Goal: Task Accomplishment & Management: Complete application form

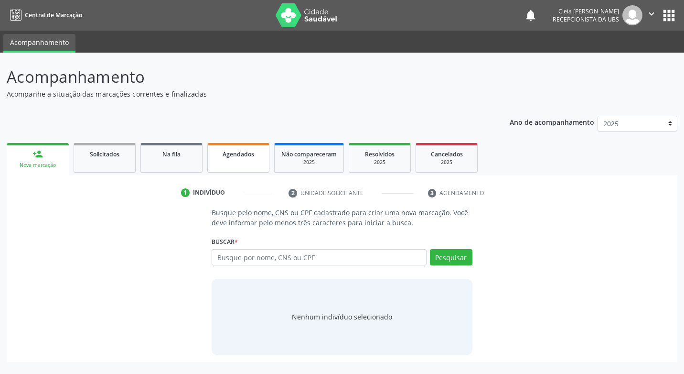
click at [234, 160] on link "Agendados" at bounding box center [238, 158] width 62 height 30
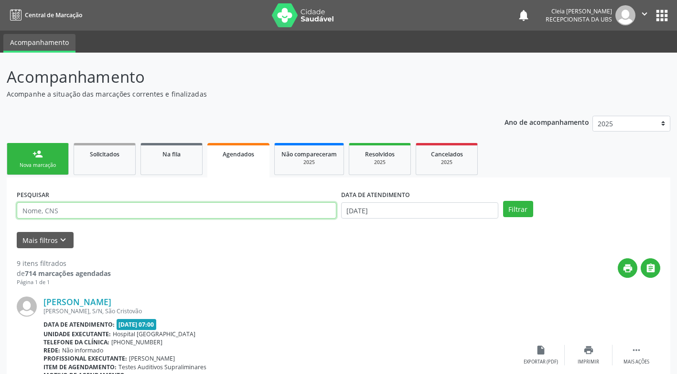
click at [159, 212] on input "text" at bounding box center [177, 210] width 320 height 16
type input "701008876330391"
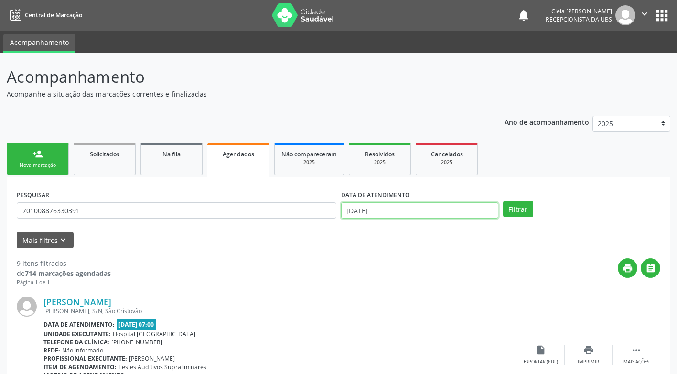
click at [394, 213] on input "[DATE]" at bounding box center [419, 210] width 157 height 16
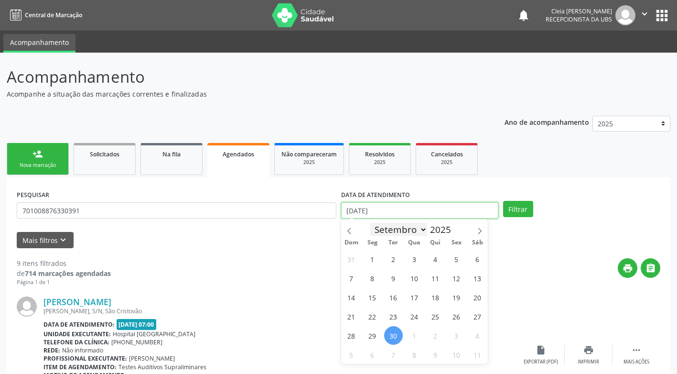
click at [394, 213] on input "[DATE]" at bounding box center [419, 210] width 157 height 16
click at [480, 232] on icon at bounding box center [479, 230] width 7 height 7
select select "9"
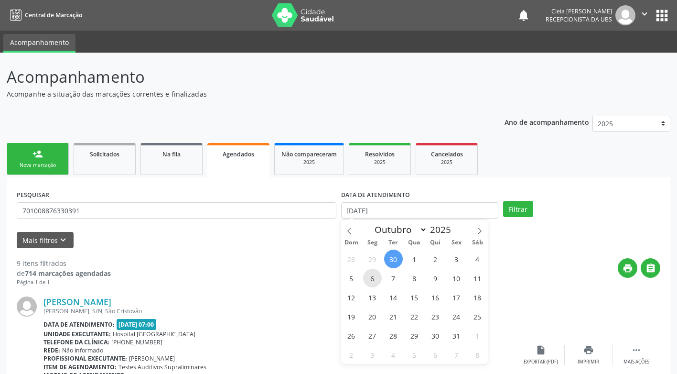
click at [370, 281] on span "6" at bounding box center [372, 277] width 19 height 19
type input "06[DATE]"
click at [370, 281] on span "6" at bounding box center [372, 277] width 19 height 19
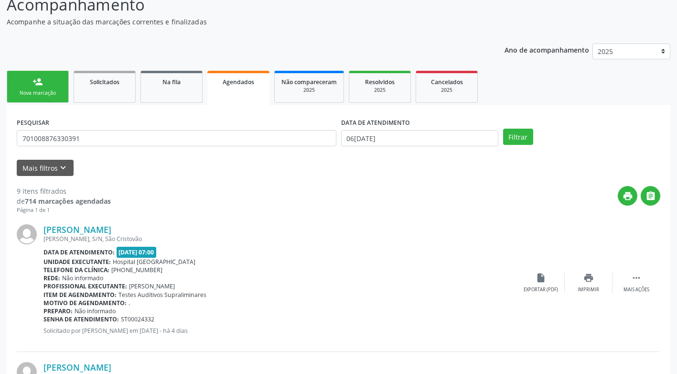
scroll to position [48, 0]
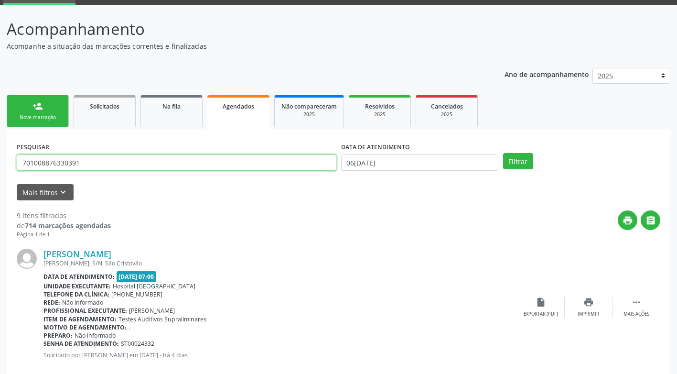
click at [181, 165] on input "701008876330391" at bounding box center [177, 162] width 320 height 16
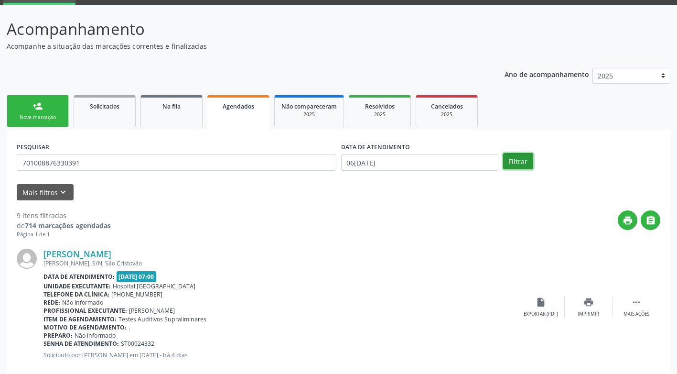
click at [523, 158] on button "Filtrar" at bounding box center [518, 161] width 30 height 16
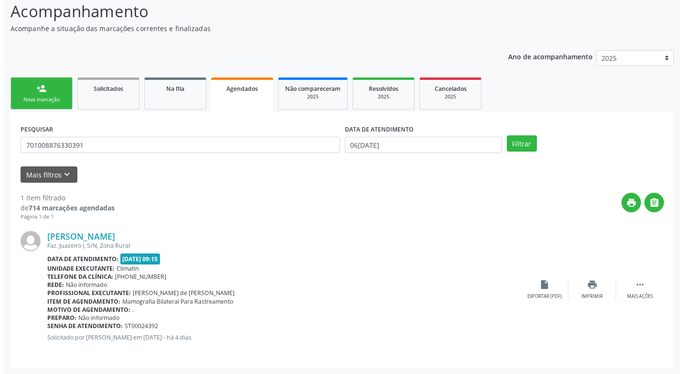
scroll to position [66, 0]
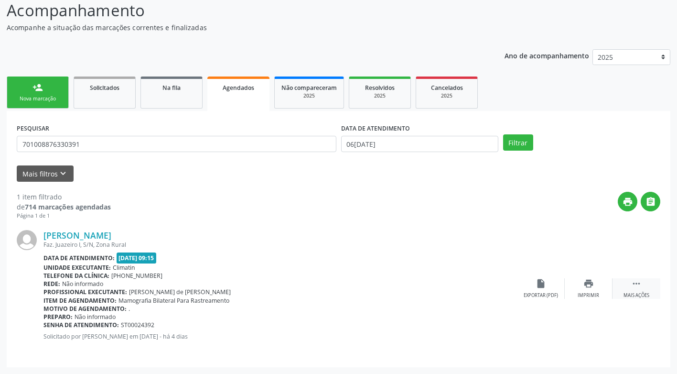
click at [639, 298] on div "Mais ações" at bounding box center [636, 295] width 26 height 7
click at [545, 296] on div "Cancelar" at bounding box center [540, 295] width 22 height 7
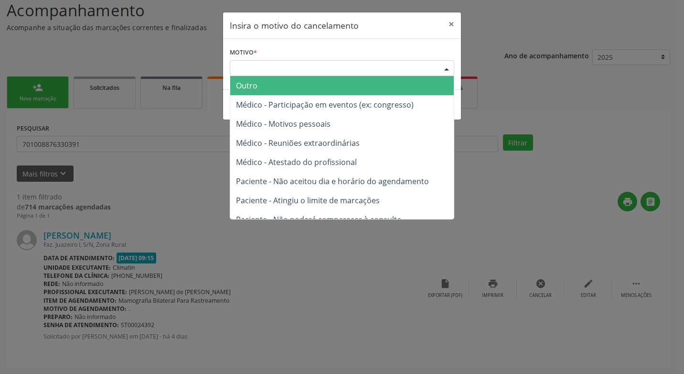
click at [384, 73] on div "Escolha o motivo" at bounding box center [342, 68] width 224 height 16
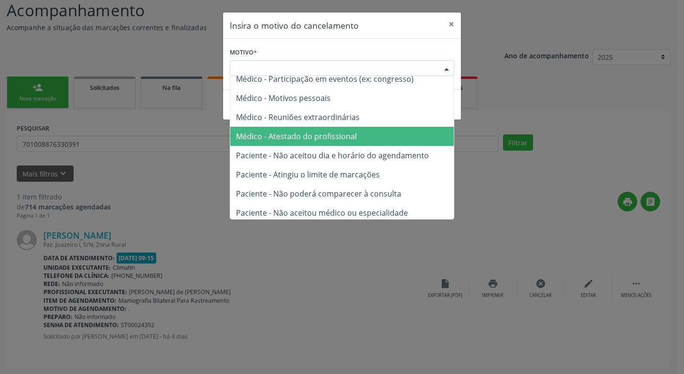
scroll to position [48, 0]
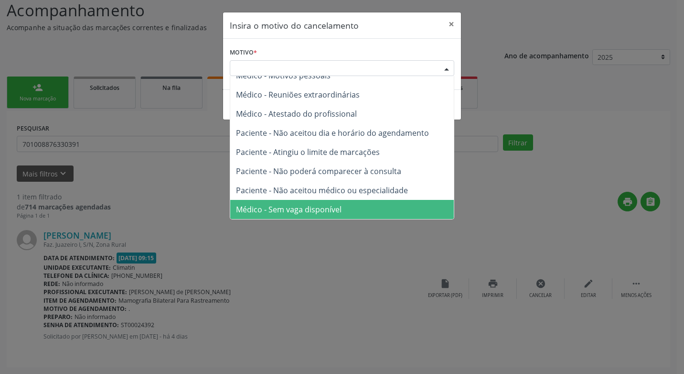
click at [335, 212] on span "Médico - Sem vaga disponível" at bounding box center [289, 209] width 106 height 11
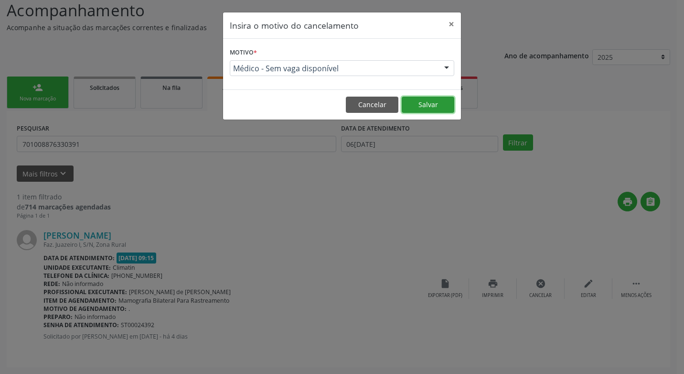
click at [417, 107] on button "Salvar" at bounding box center [428, 104] width 53 height 16
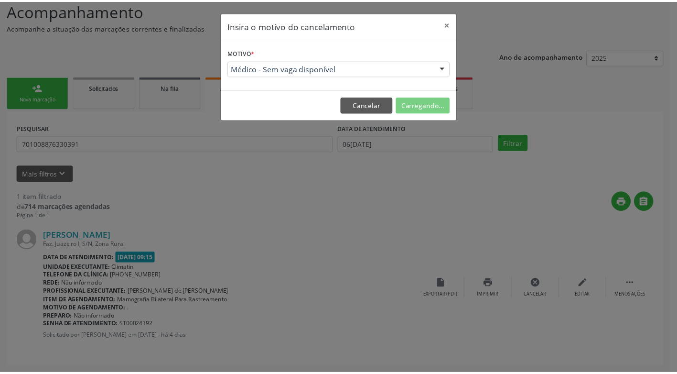
scroll to position [0, 0]
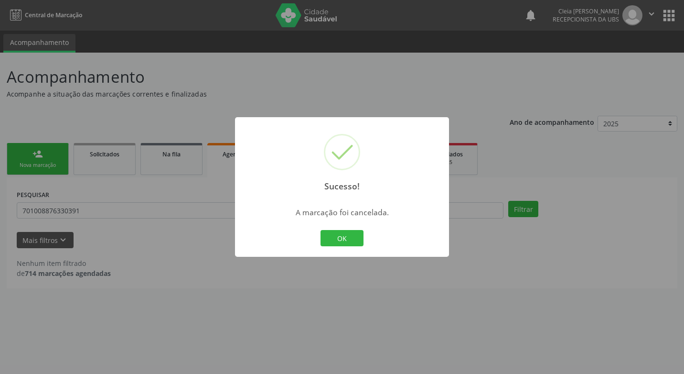
click at [345, 247] on div "OK Cancel" at bounding box center [342, 238] width 47 height 20
click at [342, 236] on button "OK" at bounding box center [341, 238] width 43 height 16
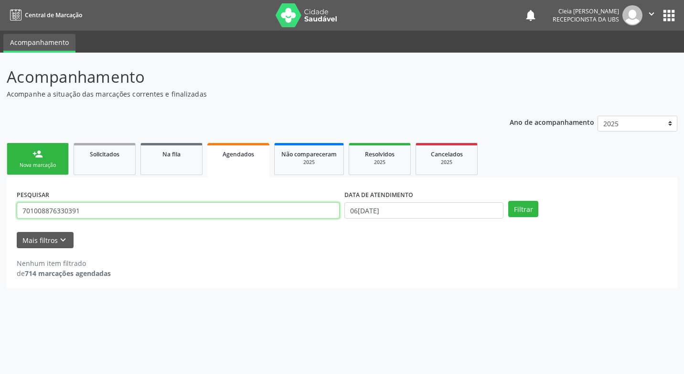
drag, startPoint x: 86, startPoint y: 211, endPoint x: 73, endPoint y: 207, distance: 14.2
click at [73, 207] on input "701008876330391" at bounding box center [178, 210] width 323 height 16
type input "701910088763303"
drag, startPoint x: 82, startPoint y: 207, endPoint x: -2, endPoint y: 224, distance: 85.2
click at [0, 224] on html "Central de Marcação notifications [PERSON_NAME] Recepcionista da UBS  Configur…" at bounding box center [342, 187] width 684 height 374
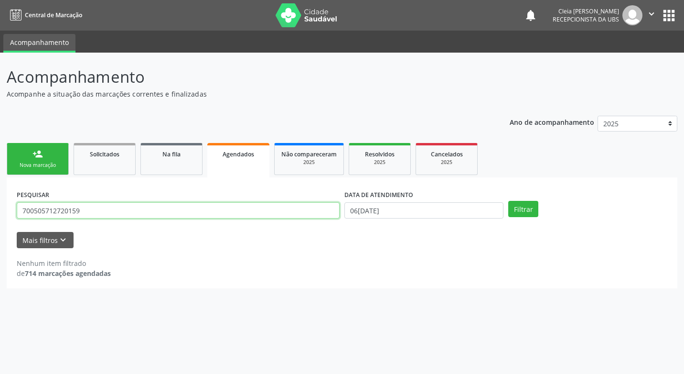
type input "700505712720159"
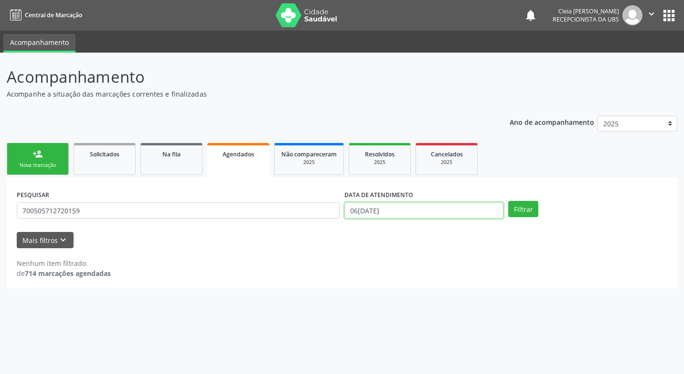
click at [485, 210] on input "06[DATE]" at bounding box center [423, 210] width 159 height 16
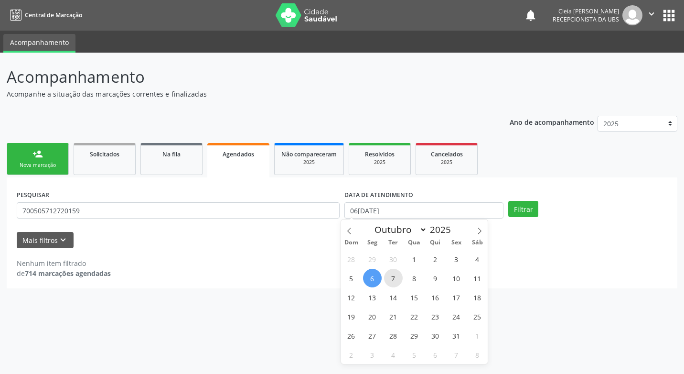
click at [393, 281] on span "7" at bounding box center [393, 277] width 19 height 19
type input "[DATE]"
click at [393, 281] on span "7" at bounding box center [393, 277] width 19 height 19
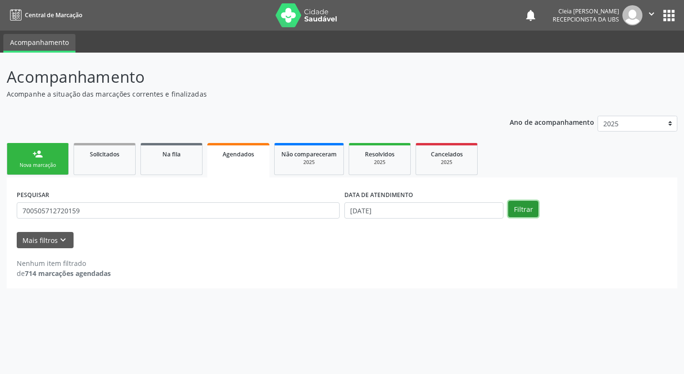
click at [523, 207] on button "Filtrar" at bounding box center [523, 209] width 30 height 16
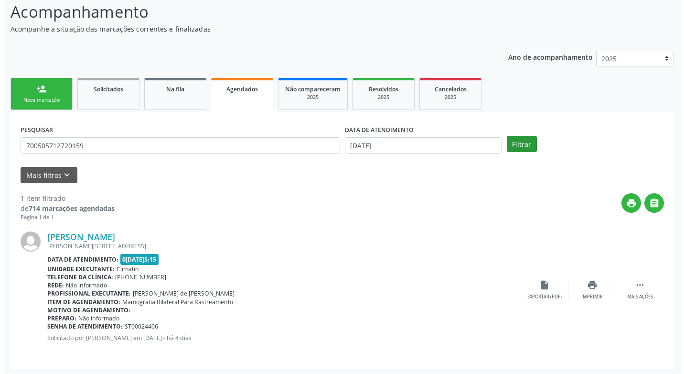
scroll to position [66, 0]
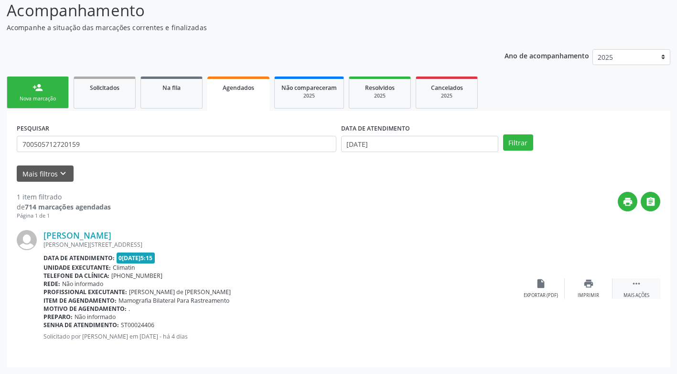
click at [645, 288] on div " Mais ações" at bounding box center [636, 288] width 48 height 21
click at [541, 295] on div "Cancelar" at bounding box center [540, 295] width 22 height 7
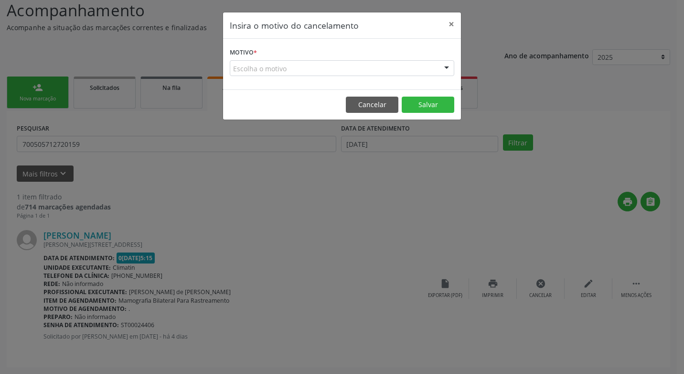
click at [386, 65] on div "Escolha o motivo" at bounding box center [342, 68] width 224 height 16
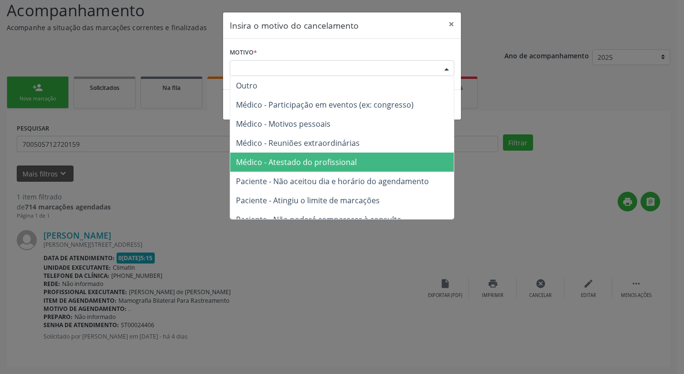
scroll to position [48, 0]
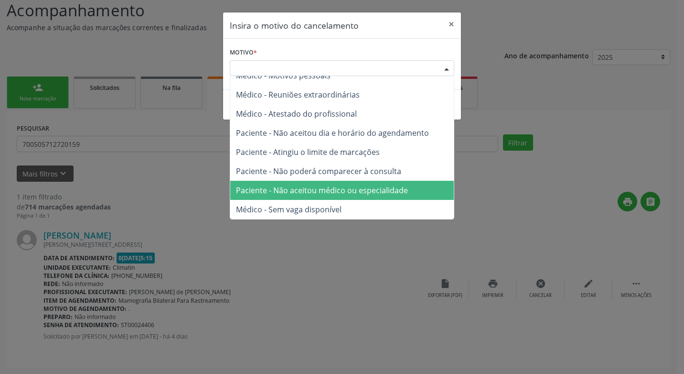
click at [376, 192] on span "Paciente - Não aceitou médico ou especialidade" at bounding box center [322, 190] width 172 height 11
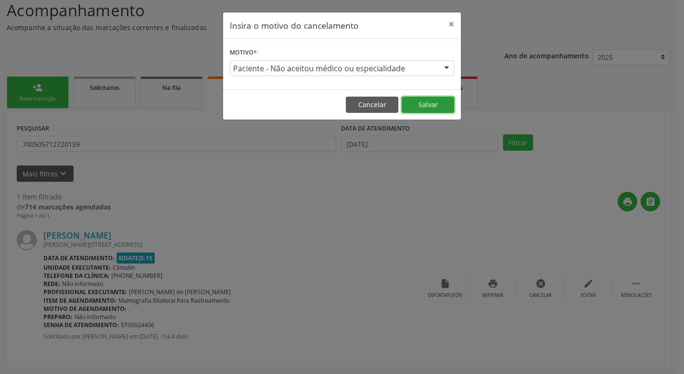
click at [424, 104] on button "Salvar" at bounding box center [428, 104] width 53 height 16
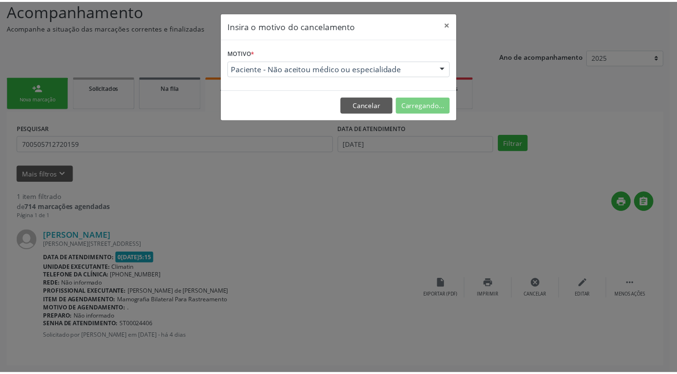
scroll to position [0, 0]
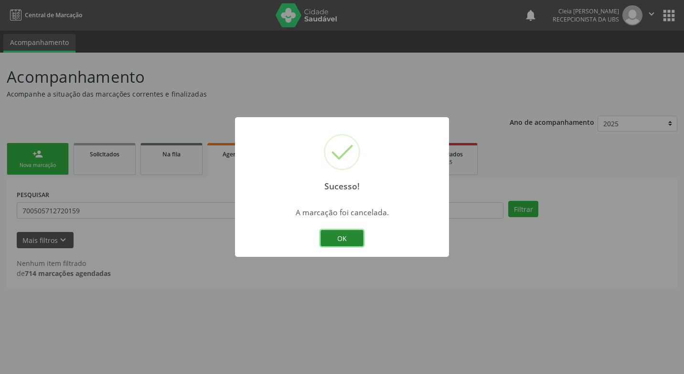
click at [347, 239] on button "OK" at bounding box center [341, 238] width 43 height 16
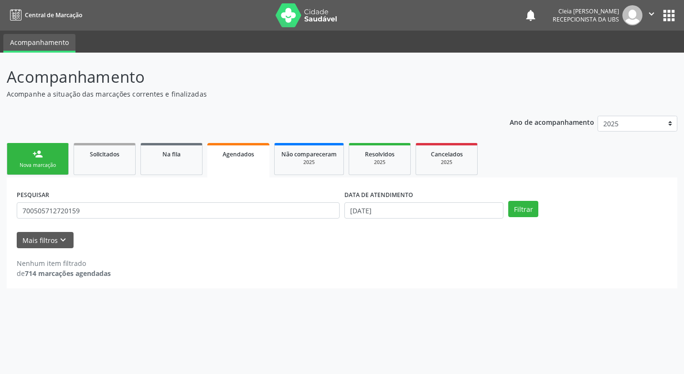
drag, startPoint x: -2, startPoint y: 216, endPoint x: 0, endPoint y: 252, distance: 35.9
click at [0, 252] on div "Acompanhamento Acompanhe a situação das marcações correntes e finalizadas Relat…" at bounding box center [342, 213] width 684 height 321
drag, startPoint x: 210, startPoint y: 286, endPoint x: 172, endPoint y: 233, distance: 64.7
click at [208, 284] on div "PESQUISAR 700505712720159 DATA DE ATENDIMENTO 07[DATE] Filtrar UNIDADE EXECUTAN…" at bounding box center [342, 232] width 671 height 111
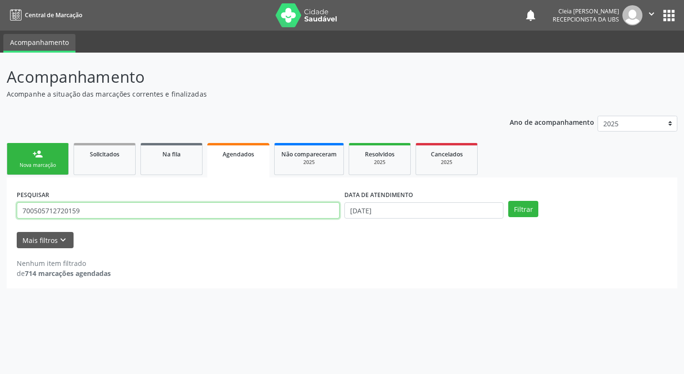
drag, startPoint x: 85, startPoint y: 208, endPoint x: -2, endPoint y: 204, distance: 87.5
click at [0, 204] on html "Central de Marcação notifications [PERSON_NAME] Recepcionista da UBS  Configur…" at bounding box center [342, 187] width 684 height 374
type input "702304101647710"
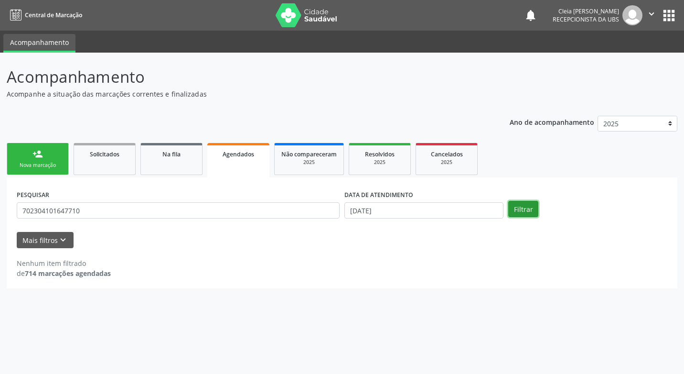
click at [516, 212] on button "Filtrar" at bounding box center [523, 209] width 30 height 16
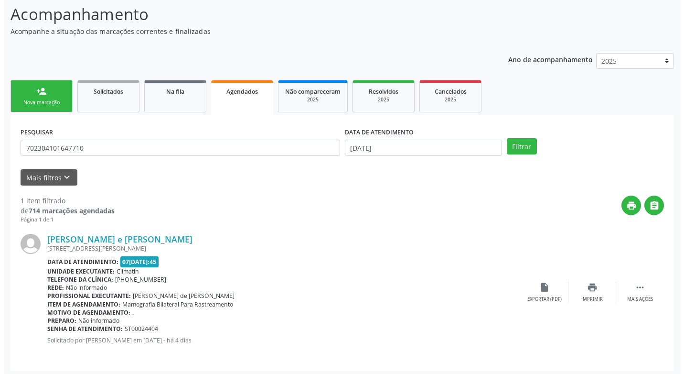
scroll to position [66, 0]
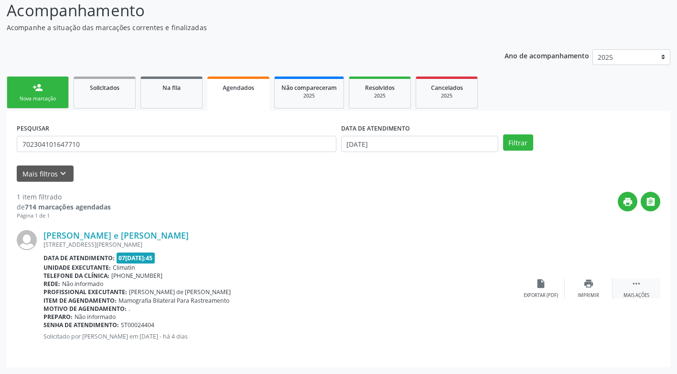
click at [631, 292] on div "Mais ações" at bounding box center [636, 295] width 26 height 7
click at [540, 288] on icon "cancel" at bounding box center [540, 283] width 11 height 11
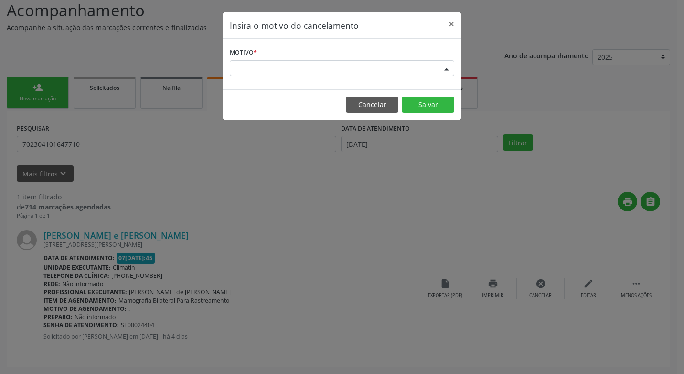
click at [359, 71] on div "Escolha o motivo" at bounding box center [342, 68] width 224 height 16
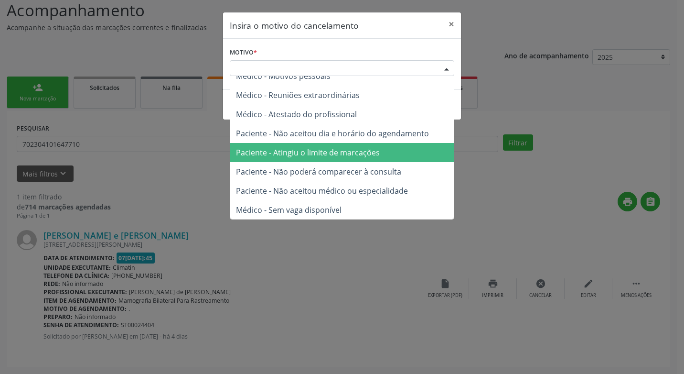
scroll to position [48, 0]
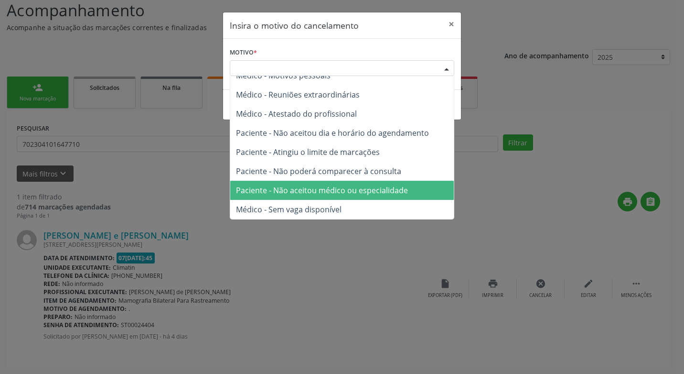
click at [336, 192] on span "Paciente - Não aceitou médico ou especialidade" at bounding box center [322, 190] width 172 height 11
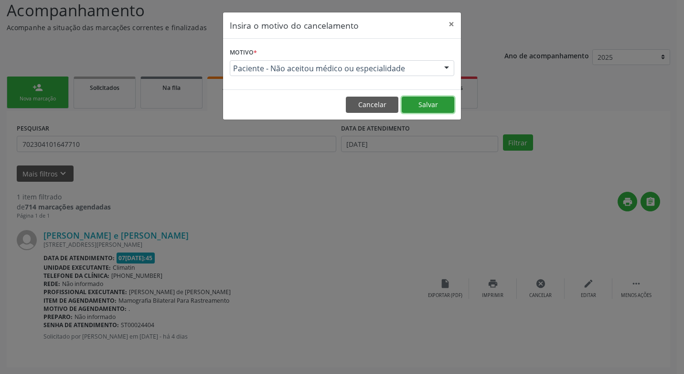
click at [446, 103] on button "Salvar" at bounding box center [428, 104] width 53 height 16
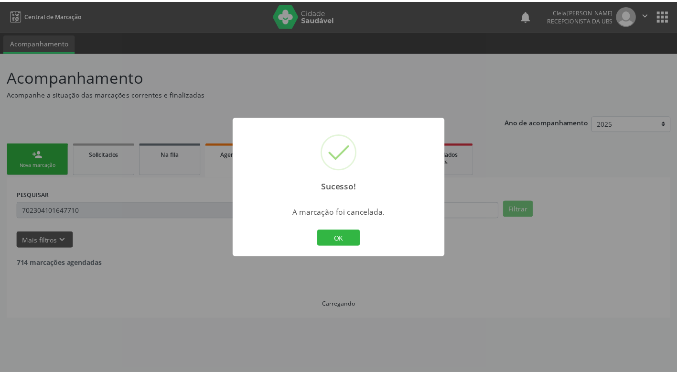
scroll to position [0, 0]
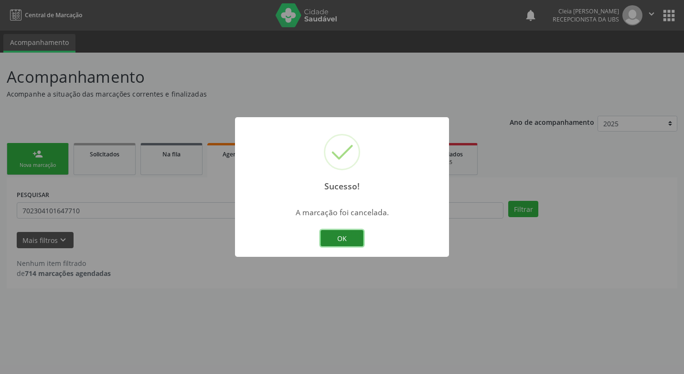
click at [347, 235] on button "OK" at bounding box center [341, 238] width 43 height 16
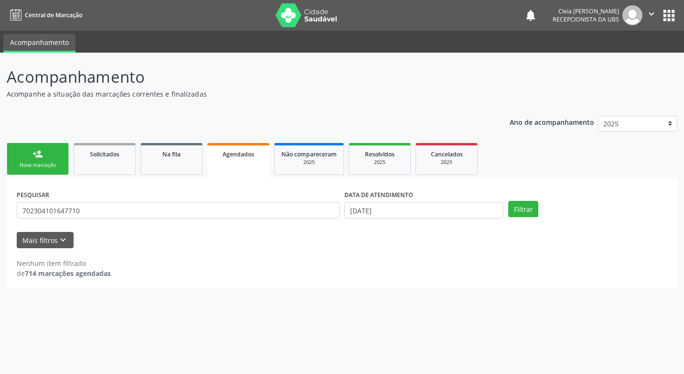
click at [59, 158] on link "person_add Nova marcação" at bounding box center [38, 159] width 62 height 32
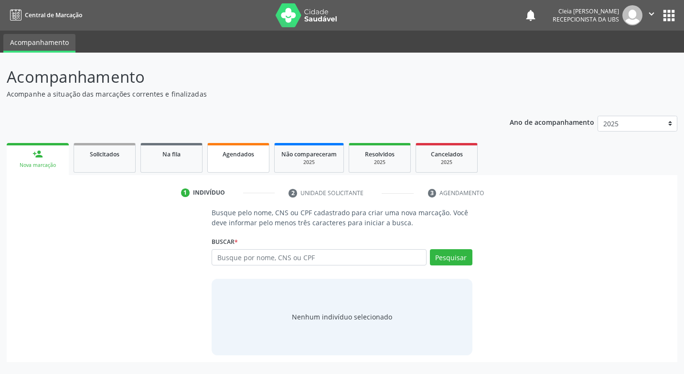
click at [219, 157] on div "Agendados" at bounding box center [238, 154] width 48 height 10
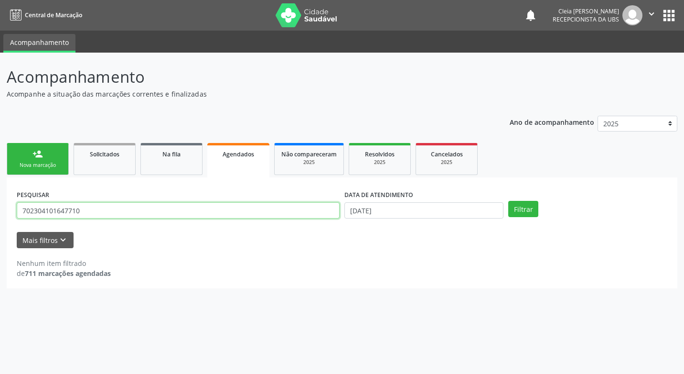
drag, startPoint x: 96, startPoint y: 208, endPoint x: -2, endPoint y: 200, distance: 98.3
click at [0, 200] on html "Central de Marcação notifications [PERSON_NAME] Recepcionista da UBS  Configur…" at bounding box center [342, 187] width 684 height 374
type input "708201698425145"
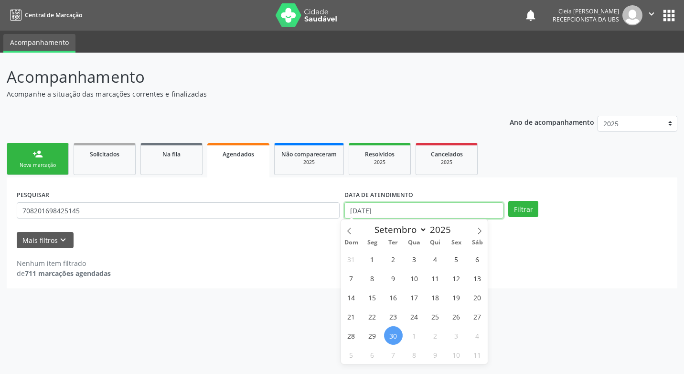
click at [406, 211] on input "[DATE]" at bounding box center [423, 210] width 159 height 16
click at [480, 232] on icon at bounding box center [479, 230] width 7 height 7
select select "9"
click at [374, 277] on span "6" at bounding box center [372, 277] width 19 height 19
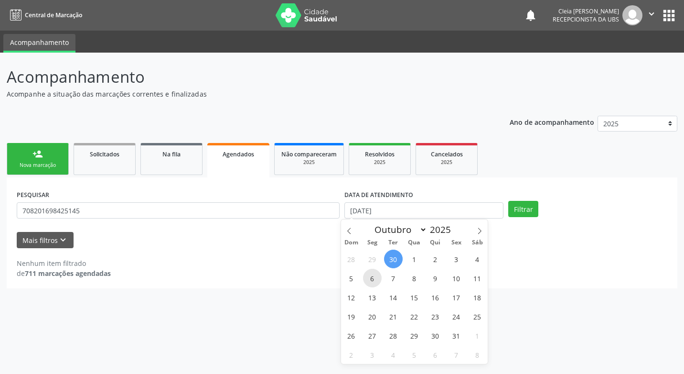
type input "06[DATE]"
click at [374, 277] on span "6" at bounding box center [372, 277] width 19 height 19
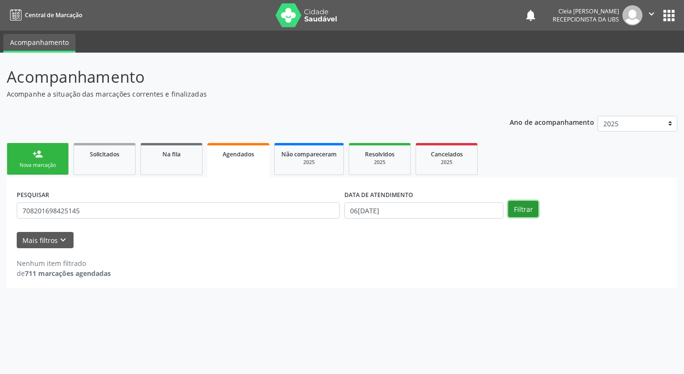
click at [529, 213] on button "Filtrar" at bounding box center [523, 209] width 30 height 16
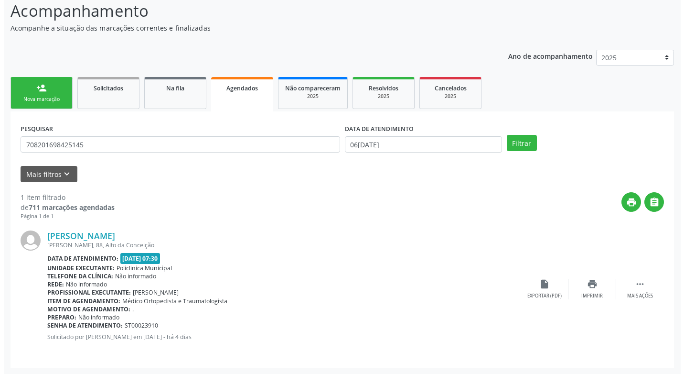
scroll to position [66, 0]
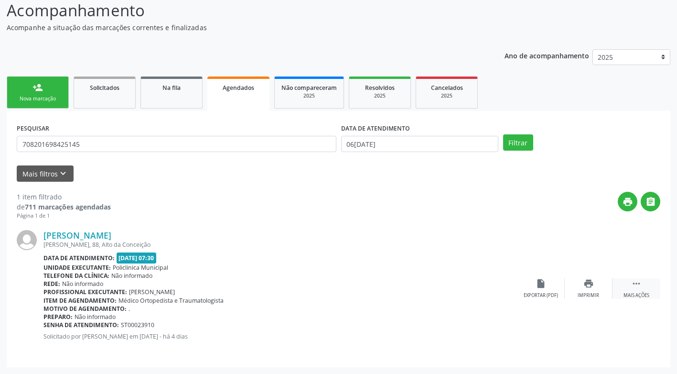
click at [639, 291] on div " Mais ações" at bounding box center [636, 288] width 48 height 21
click at [542, 290] on div "cancel Cancelar" at bounding box center [541, 288] width 48 height 21
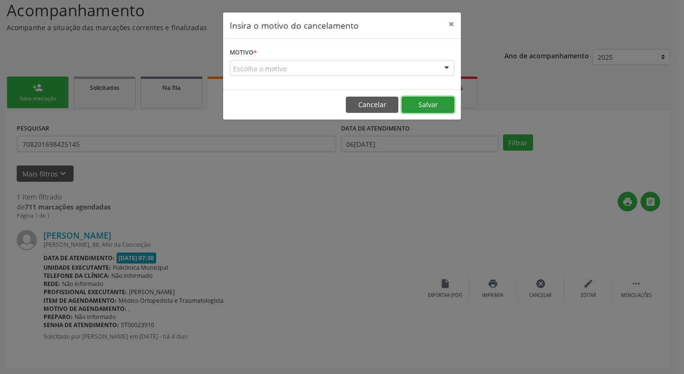
click at [431, 109] on button "Salvar" at bounding box center [428, 104] width 53 height 16
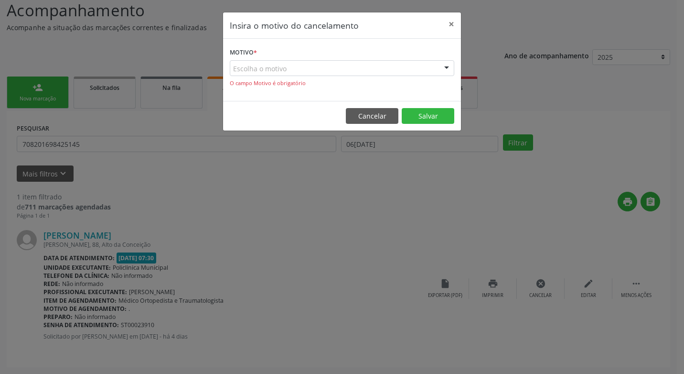
click at [385, 72] on div "Escolha o motivo" at bounding box center [342, 68] width 224 height 16
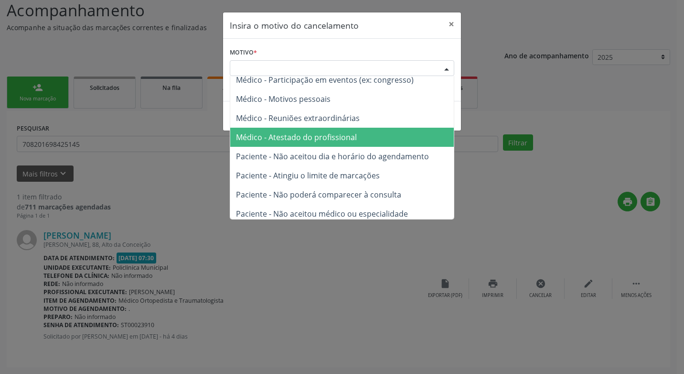
scroll to position [48, 0]
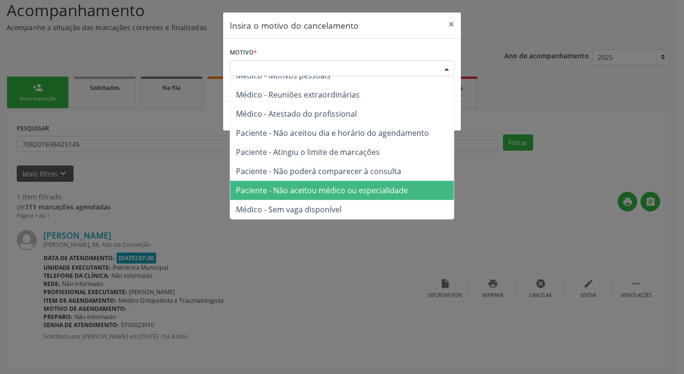
click at [369, 189] on span "Paciente - Não aceitou médico ou especialidade" at bounding box center [322, 190] width 172 height 11
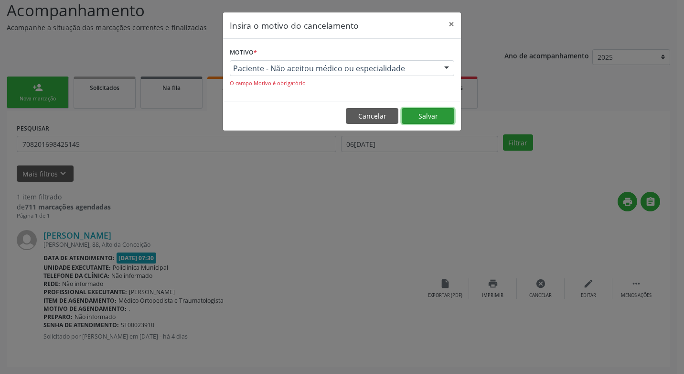
click at [436, 119] on button "Salvar" at bounding box center [428, 116] width 53 height 16
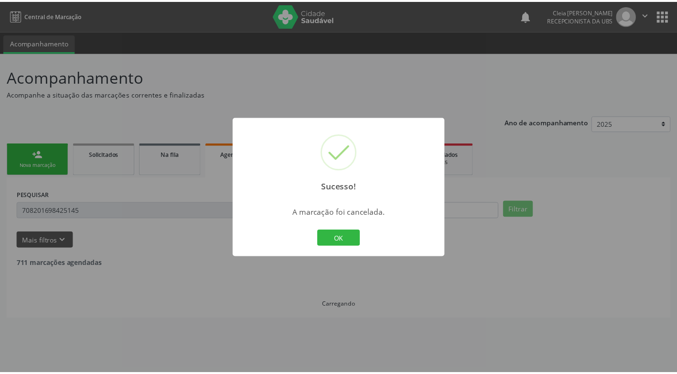
scroll to position [0, 0]
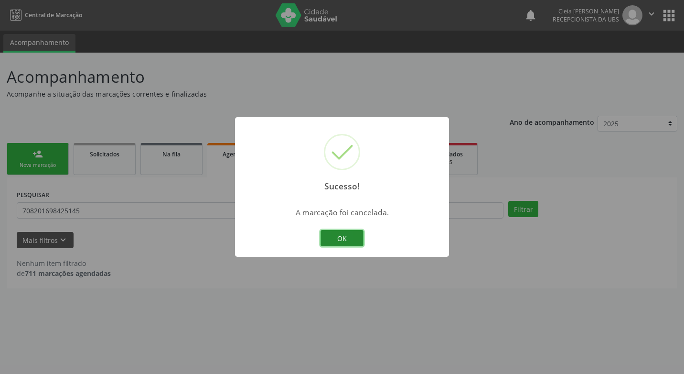
click at [350, 241] on button "OK" at bounding box center [341, 238] width 43 height 16
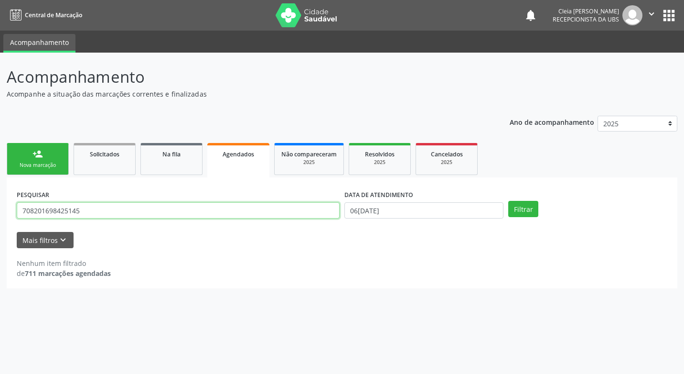
drag, startPoint x: 81, startPoint y: 212, endPoint x: -2, endPoint y: 207, distance: 83.2
click at [0, 207] on html "Central de Marcação notifications [PERSON_NAME] Recepcionista da UBS  Configur…" at bounding box center [342, 187] width 684 height 374
type input "700002783728502"
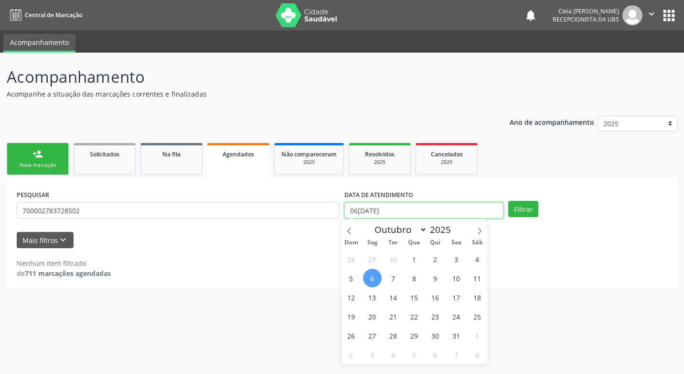
click at [447, 212] on input "06[DATE]" at bounding box center [423, 210] width 159 height 16
click at [434, 259] on span "2" at bounding box center [435, 258] width 19 height 19
type input "[DATE]"
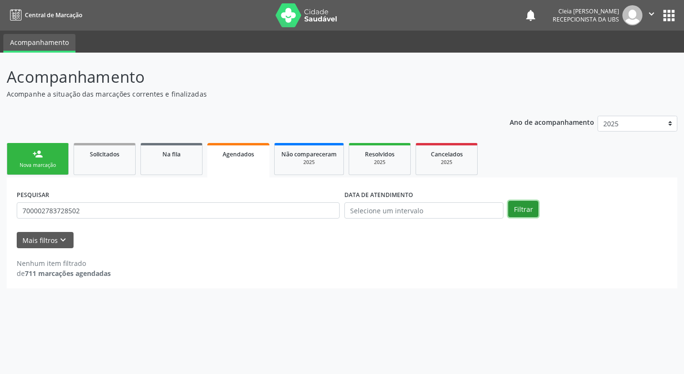
click at [525, 211] on button "Filtrar" at bounding box center [523, 209] width 30 height 16
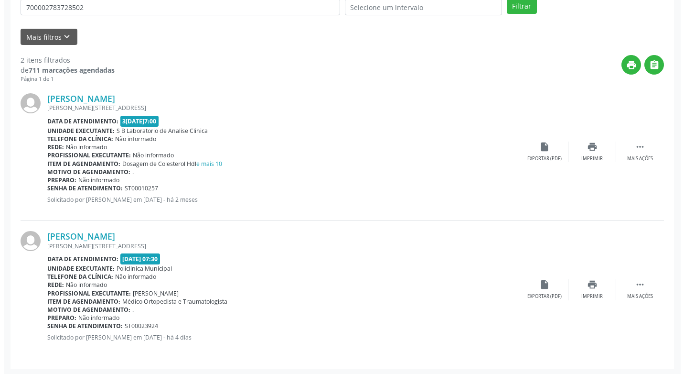
scroll to position [204, 0]
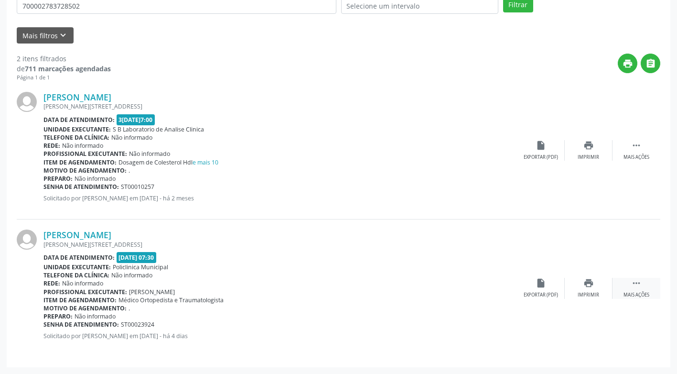
click at [624, 294] on div "Mais ações" at bounding box center [636, 294] width 26 height 7
click at [541, 296] on div "Cancelar" at bounding box center [540, 294] width 22 height 7
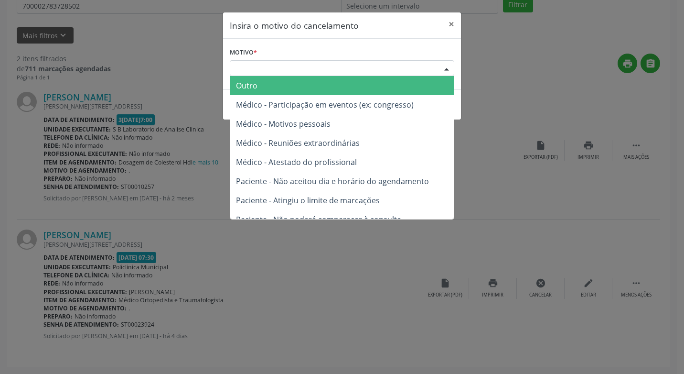
click at [358, 67] on div "Escolha o motivo" at bounding box center [342, 68] width 224 height 16
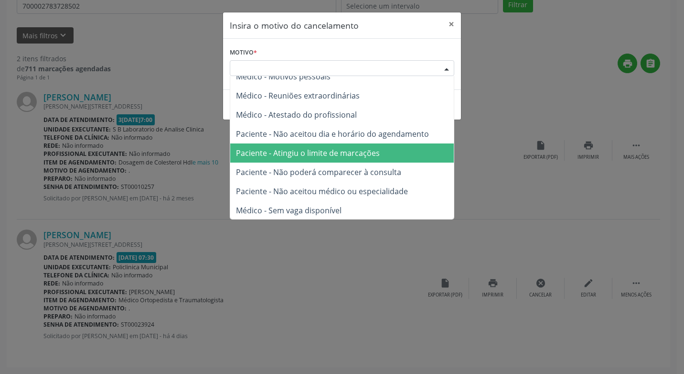
scroll to position [48, 0]
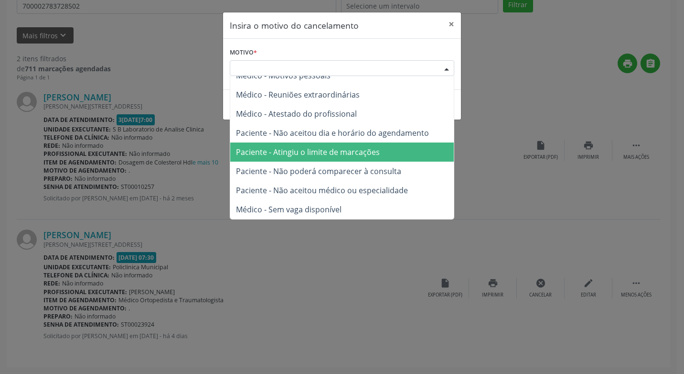
click at [326, 154] on span "Paciente - Atingiu o limite de marcações" at bounding box center [308, 152] width 144 height 11
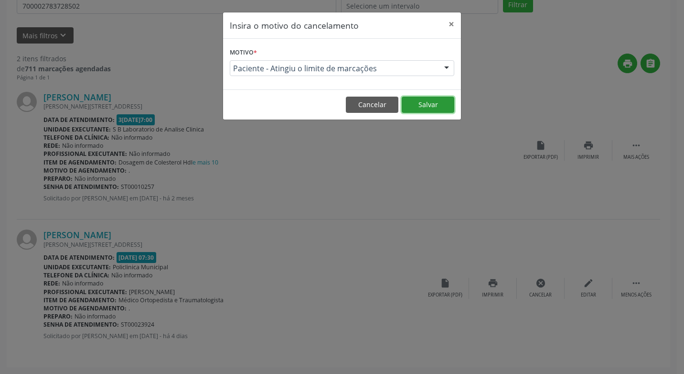
click at [437, 102] on button "Salvar" at bounding box center [428, 104] width 53 height 16
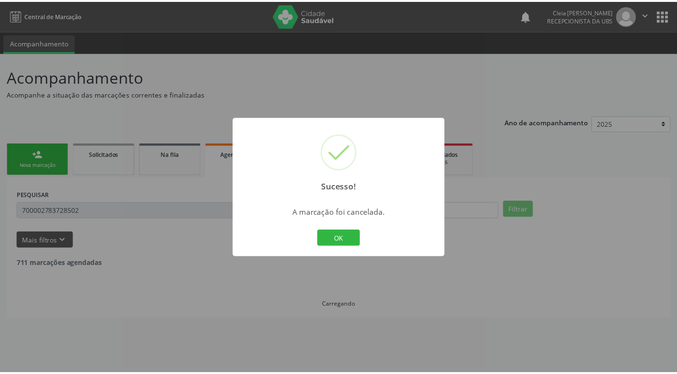
scroll to position [0, 0]
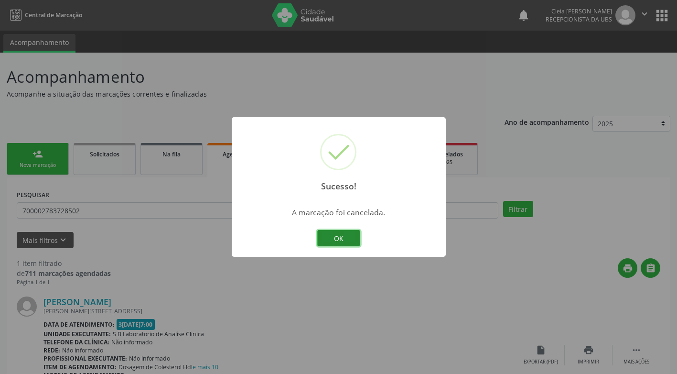
click at [354, 238] on button "OK" at bounding box center [338, 238] width 43 height 16
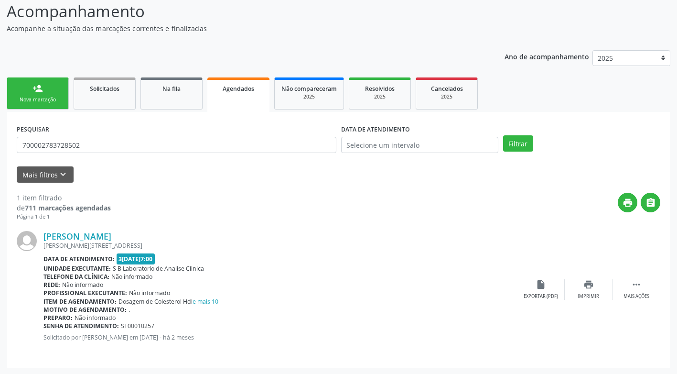
scroll to position [66, 0]
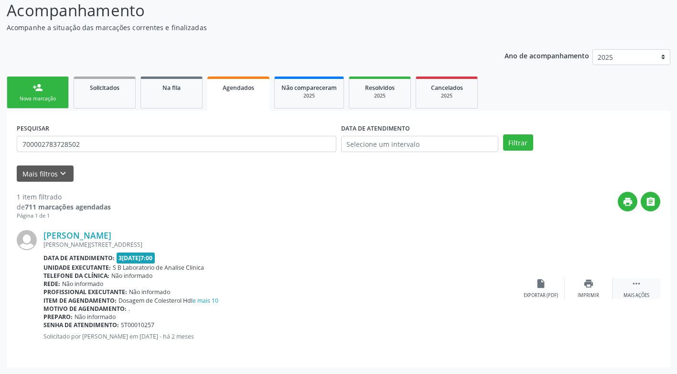
click at [632, 288] on icon "" at bounding box center [636, 283] width 11 height 11
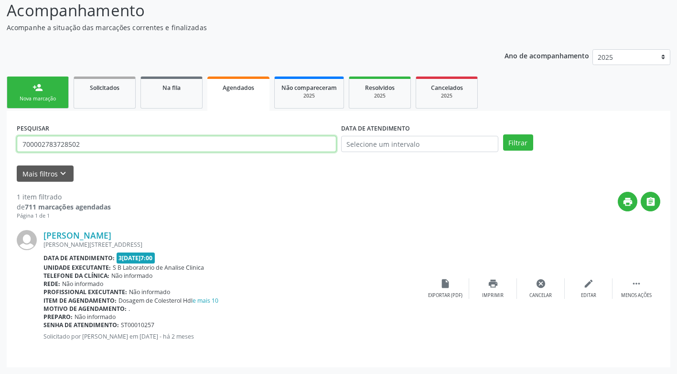
drag, startPoint x: 80, startPoint y: 146, endPoint x: -2, endPoint y: 149, distance: 81.7
click at [0, 149] on html "Central de Marcação notifications [PERSON_NAME] Recepcionista da UBS  Configur…" at bounding box center [338, 121] width 677 height 374
type input "704704770503831"
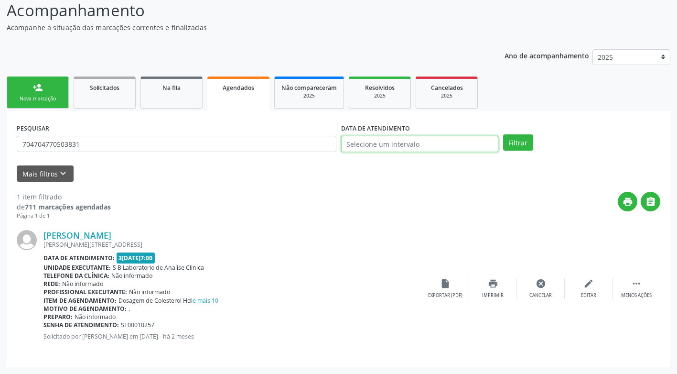
click at [459, 139] on input "text" at bounding box center [419, 144] width 157 height 16
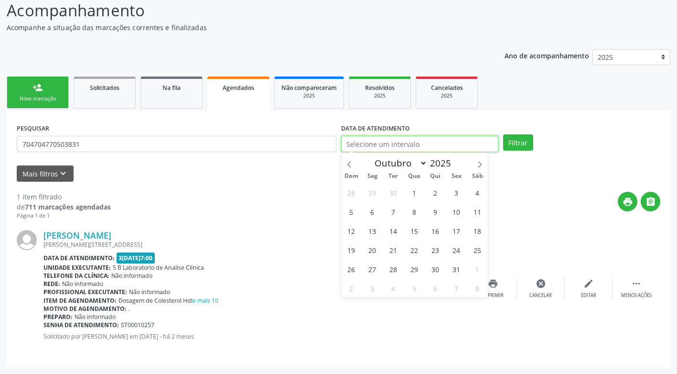
click at [459, 139] on input "text" at bounding box center [419, 144] width 157 height 16
click at [417, 192] on span "1" at bounding box center [414, 192] width 19 height 19
type input "01/10/2025"
click at [417, 192] on span "1" at bounding box center [414, 192] width 19 height 19
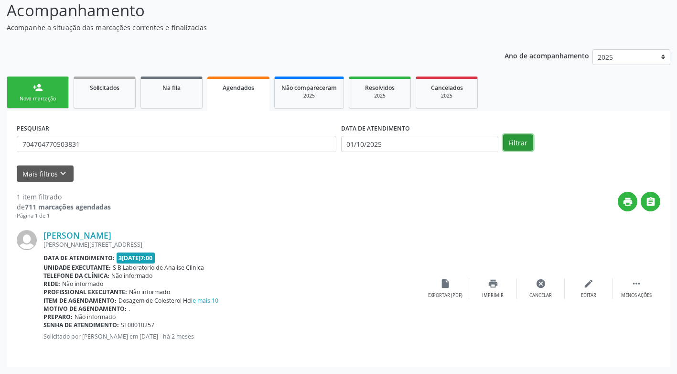
click at [517, 145] on button "Filtrar" at bounding box center [518, 142] width 30 height 16
click at [644, 290] on div " Mais ações" at bounding box center [636, 288] width 48 height 21
click at [548, 295] on div "Cancelar" at bounding box center [540, 295] width 22 height 7
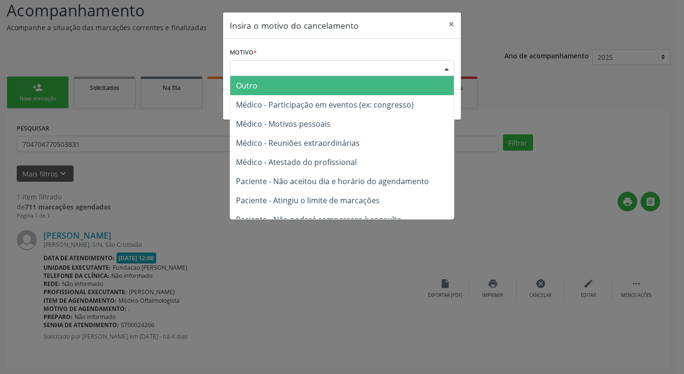
click at [406, 71] on div "Escolha o motivo" at bounding box center [342, 68] width 224 height 16
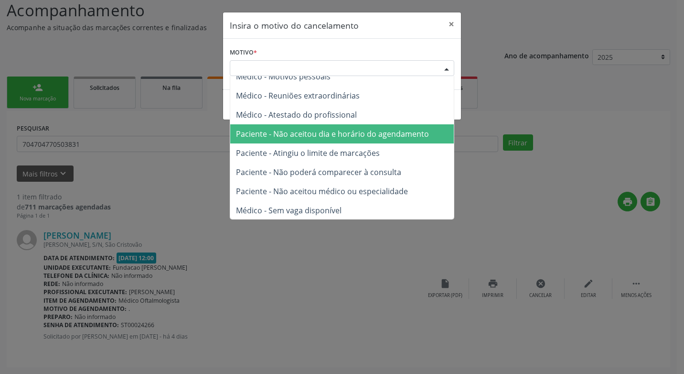
scroll to position [48, 0]
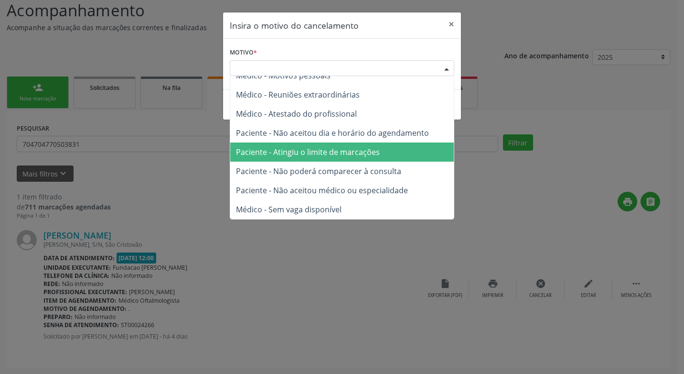
click at [322, 155] on span "Paciente - Atingiu o limite de marcações" at bounding box center [308, 152] width 144 height 11
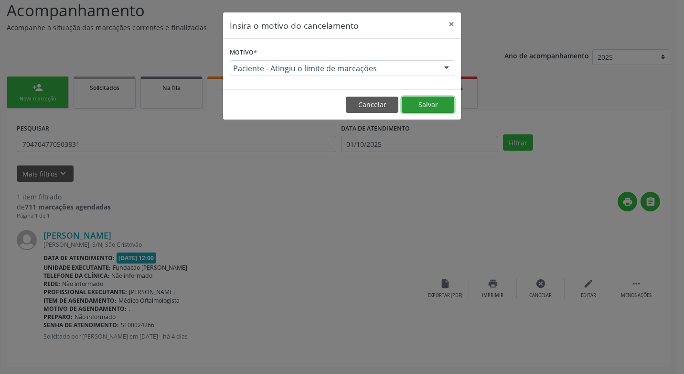
click at [437, 102] on button "Salvar" at bounding box center [428, 104] width 53 height 16
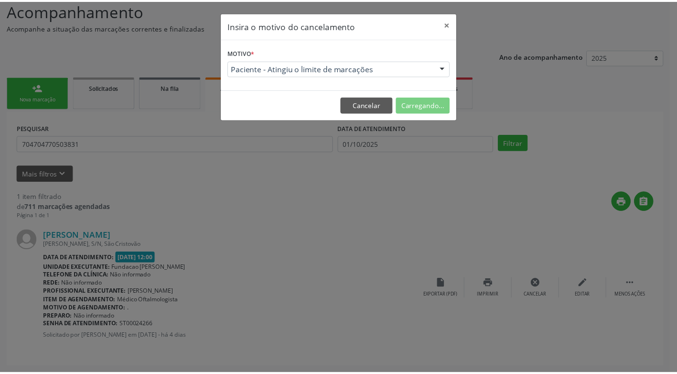
scroll to position [0, 0]
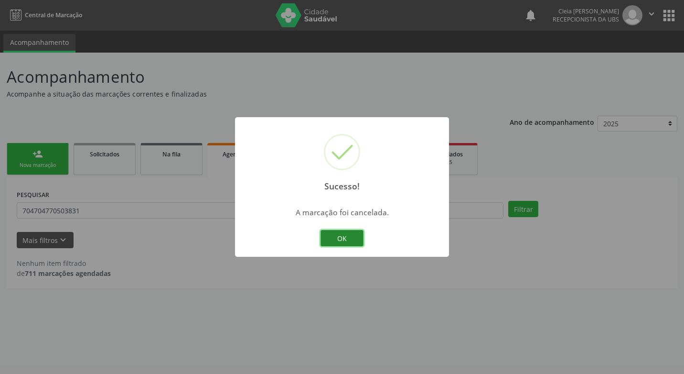
click at [334, 235] on button "OK" at bounding box center [341, 238] width 43 height 16
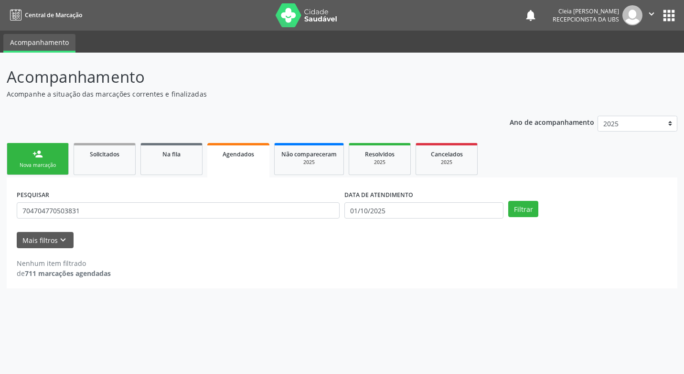
click at [45, 160] on link "person_add Nova marcação" at bounding box center [38, 159] width 62 height 32
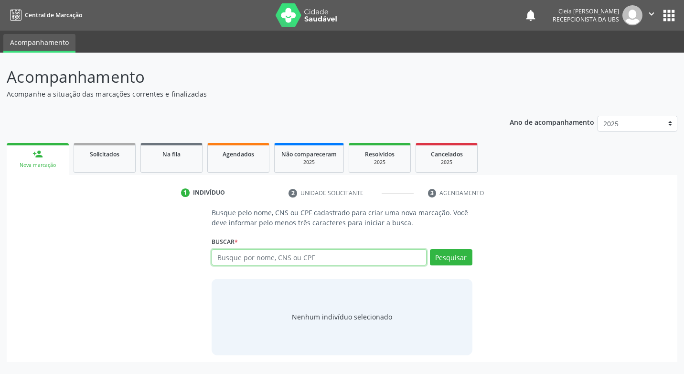
click at [371, 258] on input "text" at bounding box center [319, 257] width 214 height 16
type input "90158652487"
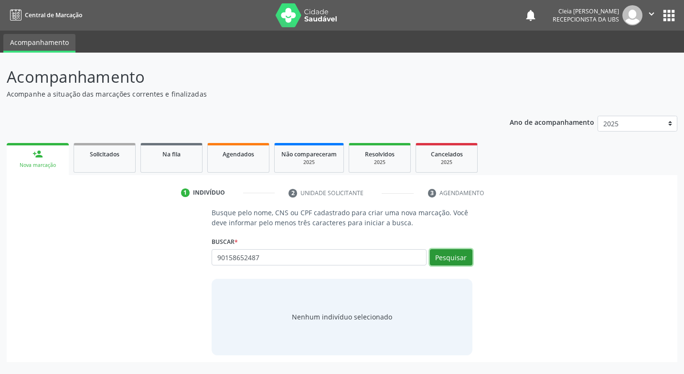
click at [452, 255] on button "Pesquisar" at bounding box center [451, 257] width 43 height 16
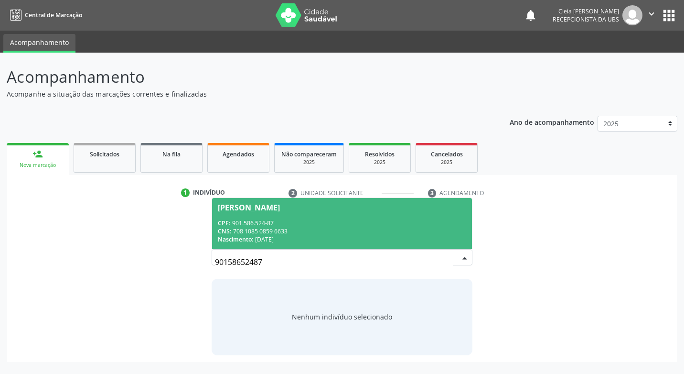
click at [280, 207] on div "[PERSON_NAME]" at bounding box center [249, 207] width 62 height 8
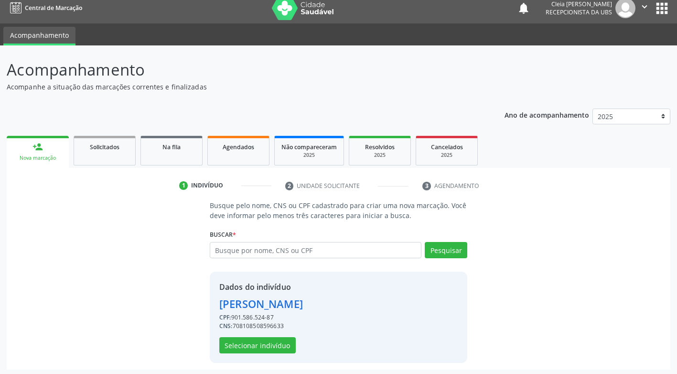
scroll to position [10, 0]
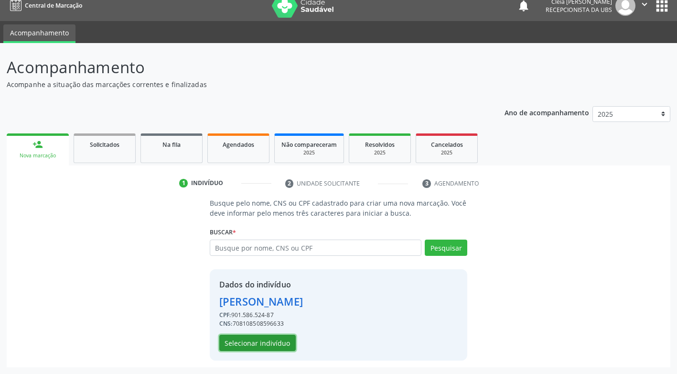
click at [279, 338] on button "Selecionar indivíduo" at bounding box center [257, 342] width 76 height 16
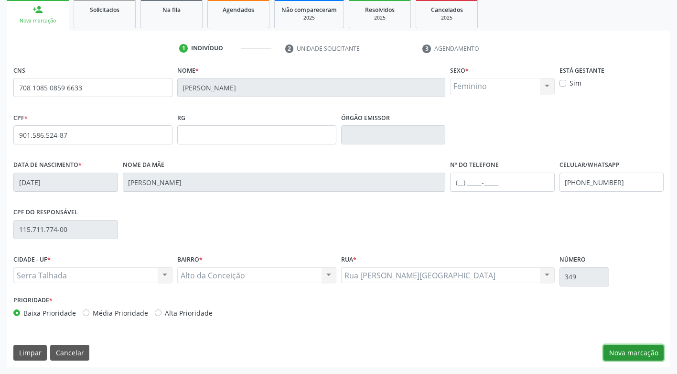
click at [639, 352] on button "Nova marcação" at bounding box center [633, 352] width 60 height 16
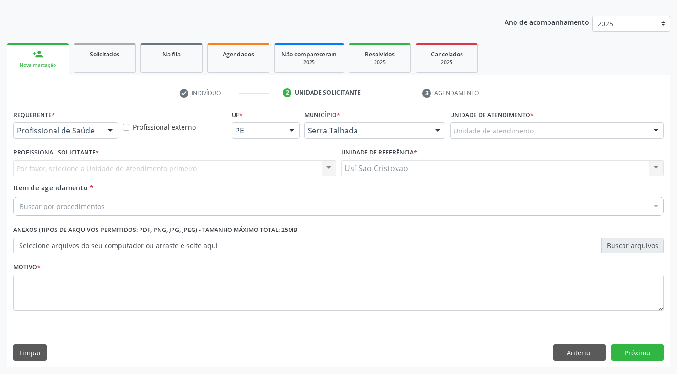
click at [111, 129] on div at bounding box center [110, 131] width 14 height 16
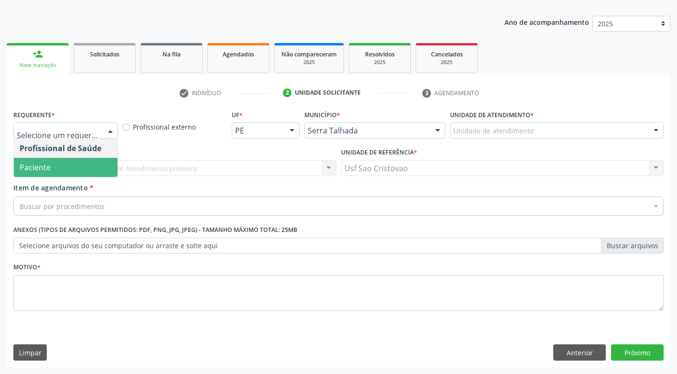
click at [101, 164] on span "Paciente" at bounding box center [66, 167] width 104 height 19
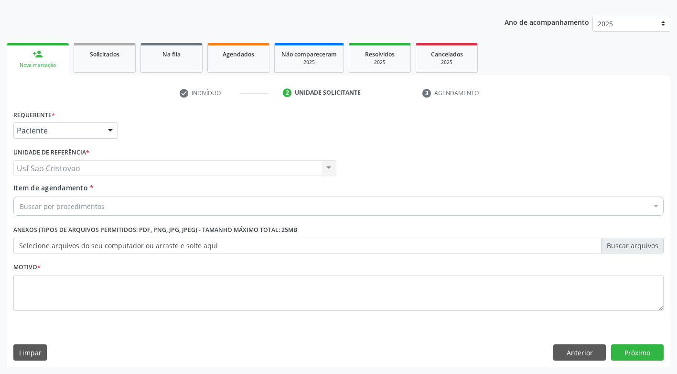
click at [120, 202] on div "Buscar por procedimentos" at bounding box center [338, 205] width 650 height 19
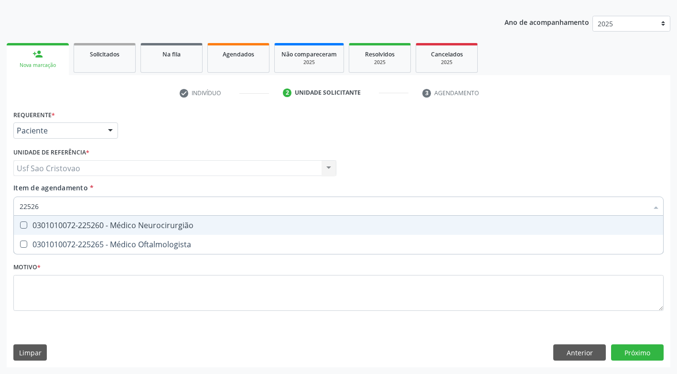
type input "225265"
click at [23, 223] on Oftalmologista at bounding box center [23, 224] width 7 height 7
click at [20, 223] on Oftalmologista "checkbox" at bounding box center [17, 225] width 6 height 6
checkbox Oftalmologista "true"
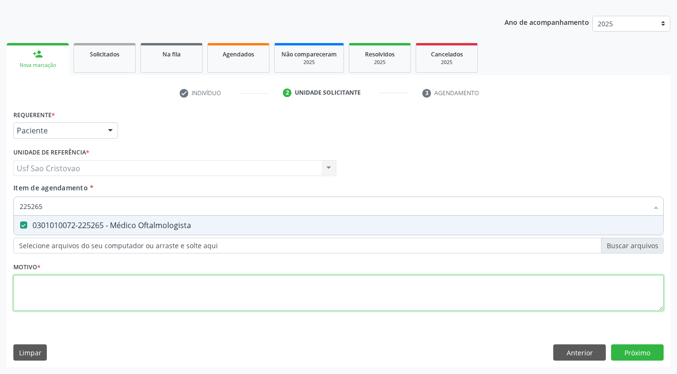
click at [95, 291] on div "Requerente * Paciente Profissional de Saúde Paciente Nenhum resultado encontrad…" at bounding box center [338, 215] width 650 height 216
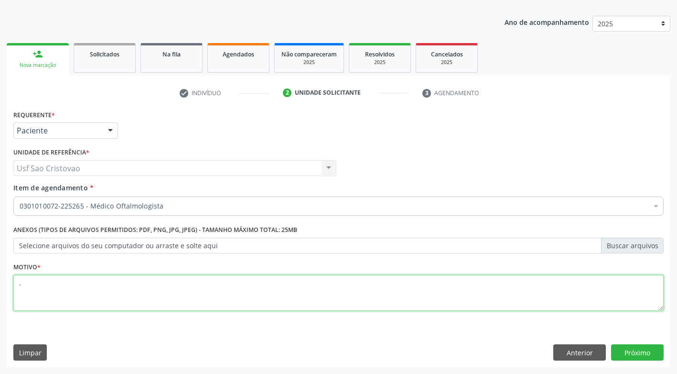
type textarea "."
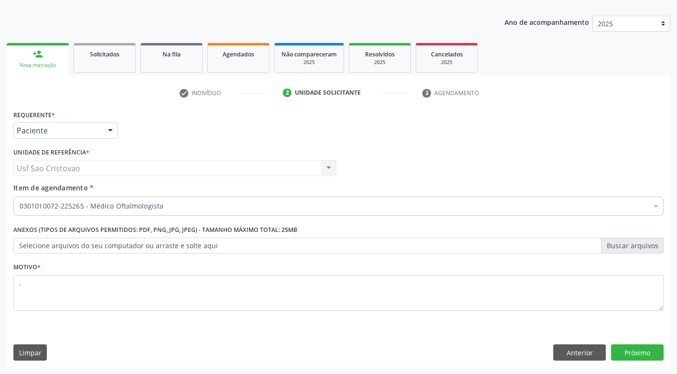
click at [314, 347] on div "Limpar Anterior Próximo" at bounding box center [338, 352] width 650 height 16
click at [640, 349] on button "Próximo" at bounding box center [637, 352] width 53 height 16
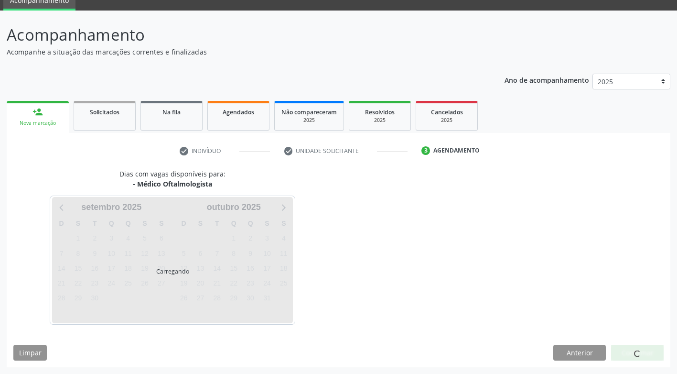
scroll to position [42, 0]
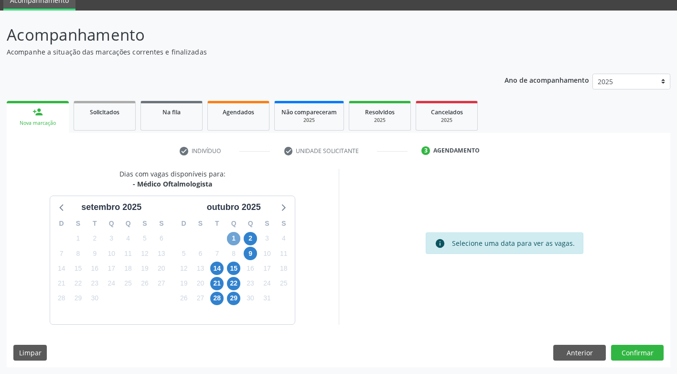
click at [235, 237] on span "1" at bounding box center [233, 238] width 13 height 13
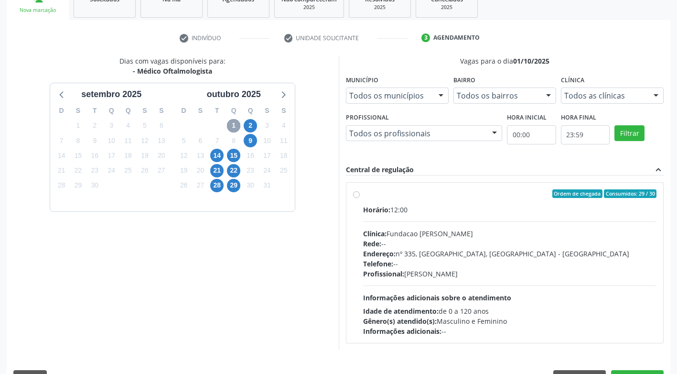
scroll to position [180, 0]
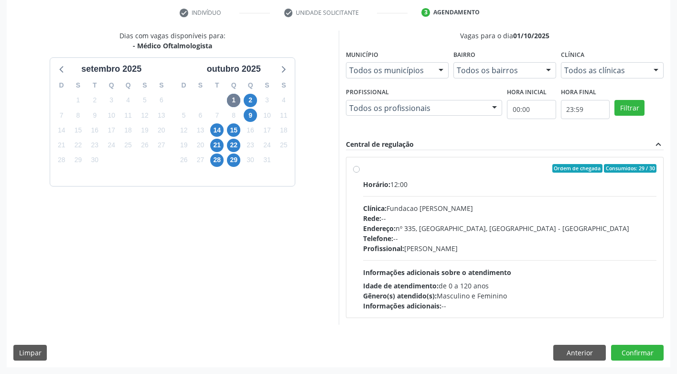
click at [363, 170] on label "Ordem de chegada Consumidos: 29 / 30 Horário: 12:00 Clínica: Fundacao [PERSON_N…" at bounding box center [510, 237] width 294 height 147
click at [359, 170] on input "Ordem de chegada Consumidos: 29 / 30 Horário: 12:00 Clínica: Fundacao [PERSON_N…" at bounding box center [356, 168] width 7 height 9
radio input "true"
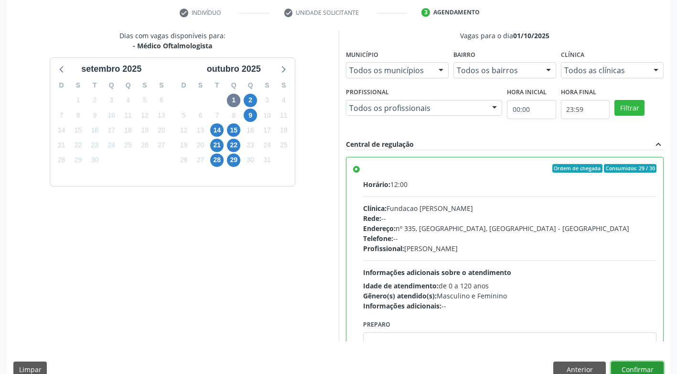
click at [640, 366] on button "Confirmar" at bounding box center [637, 369] width 53 height 16
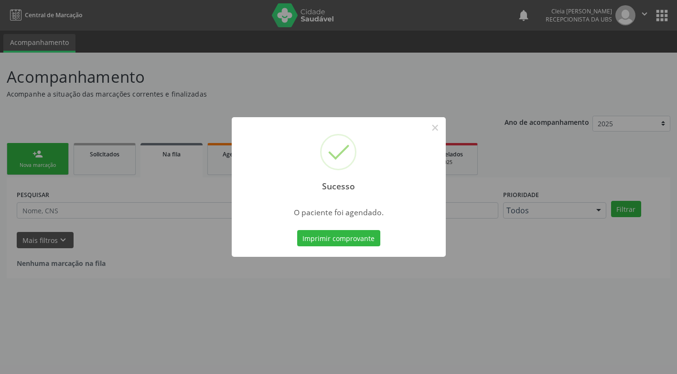
scroll to position [0, 0]
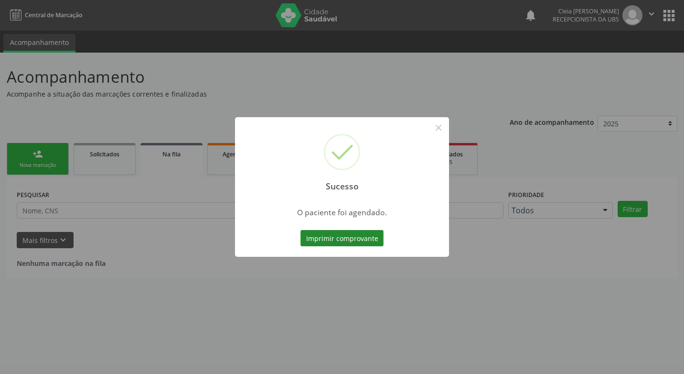
click at [368, 239] on button "Imprimir comprovante" at bounding box center [341, 238] width 83 height 16
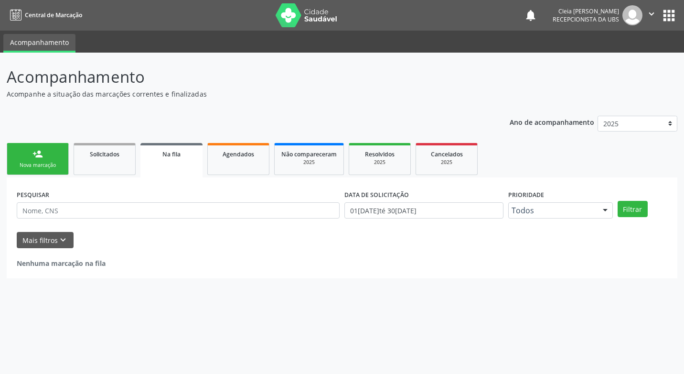
click at [58, 158] on link "person_add Nova marcação" at bounding box center [38, 159] width 62 height 32
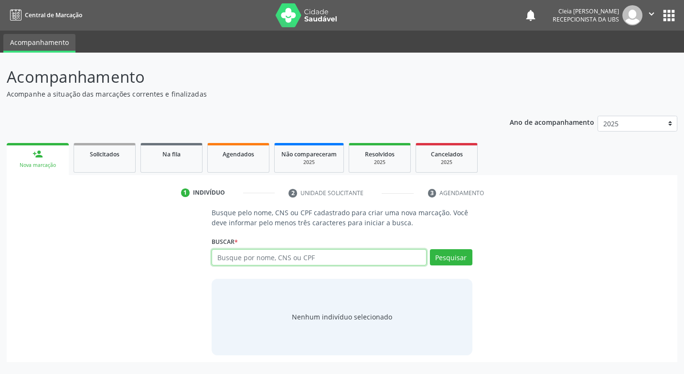
click at [311, 257] on input "text" at bounding box center [319, 257] width 214 height 16
type input "59919787434"
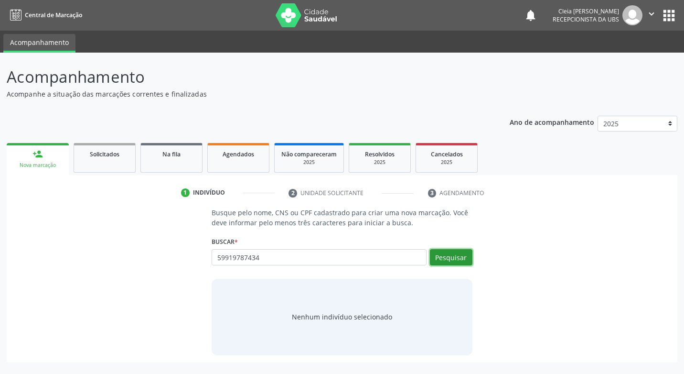
click at [447, 257] on button "Pesquisar" at bounding box center [451, 257] width 43 height 16
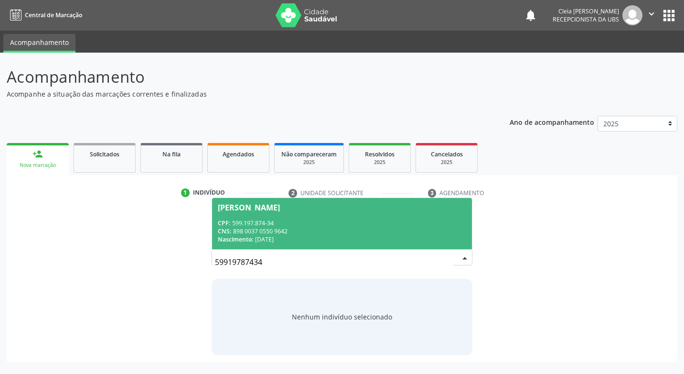
click at [361, 219] on div "CPF: 599.197.874-34" at bounding box center [342, 223] width 248 height 8
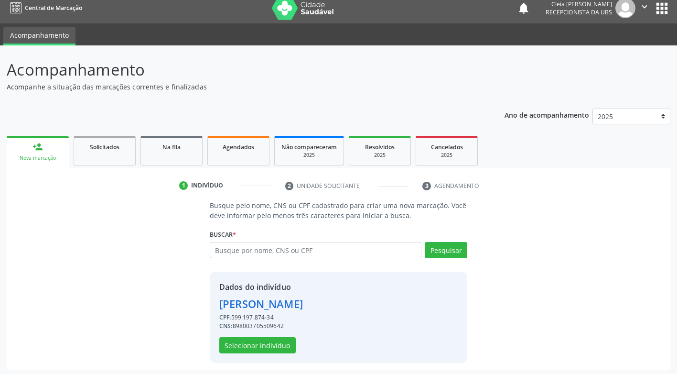
scroll to position [10, 0]
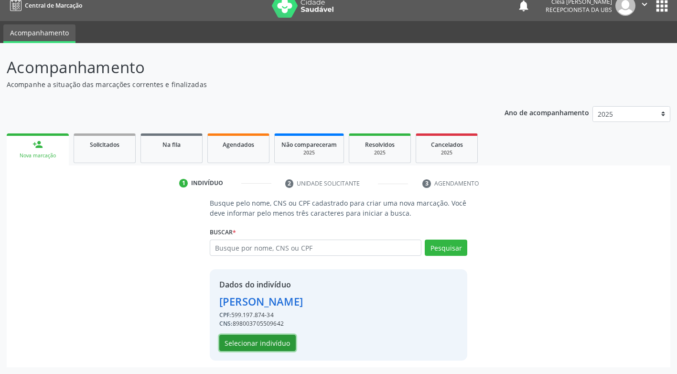
click at [287, 342] on button "Selecionar indivíduo" at bounding box center [257, 342] width 76 height 16
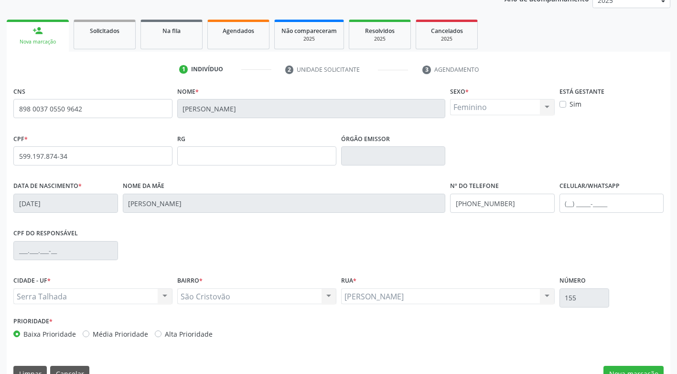
scroll to position [144, 0]
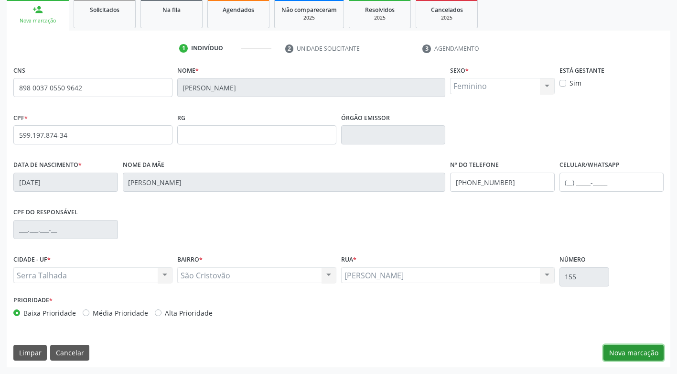
click at [660, 352] on button "Nova marcação" at bounding box center [633, 352] width 60 height 16
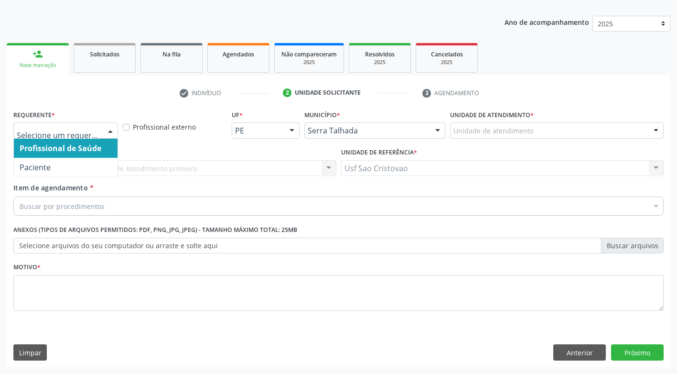
click at [109, 133] on div at bounding box center [110, 131] width 14 height 16
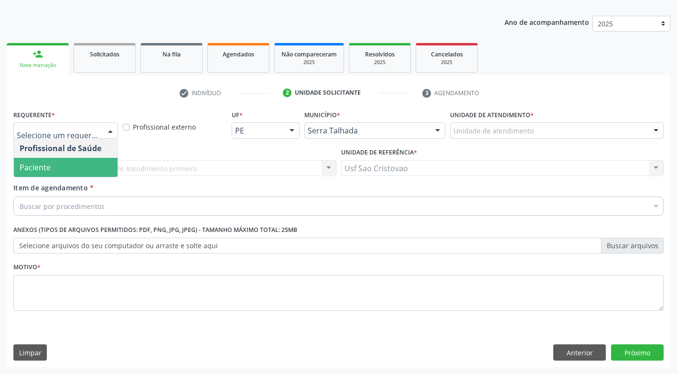
click at [103, 167] on span "Paciente" at bounding box center [66, 167] width 104 height 19
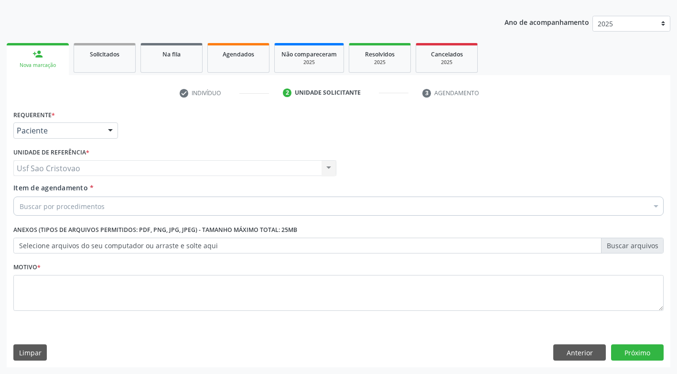
click at [117, 203] on div "Buscar por procedimentos" at bounding box center [338, 205] width 650 height 19
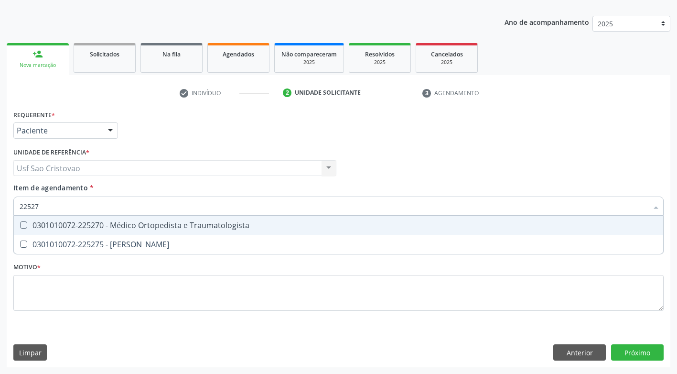
type input "225270"
click at [21, 224] on Traumatologista at bounding box center [23, 224] width 7 height 7
click at [20, 224] on Traumatologista "checkbox" at bounding box center [17, 225] width 6 height 6
checkbox Traumatologista "true"
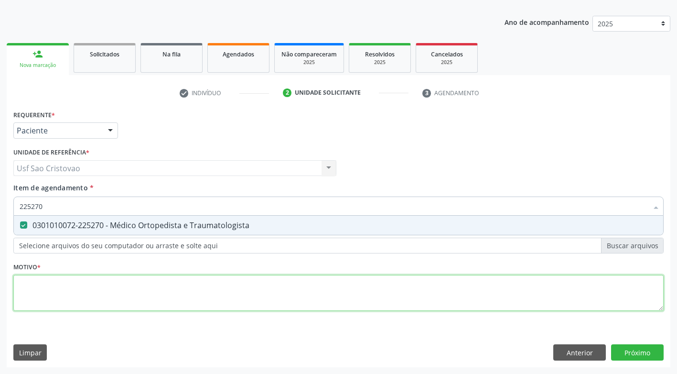
click at [72, 292] on div "Requerente * Paciente Profissional de Saúde Paciente Nenhum resultado encontrad…" at bounding box center [338, 215] width 650 height 216
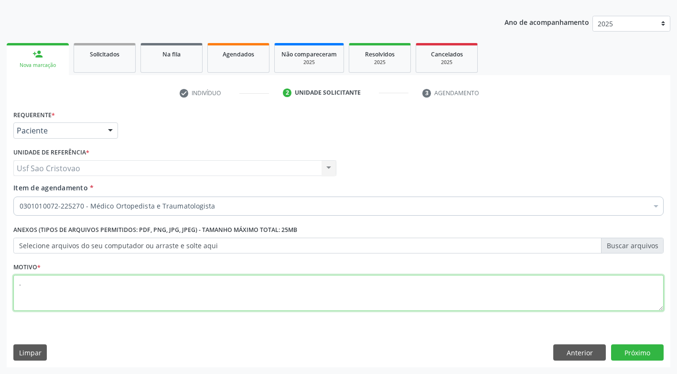
type textarea "."
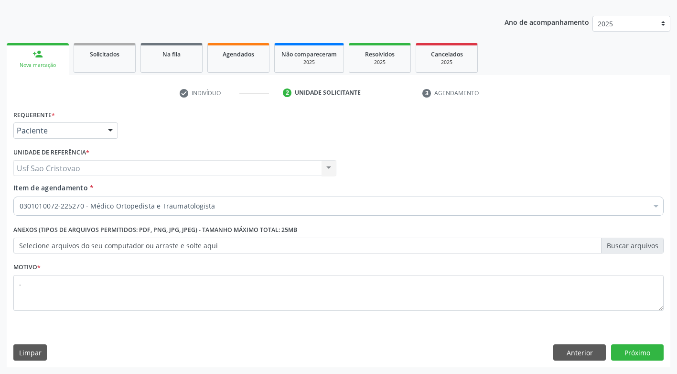
drag, startPoint x: 405, startPoint y: 329, endPoint x: 683, endPoint y: 340, distance: 279.1
click at [442, 328] on div "Requerente * Paciente Profissional de Saúde Paciente Nenhum resultado encontrad…" at bounding box center [338, 236] width 663 height 259
click at [629, 353] on button "Próximo" at bounding box center [637, 352] width 53 height 16
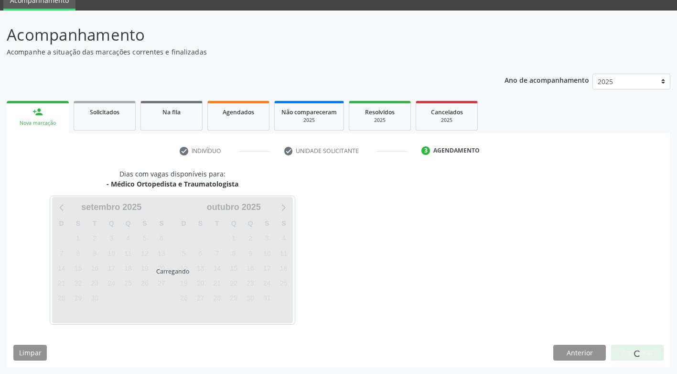
scroll to position [42, 0]
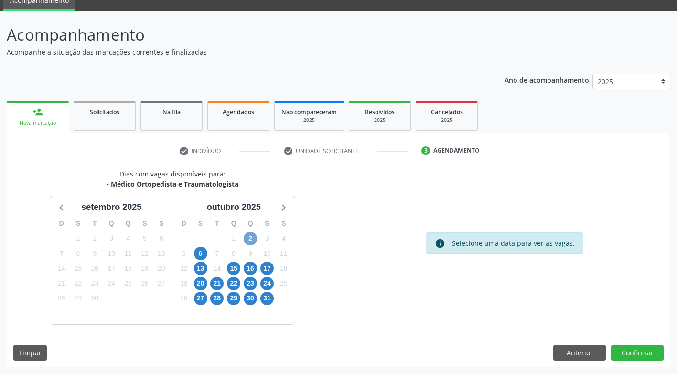
click at [253, 236] on span "2" at bounding box center [250, 238] width 13 height 13
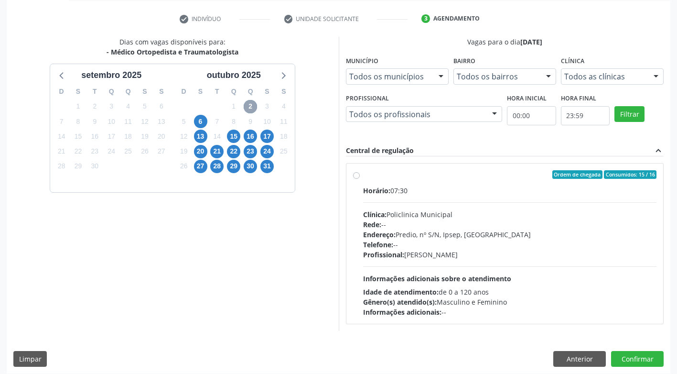
scroll to position [180, 0]
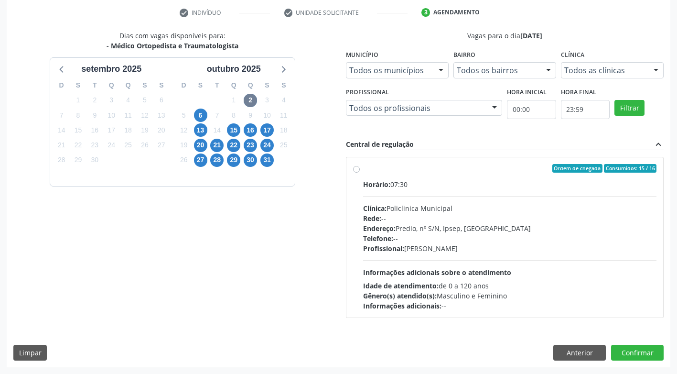
click at [363, 169] on label "Ordem de chegada Consumidos: 15 / 16 Horário: 07:30 Clínica: Policlinica Munici…" at bounding box center [510, 237] width 294 height 147
click at [358, 169] on input "Ordem de chegada Consumidos: 15 / 16 Horário: 07:30 Clínica: Policlinica Munici…" at bounding box center [356, 168] width 7 height 9
radio input "true"
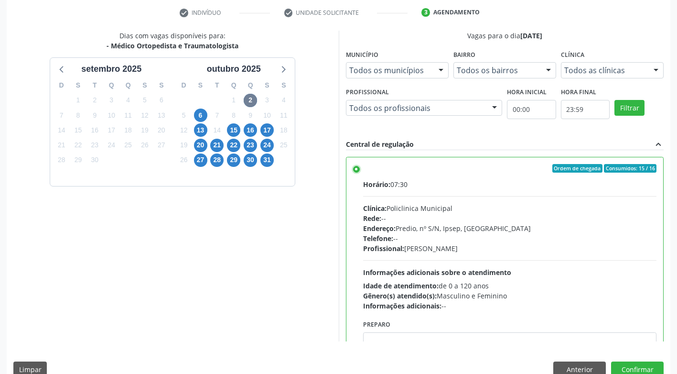
scroll to position [197, 0]
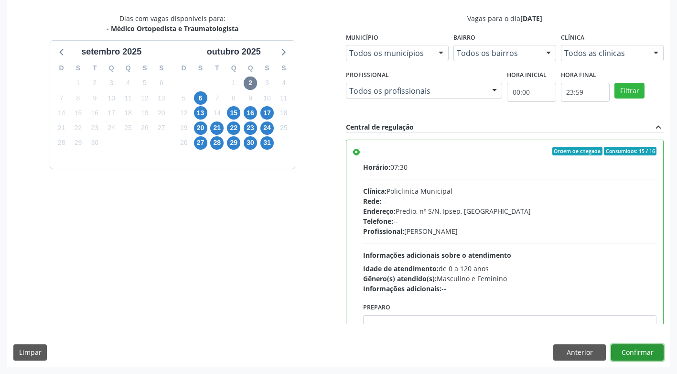
click at [650, 347] on button "Confirmar" at bounding box center [637, 352] width 53 height 16
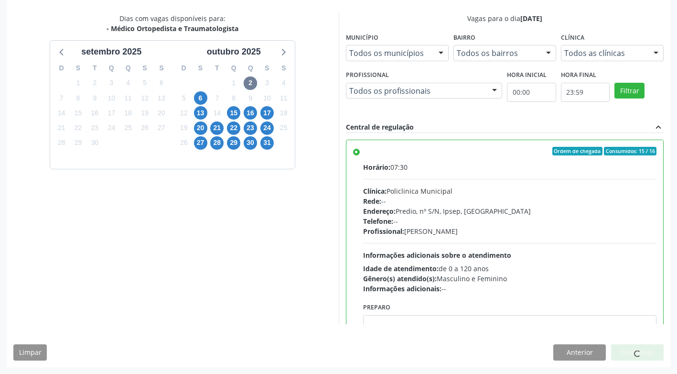
scroll to position [0, 0]
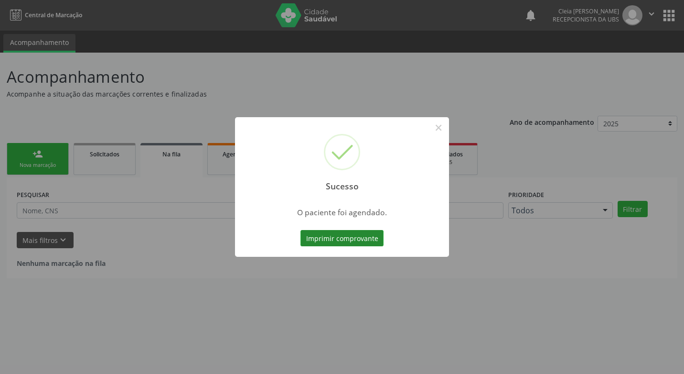
click at [354, 239] on button "Imprimir comprovante" at bounding box center [341, 238] width 83 height 16
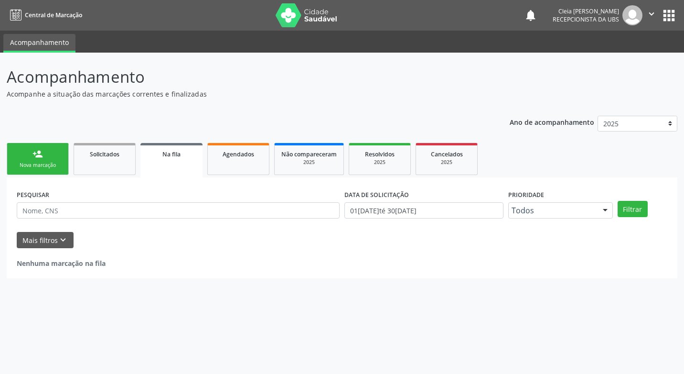
click at [39, 161] on div "Nova marcação" at bounding box center [38, 164] width 48 height 7
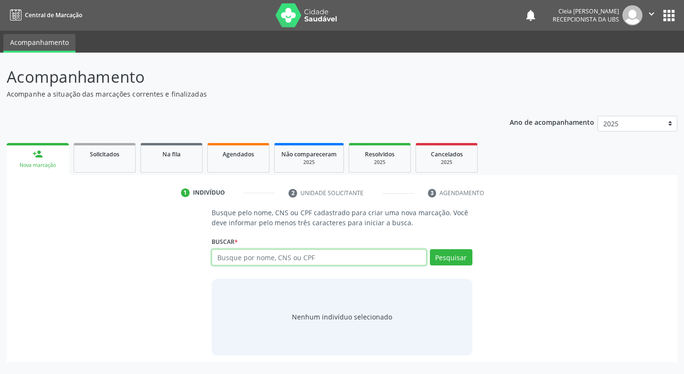
click at [333, 258] on input "text" at bounding box center [319, 257] width 214 height 16
type input "700409487518747"
click at [439, 258] on button "Pesquisar" at bounding box center [451, 257] width 43 height 16
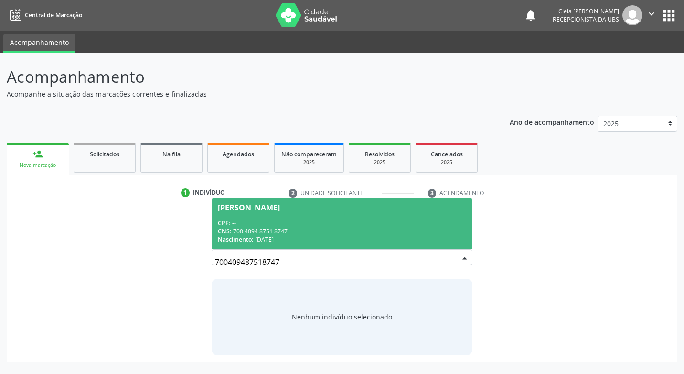
click at [338, 215] on span "[PERSON_NAME] CPF: -- CNS: 700 4094 8751 8747 Nascimento: [DATE]" at bounding box center [341, 223] width 259 height 51
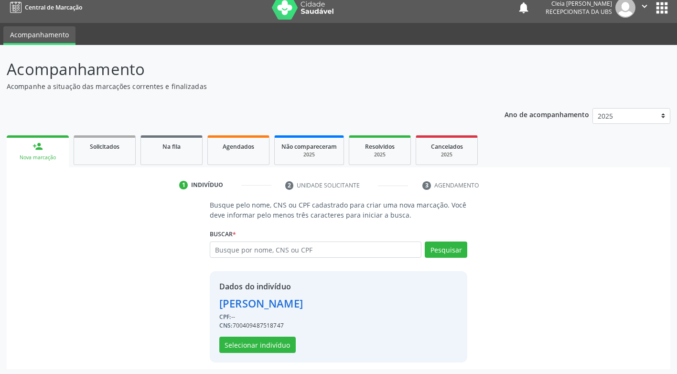
scroll to position [10, 0]
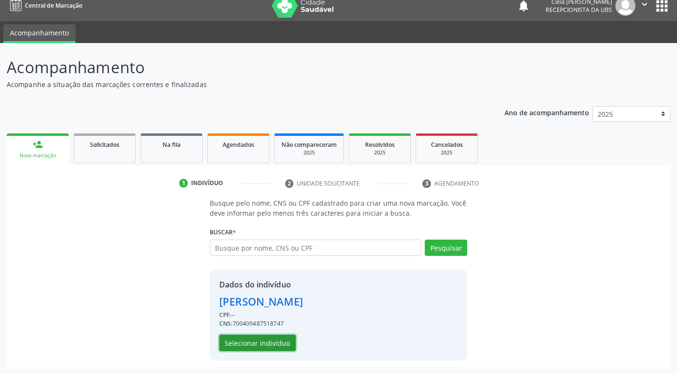
click at [269, 346] on button "Selecionar indivíduo" at bounding box center [257, 342] width 76 height 16
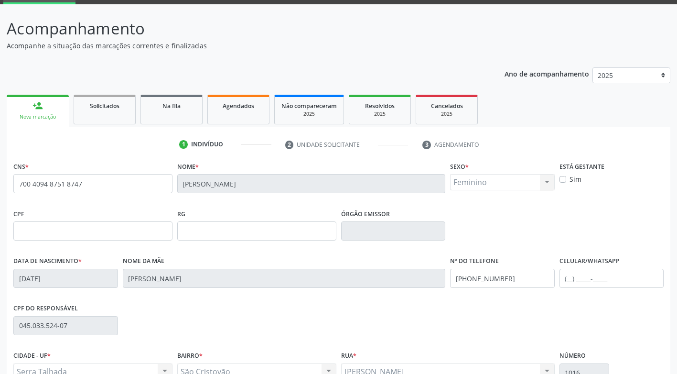
scroll to position [144, 0]
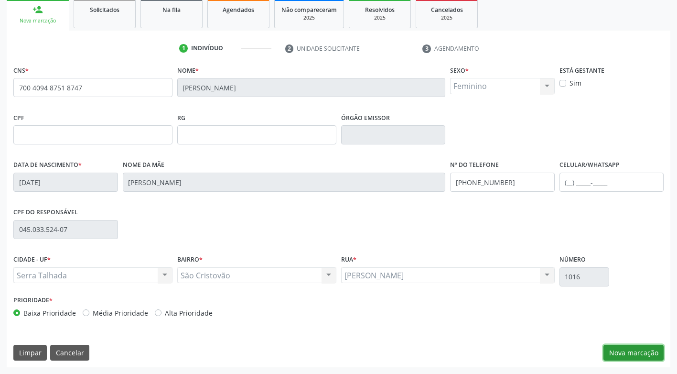
click at [653, 349] on button "Nova marcação" at bounding box center [633, 352] width 60 height 16
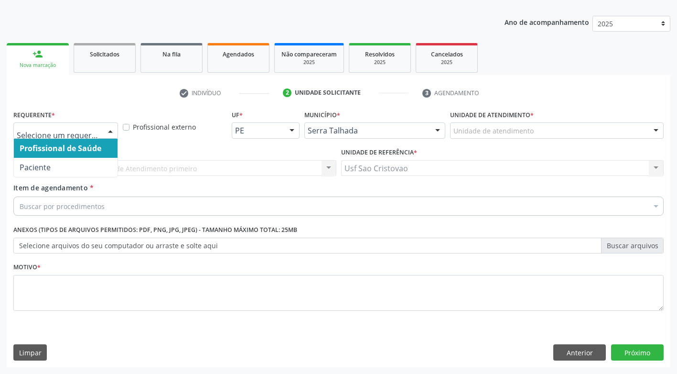
click at [112, 130] on div at bounding box center [110, 131] width 14 height 16
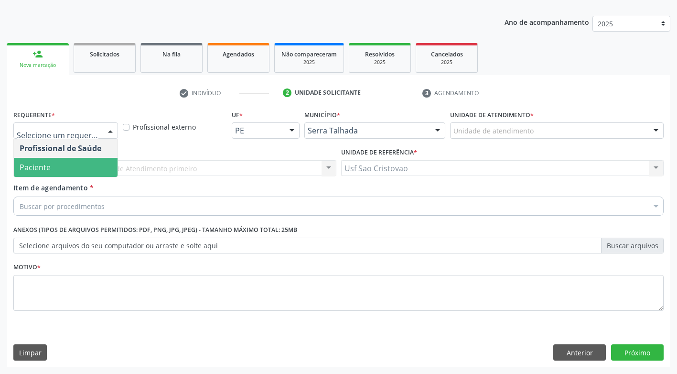
click at [109, 168] on span "Paciente" at bounding box center [66, 167] width 104 height 19
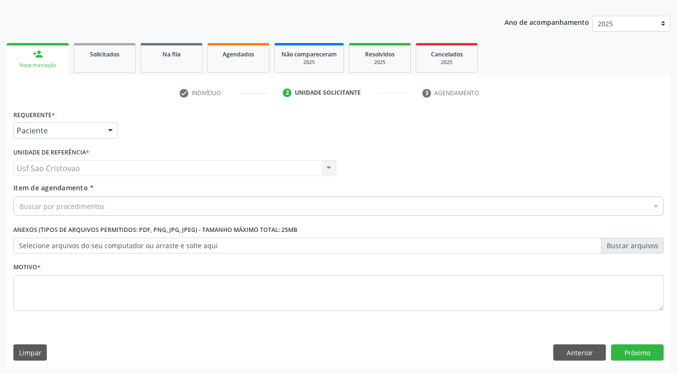
click at [135, 202] on div "Buscar por procedimentos" at bounding box center [338, 205] width 650 height 19
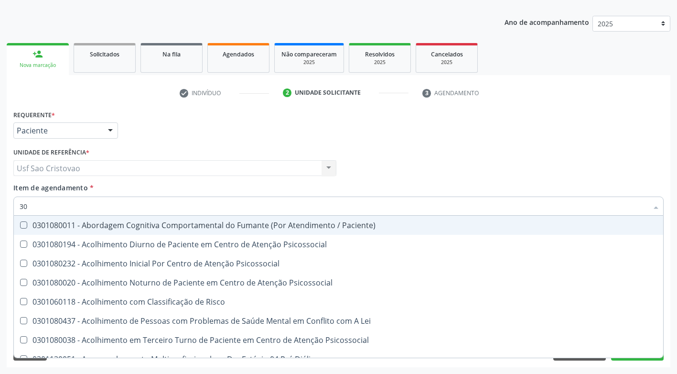
type input "3"
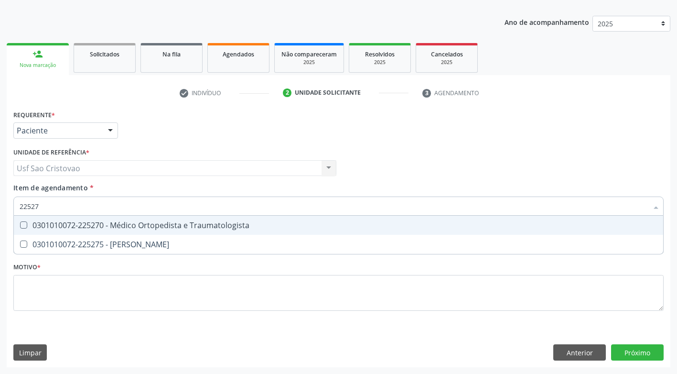
type input "225270"
click at [24, 223] on Traumatologista at bounding box center [23, 224] width 7 height 7
click at [20, 223] on Traumatologista "checkbox" at bounding box center [17, 225] width 6 height 6
checkbox Traumatologista "true"
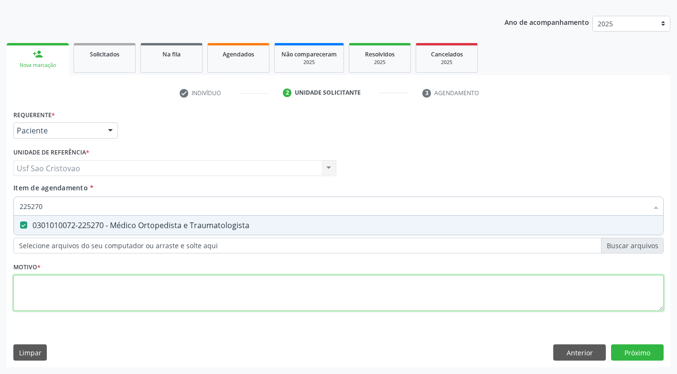
click at [80, 292] on div "Requerente * Paciente Profissional de Saúde Paciente Nenhum resultado encontrad…" at bounding box center [338, 215] width 650 height 216
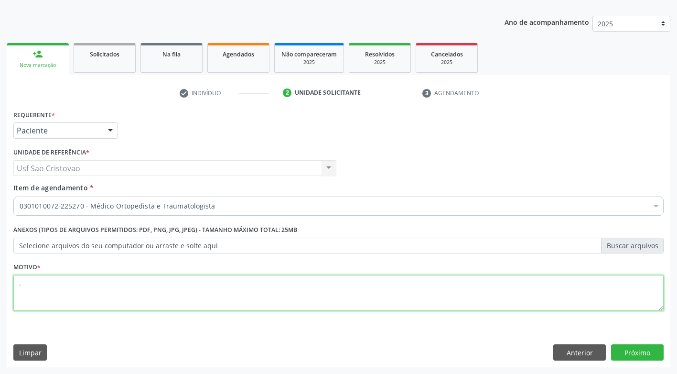
type textarea "."
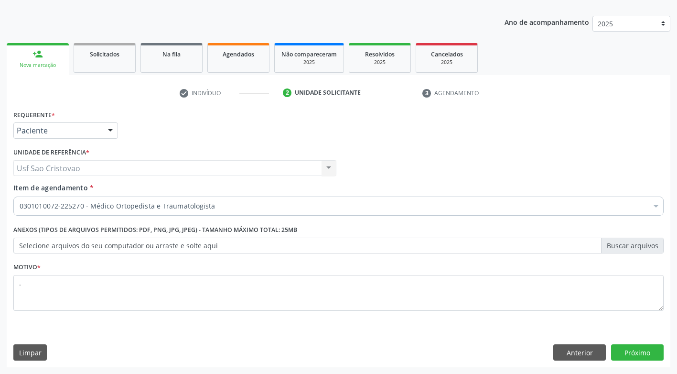
click at [259, 341] on div "Requerente * Paciente Profissional de Saúde Paciente Nenhum resultado encontrad…" at bounding box center [338, 236] width 663 height 259
click at [653, 354] on button "Próximo" at bounding box center [637, 352] width 53 height 16
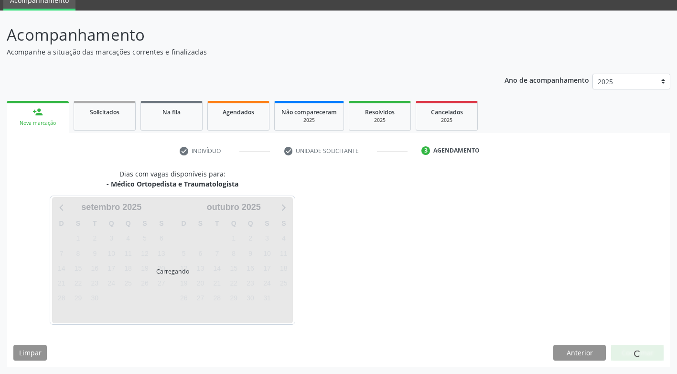
scroll to position [42, 0]
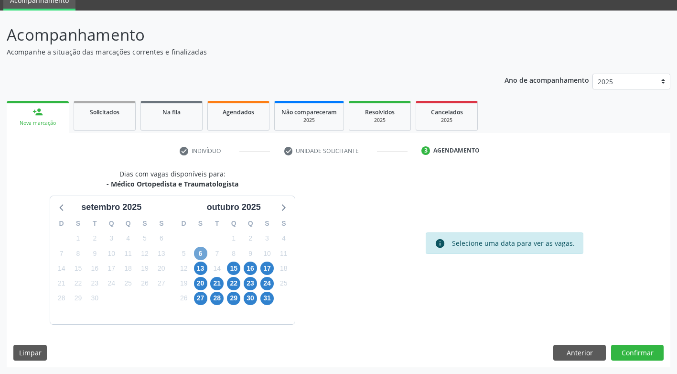
click at [205, 254] on span "6" at bounding box center [200, 252] width 13 height 13
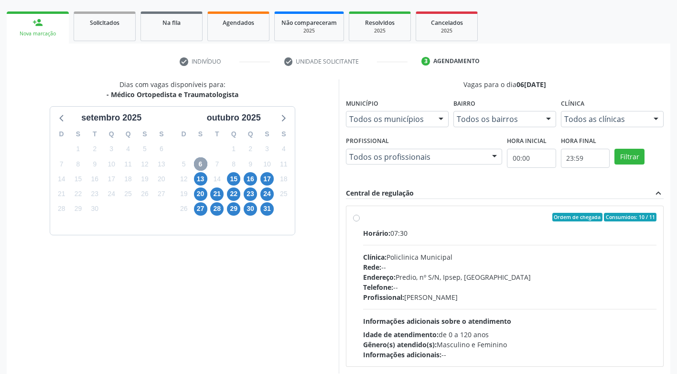
scroll to position [138, 0]
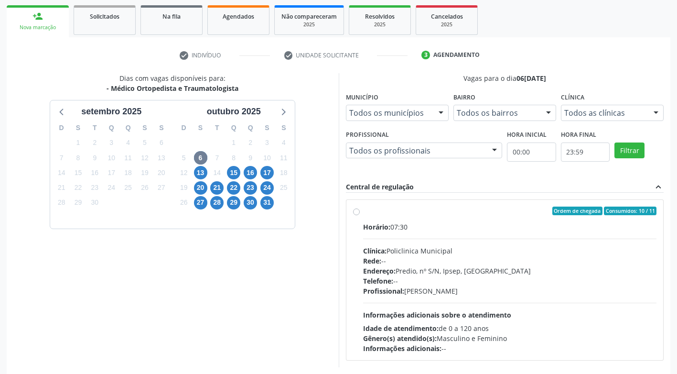
click at [360, 214] on div "Ordem de chegada Consumidos: 10 / 11 Horário: 07:30 Clínica: Policlinica Munici…" at bounding box center [505, 279] width 304 height 147
radio input "true"
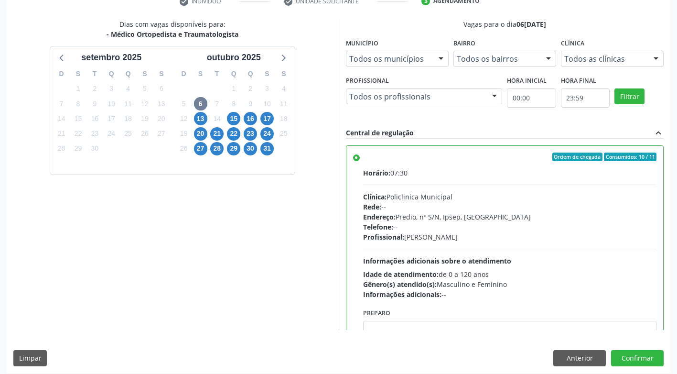
scroll to position [197, 0]
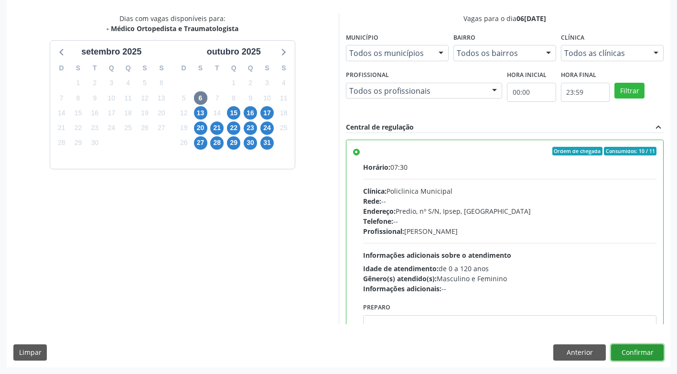
click at [657, 348] on button "Confirmar" at bounding box center [637, 352] width 53 height 16
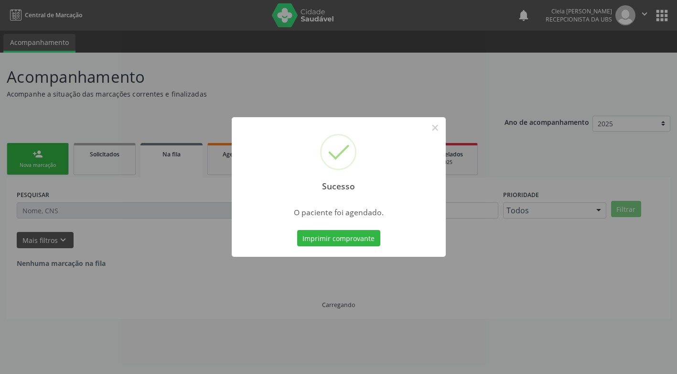
scroll to position [0, 0]
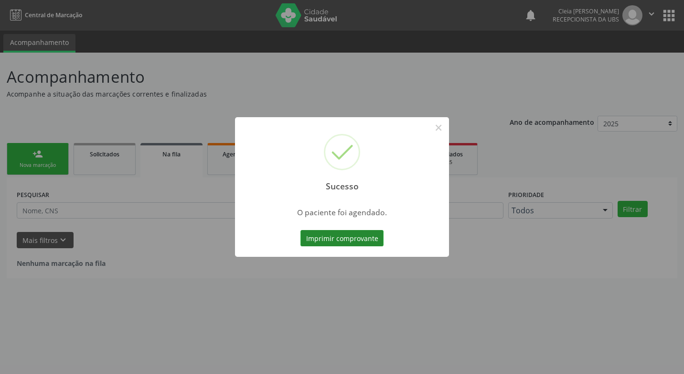
click at [360, 239] on button "Imprimir comprovante" at bounding box center [341, 238] width 83 height 16
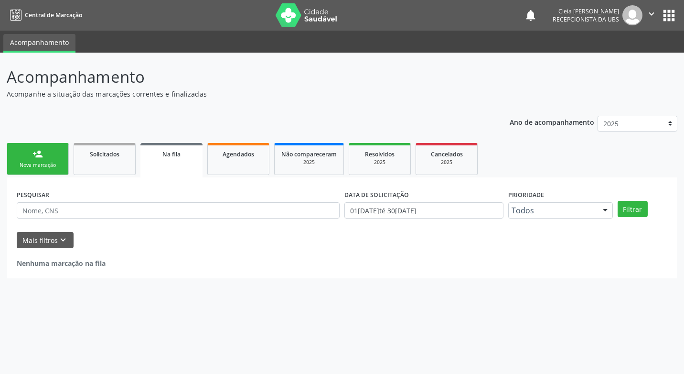
click at [43, 155] on div "person_add" at bounding box center [37, 154] width 11 height 11
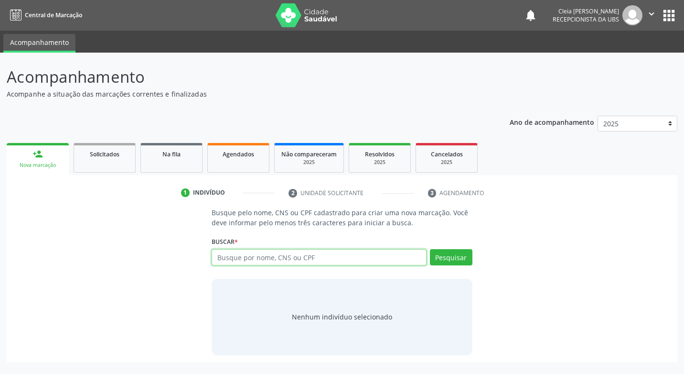
click at [261, 259] on input "text" at bounding box center [319, 257] width 214 height 16
type input "16.2524859780002"
click at [440, 259] on button "Pesquisar" at bounding box center [451, 257] width 43 height 16
type input "16.2524859780002"
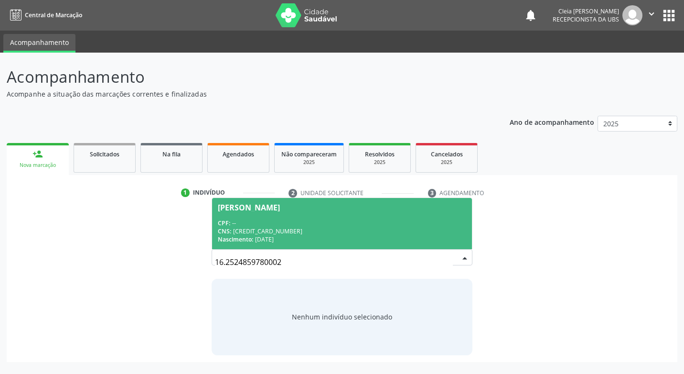
click at [360, 214] on span "[PERSON_NAME] CPF: -- CNS: [CREDIT_CARD_NUMBER] Nascimento: 2[DATE]" at bounding box center [341, 223] width 259 height 51
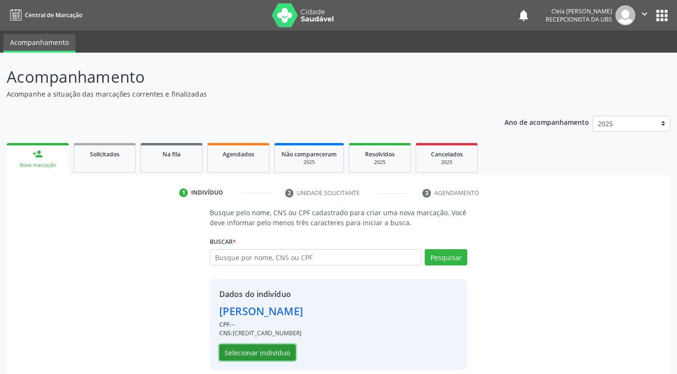
click at [280, 352] on button "Selecionar indivíduo" at bounding box center [257, 352] width 76 height 16
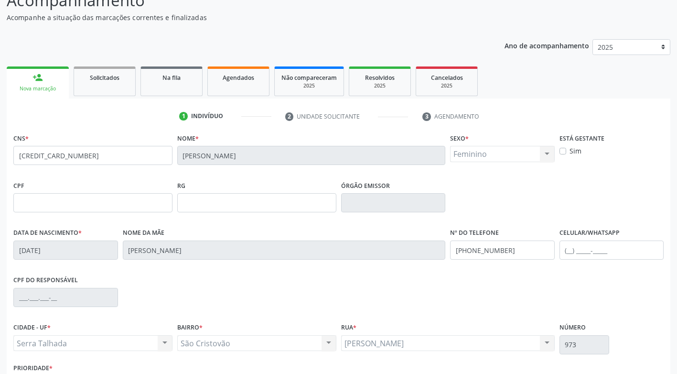
scroll to position [144, 0]
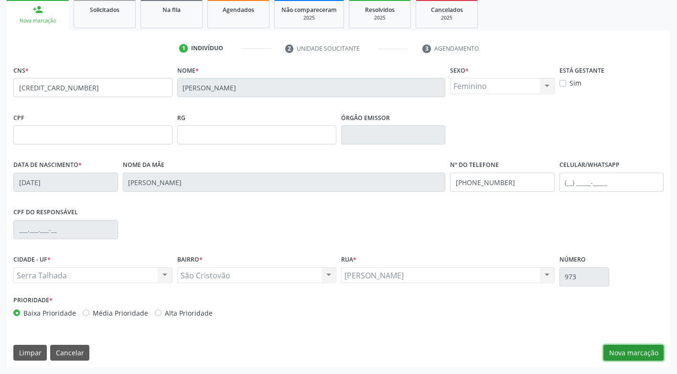
click at [635, 351] on button "Nova marcação" at bounding box center [633, 352] width 60 height 16
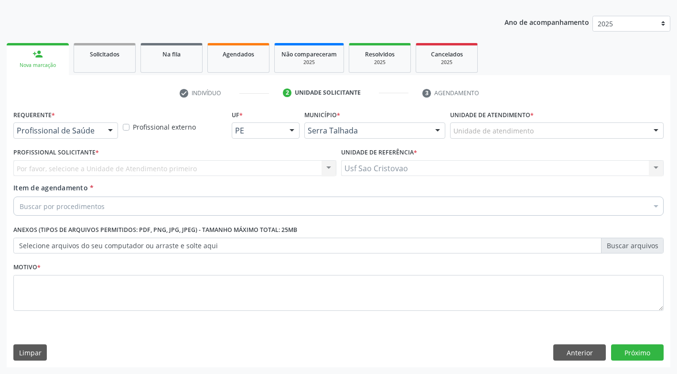
scroll to position [100, 0]
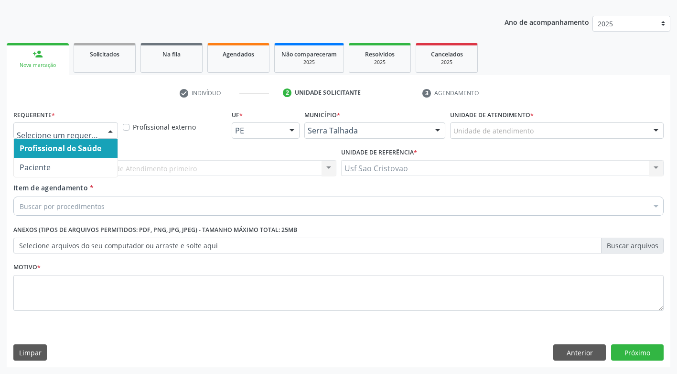
click at [107, 129] on div at bounding box center [110, 131] width 14 height 16
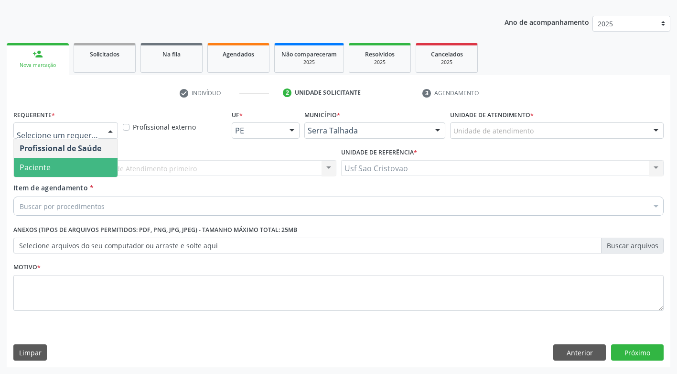
click at [98, 165] on span "Paciente" at bounding box center [66, 167] width 104 height 19
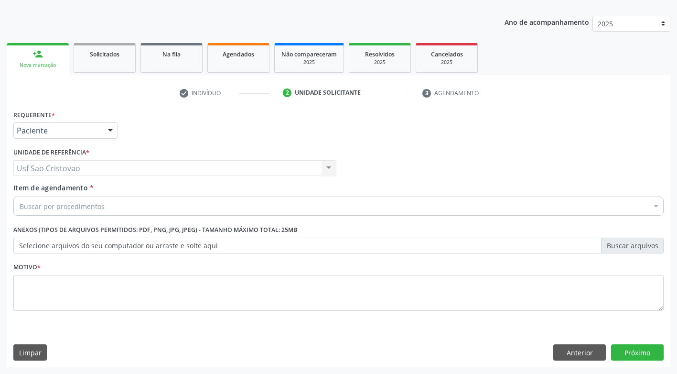
click at [112, 212] on div "Buscar por procedimentos" at bounding box center [338, 205] width 650 height 19
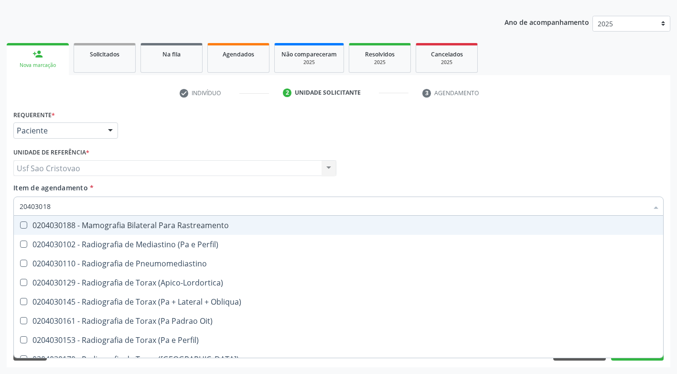
type input "204030188"
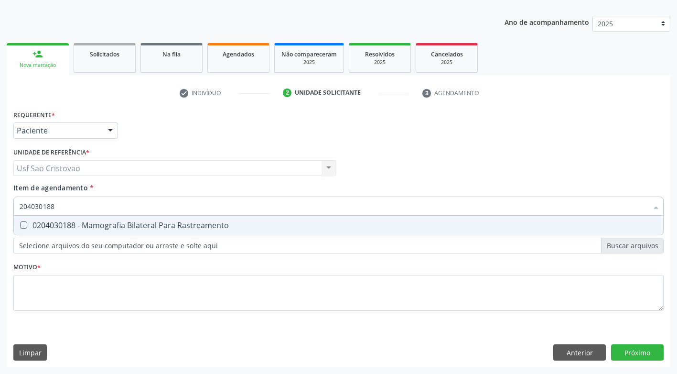
click at [22, 227] on Rastreamento at bounding box center [23, 224] width 7 height 7
click at [20, 227] on Rastreamento "checkbox" at bounding box center [17, 225] width 6 height 6
checkbox Rastreamento "true"
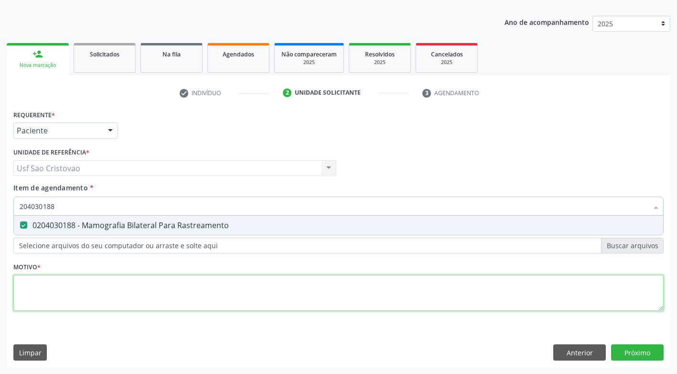
click at [71, 298] on div "Requerente * Paciente Profissional de Saúde Paciente Nenhum resultado encontrad…" at bounding box center [338, 215] width 650 height 216
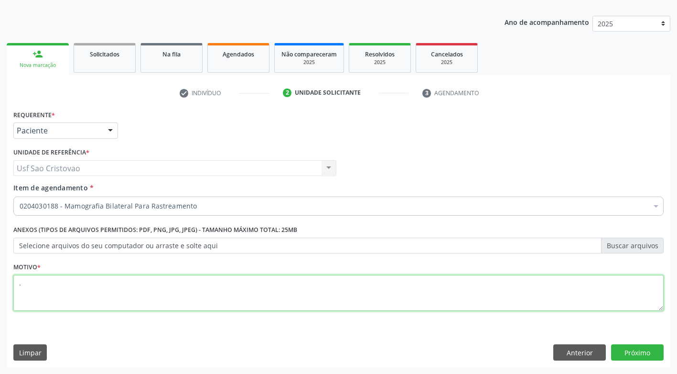
type textarea "."
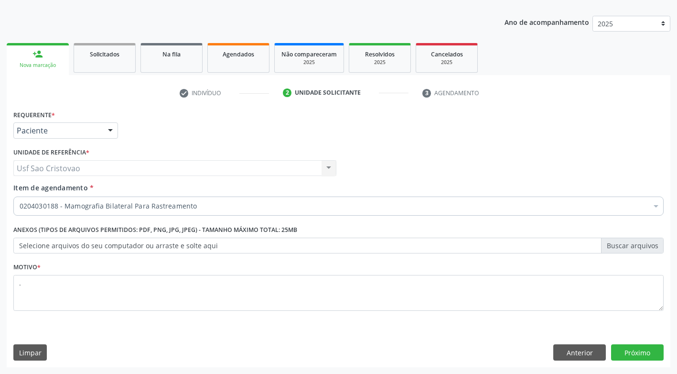
click at [448, 352] on div "Limpar Anterior Próximo" at bounding box center [338, 352] width 650 height 16
click at [648, 349] on button "Próximo" at bounding box center [637, 352] width 53 height 16
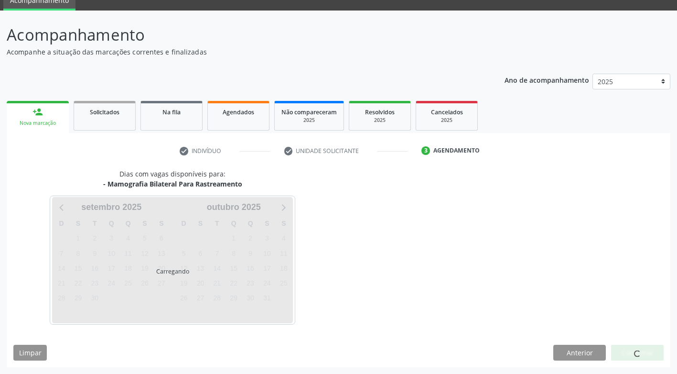
scroll to position [42, 0]
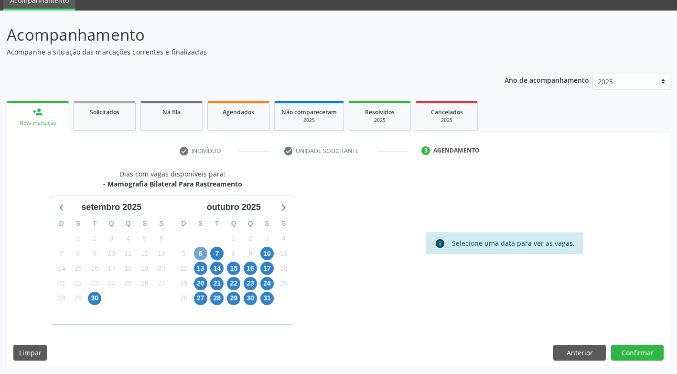
click at [200, 256] on span "6" at bounding box center [200, 252] width 13 height 13
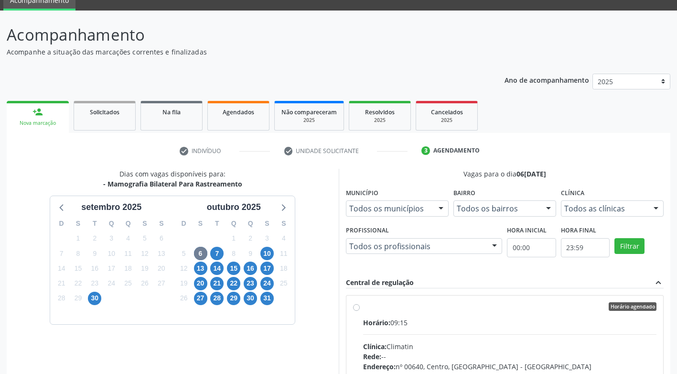
click at [363, 304] on label "Horário agendado Horário: 09:15 Clínica: Climatin Rede: -- Endereço: nº 00640, …" at bounding box center [510, 375] width 294 height 147
click at [358, 304] on input "Horário agendado Horário: 09:15 Clínica: Climatin Rede: -- Endereço: nº 00640, …" at bounding box center [356, 306] width 7 height 9
radio input "true"
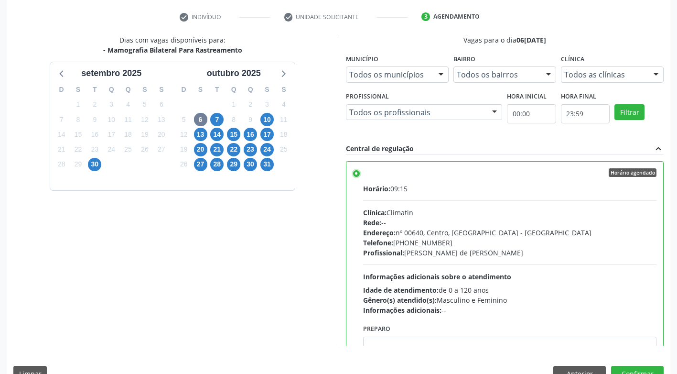
scroll to position [197, 0]
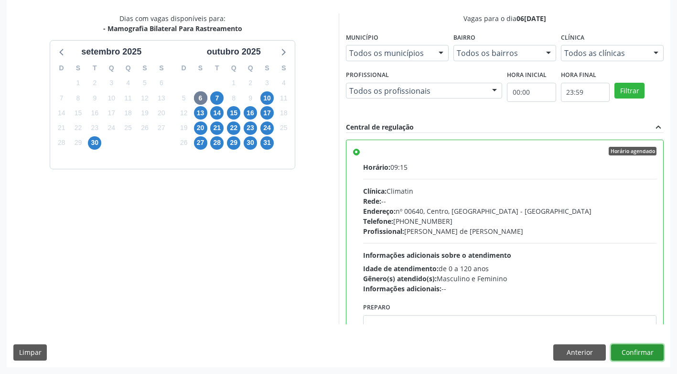
click at [649, 352] on button "Confirmar" at bounding box center [637, 352] width 53 height 16
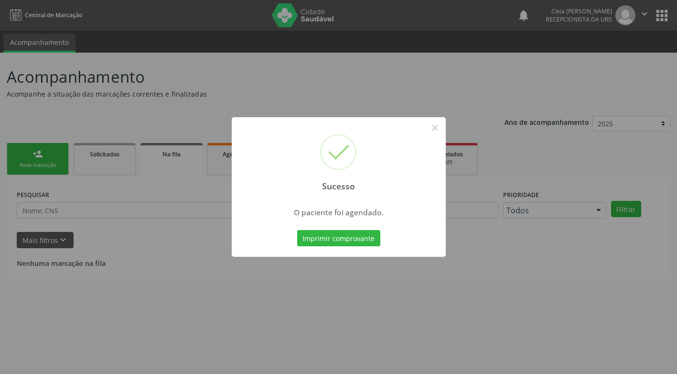
scroll to position [0, 0]
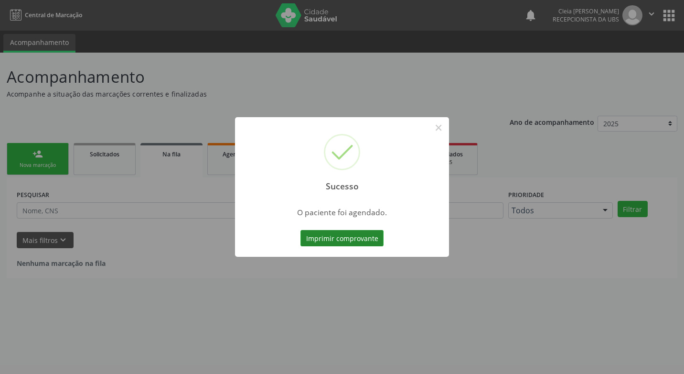
click at [341, 236] on button "Imprimir comprovante" at bounding box center [341, 238] width 83 height 16
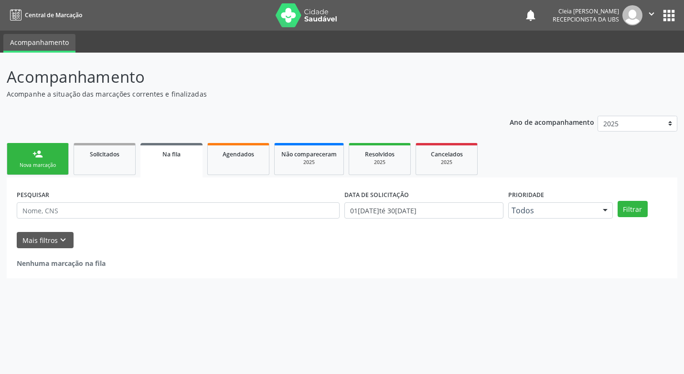
click at [42, 164] on div "Nova marcação" at bounding box center [38, 164] width 48 height 7
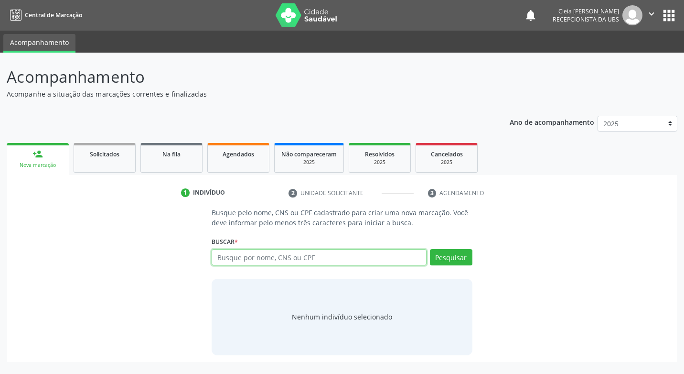
click at [274, 258] on input "text" at bounding box center [319, 257] width 214 height 16
type input "708407274968463"
click at [437, 253] on button "Pesquisar" at bounding box center [451, 257] width 43 height 16
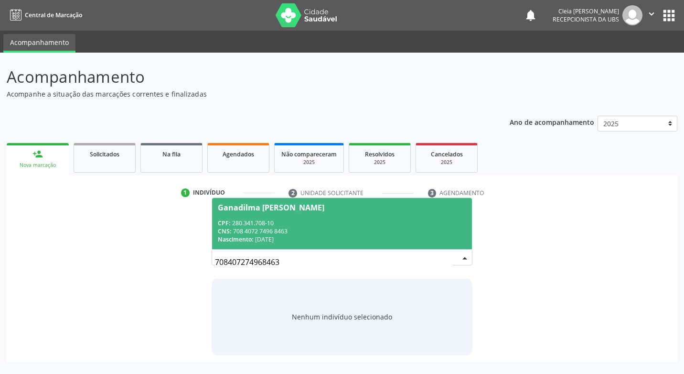
click at [360, 212] on span "Ganadilma [PERSON_NAME] CPF: 280.341.708-10 CNS: 708 4072 7496 8463 Nascimento:…" at bounding box center [341, 223] width 259 height 51
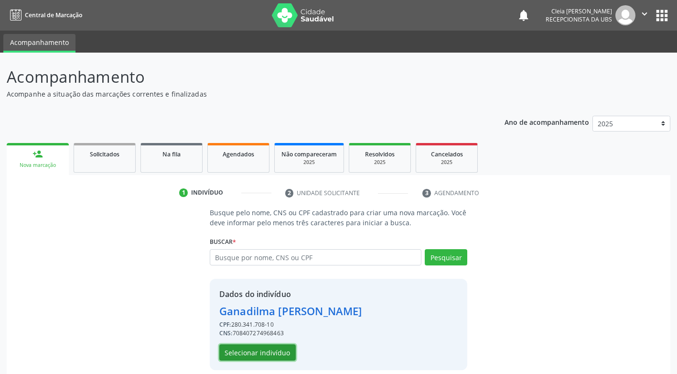
click at [269, 353] on button "Selecionar indivíduo" at bounding box center [257, 352] width 76 height 16
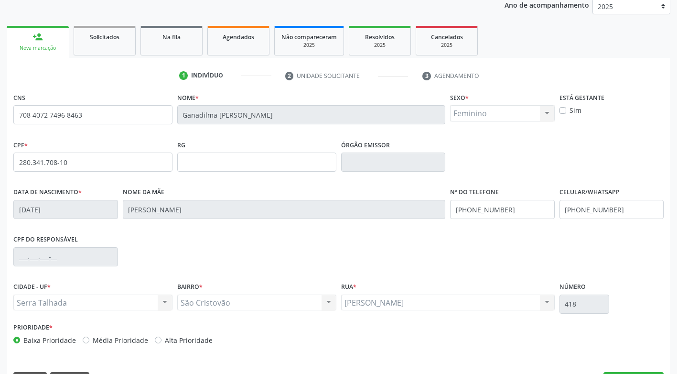
scroll to position [144, 0]
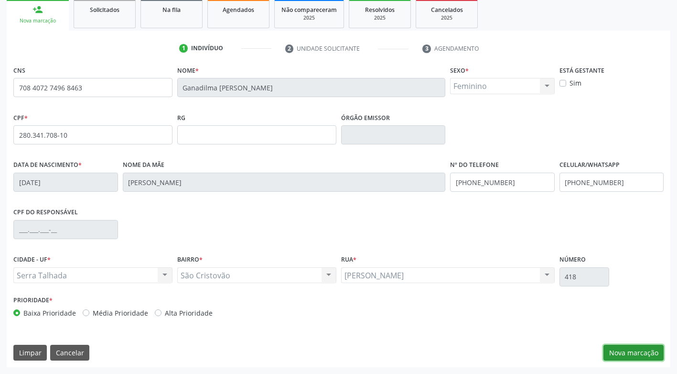
click at [637, 356] on button "Nova marcação" at bounding box center [633, 352] width 60 height 16
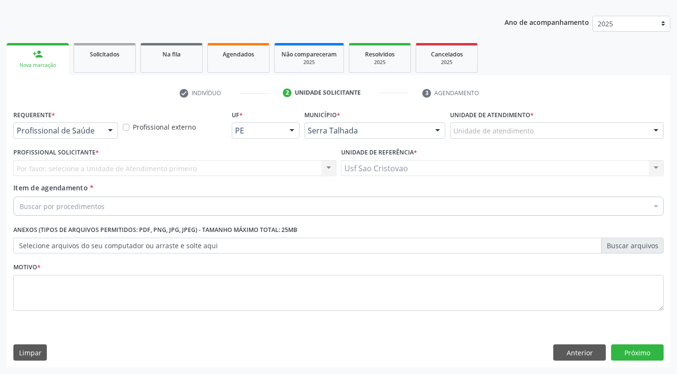
scroll to position [100, 0]
click at [113, 128] on div at bounding box center [110, 131] width 14 height 16
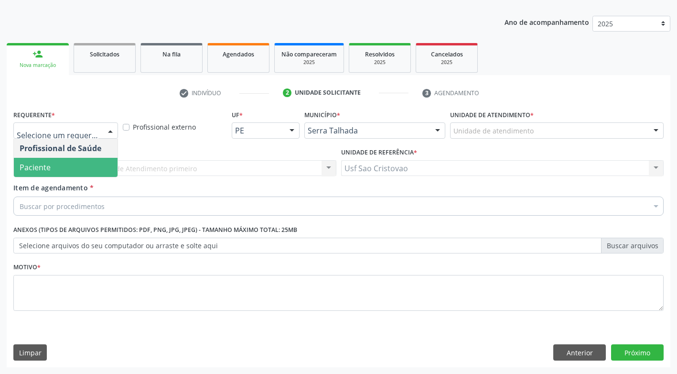
click at [109, 170] on span "Paciente" at bounding box center [66, 167] width 104 height 19
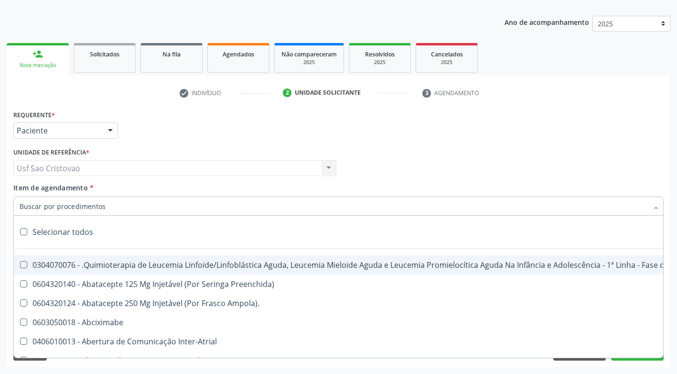
click at [124, 211] on div at bounding box center [338, 205] width 650 height 19
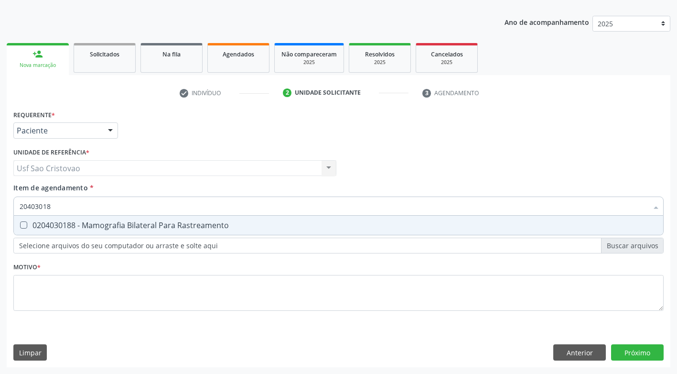
type input "204030188"
click at [21, 224] on Rastreamento at bounding box center [23, 224] width 7 height 7
click at [20, 224] on Rastreamento "checkbox" at bounding box center [17, 225] width 6 height 6
checkbox Rastreamento "true"
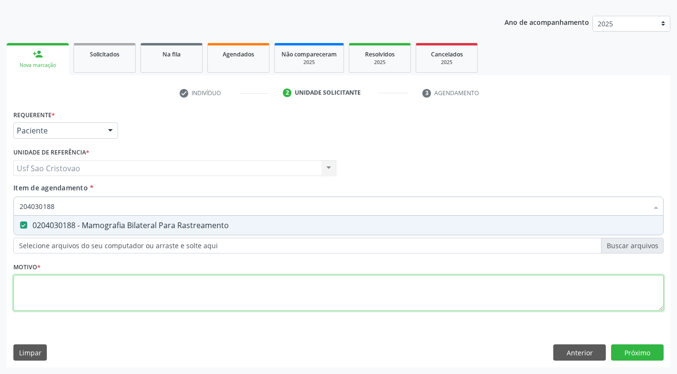
click at [61, 291] on div "Requerente * Paciente Profissional de Saúde Paciente Nenhum resultado encontrad…" at bounding box center [338, 215] width 650 height 216
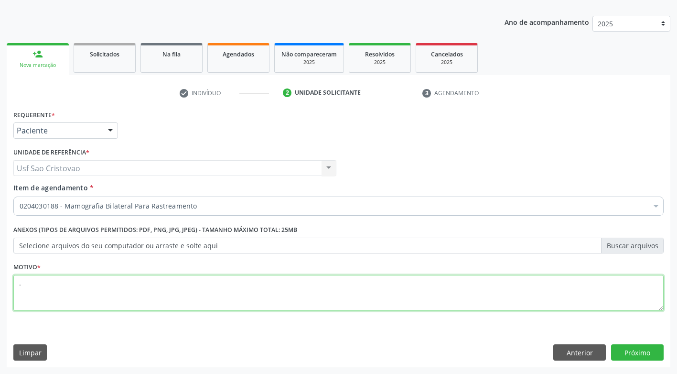
type textarea "."
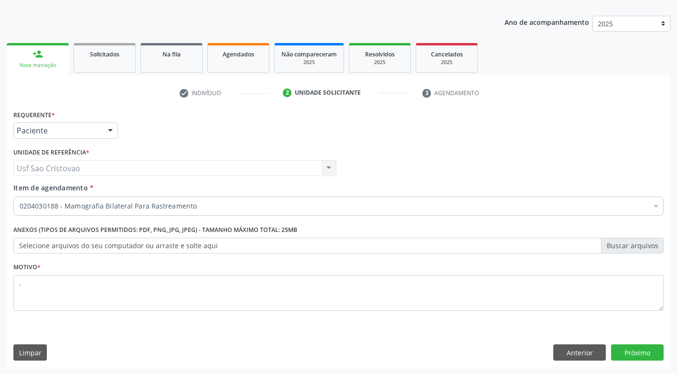
click at [347, 337] on div "Requerente * Paciente Profissional de Saúde Paciente Nenhum resultado encontrad…" at bounding box center [338, 236] width 663 height 259
click at [639, 352] on button "Próximo" at bounding box center [637, 352] width 53 height 16
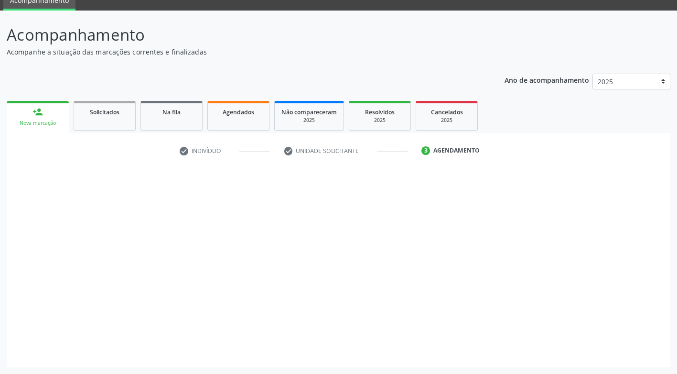
scroll to position [42, 0]
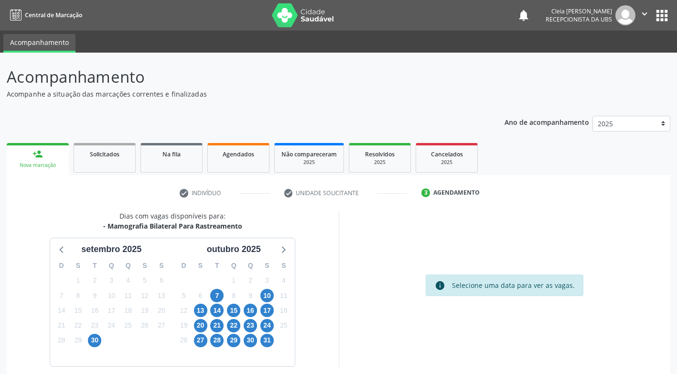
scroll to position [42, 0]
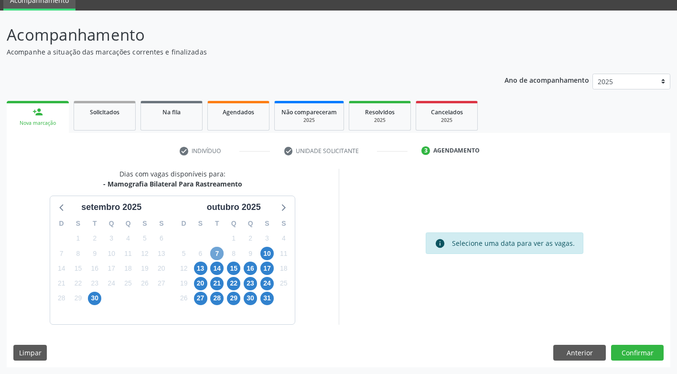
click at [221, 253] on span "7" at bounding box center [216, 252] width 13 height 13
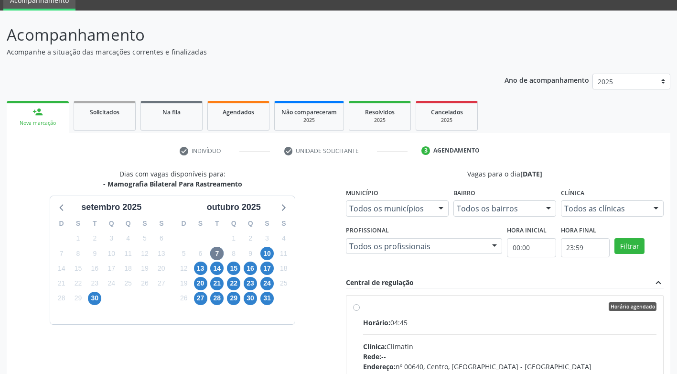
click at [357, 309] on div "Horário agendado Horário: 04:45 Clínica: Climatin Rede: -- Endereço: nº 00640, …" at bounding box center [505, 375] width 304 height 147
radio input "true"
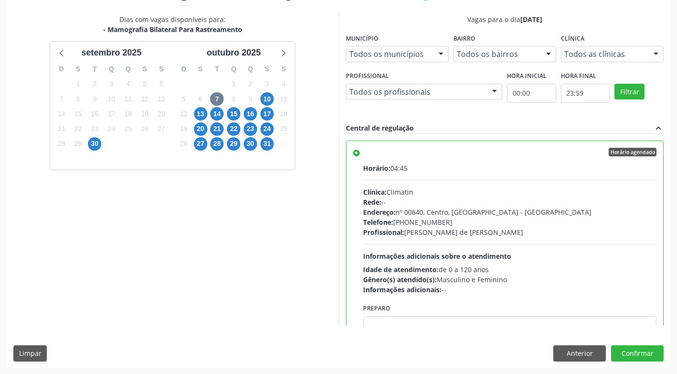
scroll to position [197, 0]
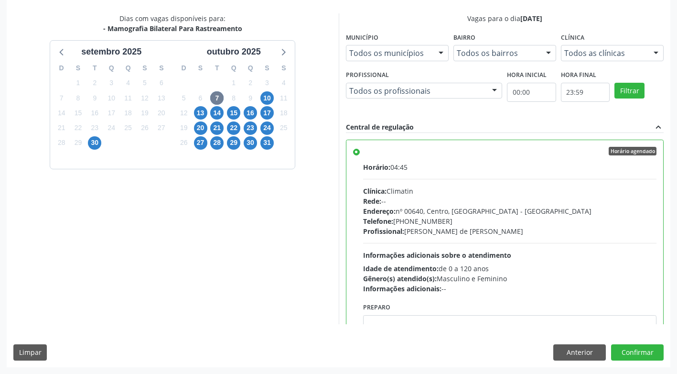
click at [165, 295] on div "Dias com vagas disponíveis para: - Mamografia Bilateral Para Rastreamento setem…" at bounding box center [173, 168] width 332 height 310
click at [637, 356] on button "Confirmar" at bounding box center [637, 352] width 53 height 16
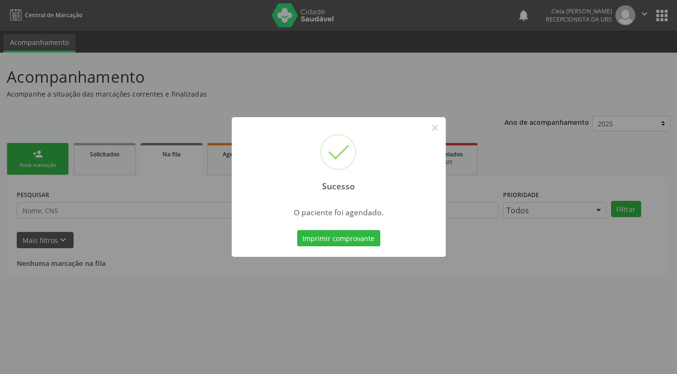
scroll to position [0, 0]
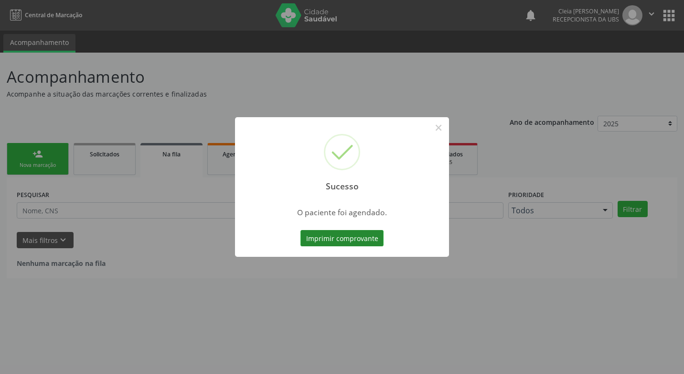
click at [331, 238] on button "Imprimir comprovante" at bounding box center [341, 238] width 83 height 16
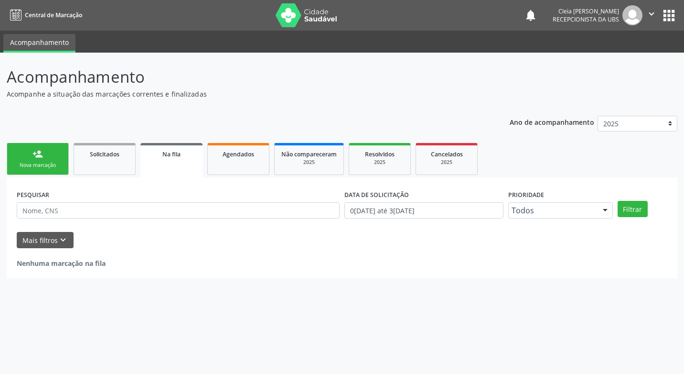
click at [21, 156] on link "person_add Nova marcação" at bounding box center [38, 159] width 62 height 32
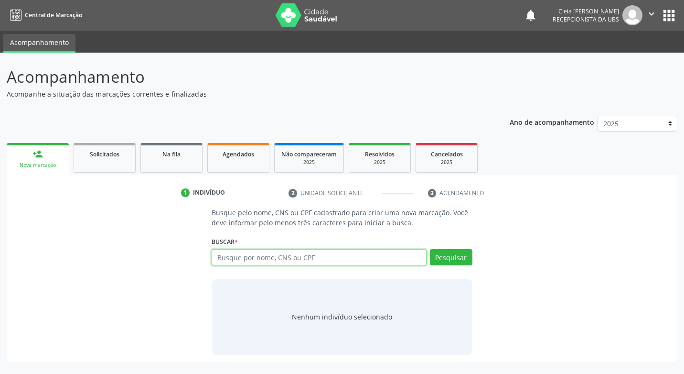
click at [275, 259] on input "text" at bounding box center [319, 257] width 214 height 16
type input "706004864189440"
click at [457, 257] on button "Pesquisar" at bounding box center [451, 257] width 43 height 16
type input "706004864189440"
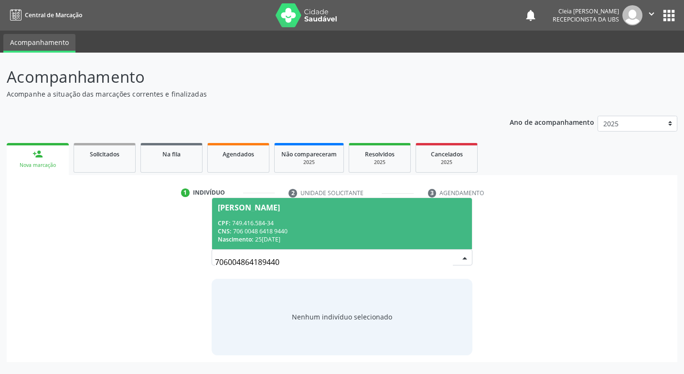
click at [304, 212] on span "Maria Cicera de Sales Araujo CPF: 749.416.584-34 CNS: 706 0048 6418 9440 Nascim…" at bounding box center [341, 223] width 259 height 51
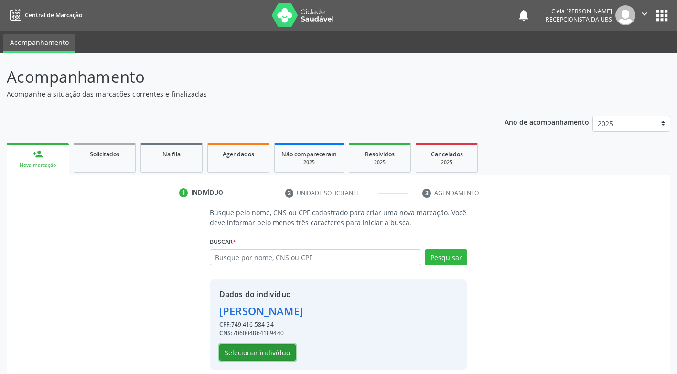
click at [277, 355] on button "Selecionar indivíduo" at bounding box center [257, 352] width 76 height 16
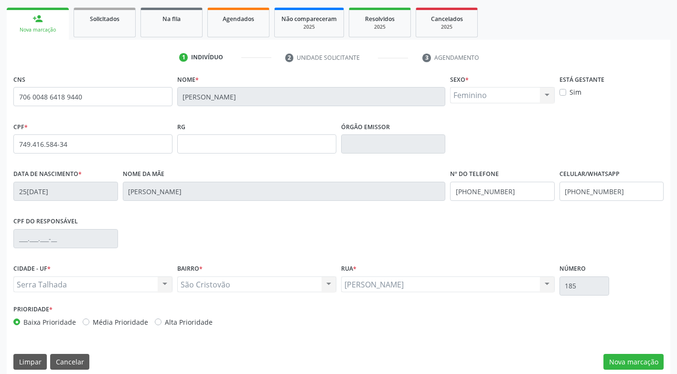
scroll to position [144, 0]
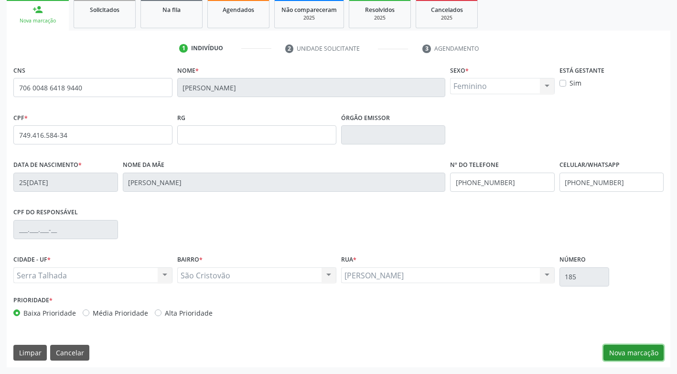
click at [636, 352] on button "Nova marcação" at bounding box center [633, 352] width 60 height 16
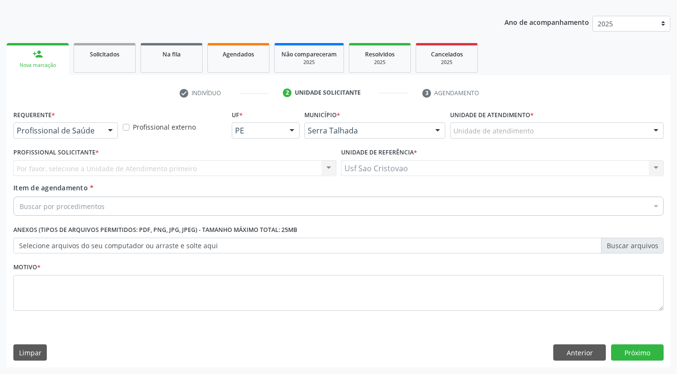
scroll to position [100, 0]
click at [116, 128] on div at bounding box center [110, 131] width 14 height 16
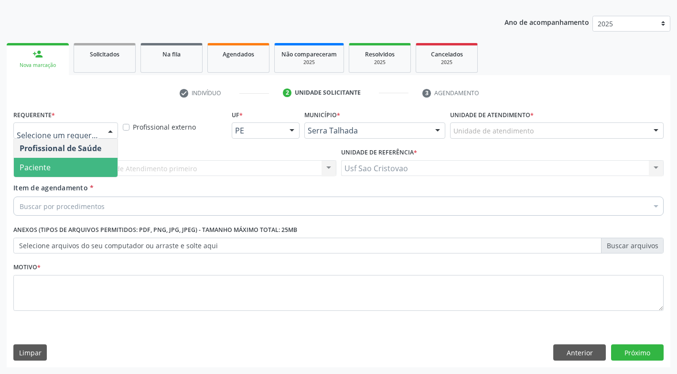
click at [99, 164] on span "Paciente" at bounding box center [66, 167] width 104 height 19
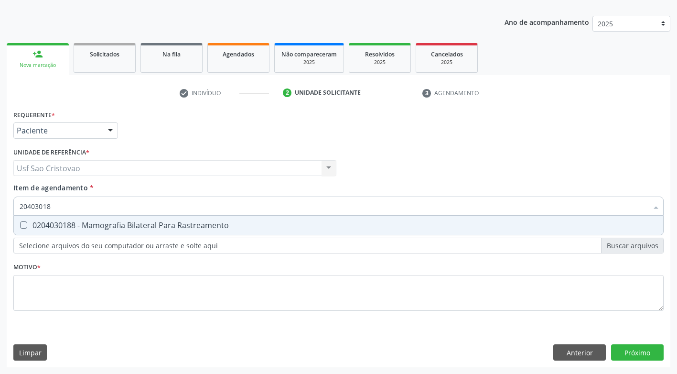
type input "204030188"
click at [27, 224] on Rastreamento at bounding box center [23, 224] width 7 height 7
click at [20, 224] on Rastreamento "checkbox" at bounding box center [17, 225] width 6 height 6
checkbox Rastreamento "true"
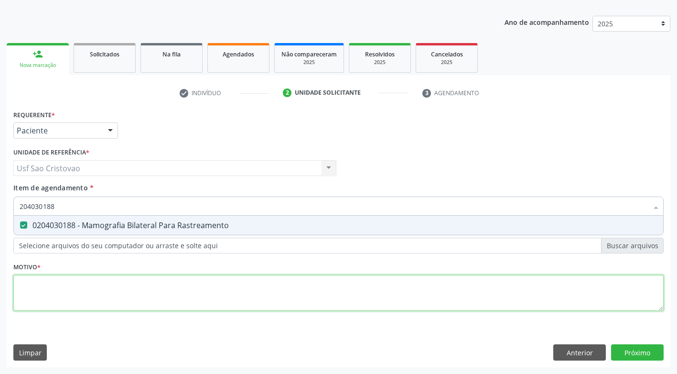
click at [75, 299] on div "Requerente * Paciente Profissional de Saúde Paciente Nenhum resultado encontrad…" at bounding box center [338, 215] width 650 height 216
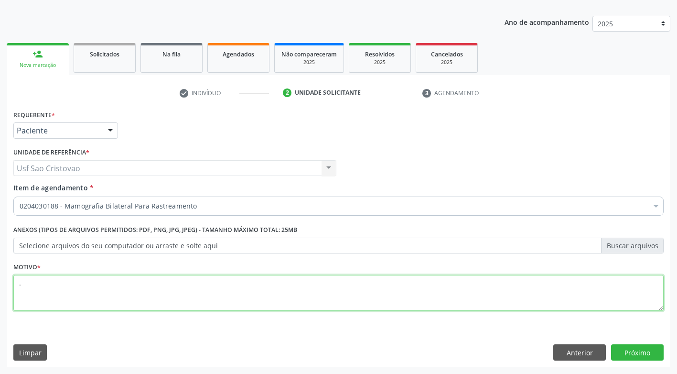
type textarea "."
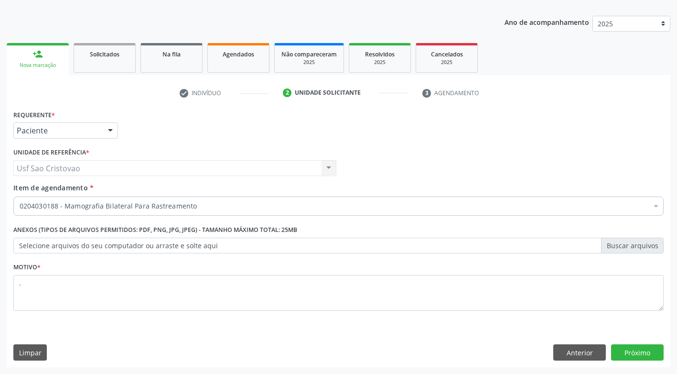
click at [182, 340] on div "Requerente * Paciente Profissional de Saúde Paciente Nenhum resultado encontrad…" at bounding box center [338, 236] width 663 height 259
click at [655, 358] on button "Próximo" at bounding box center [637, 352] width 53 height 16
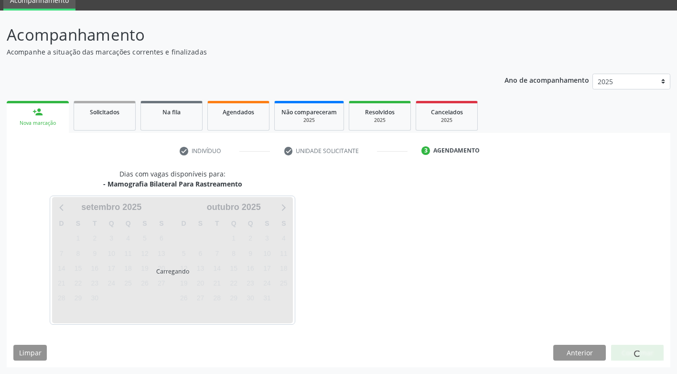
scroll to position [42, 0]
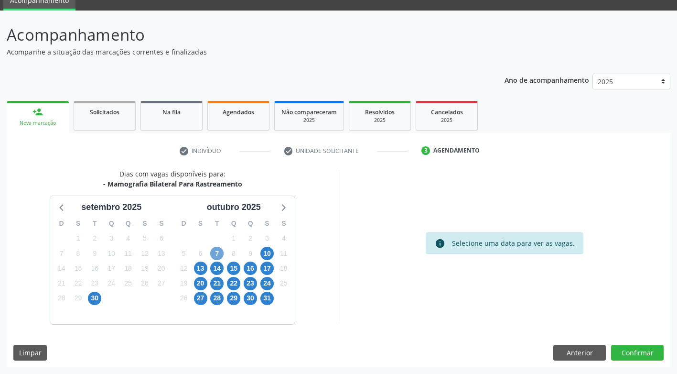
click at [215, 256] on span "7" at bounding box center [216, 252] width 13 height 13
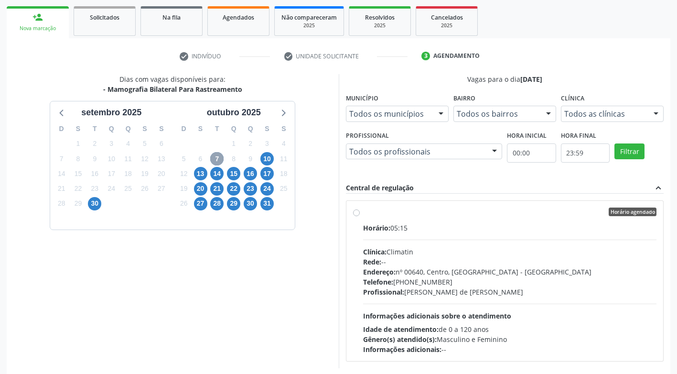
scroll to position [138, 0]
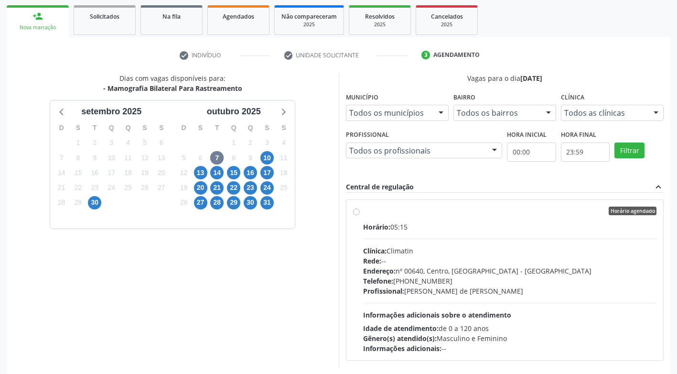
click at [363, 212] on label "Horário agendado Horário: 05:15 Clínica: Climatin Rede: -- Endereço: nº 00640, …" at bounding box center [510, 279] width 294 height 147
click at [356, 212] on input "Horário agendado Horário: 05:15 Clínica: Climatin Rede: -- Endereço: nº 00640, …" at bounding box center [356, 210] width 7 height 9
radio input "true"
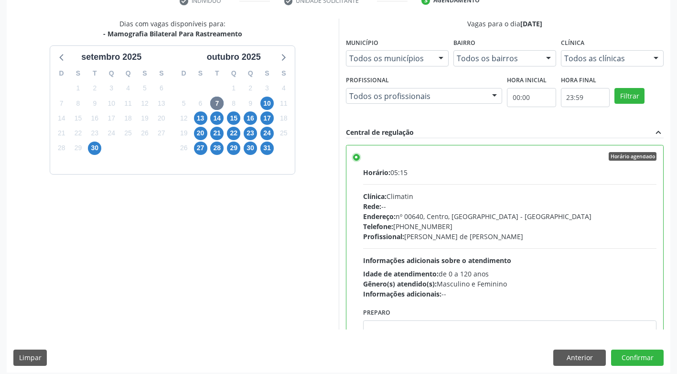
scroll to position [197, 0]
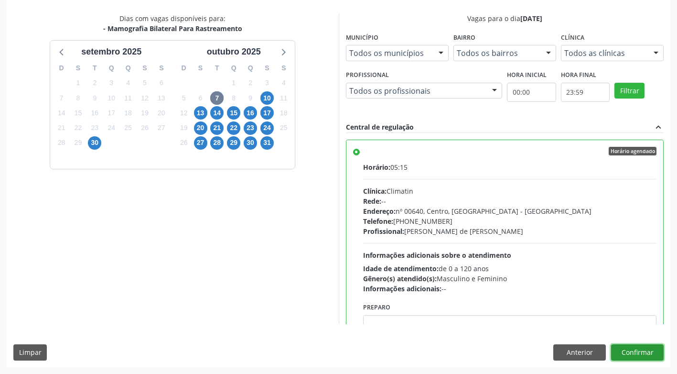
click at [622, 354] on button "Confirmar" at bounding box center [637, 352] width 53 height 16
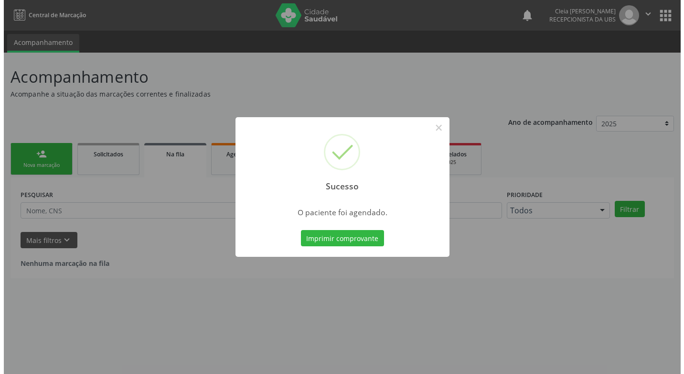
scroll to position [0, 0]
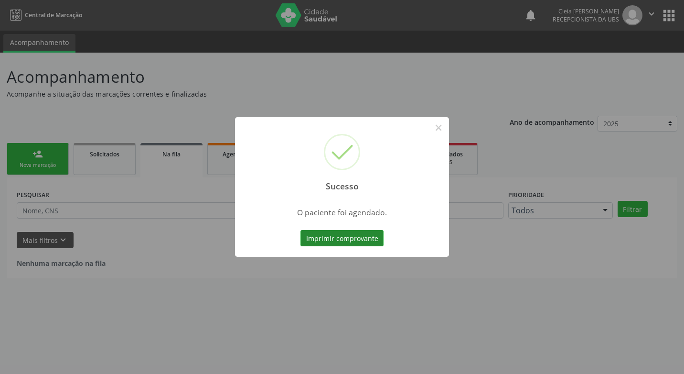
click at [331, 238] on button "Imprimir comprovante" at bounding box center [341, 238] width 83 height 16
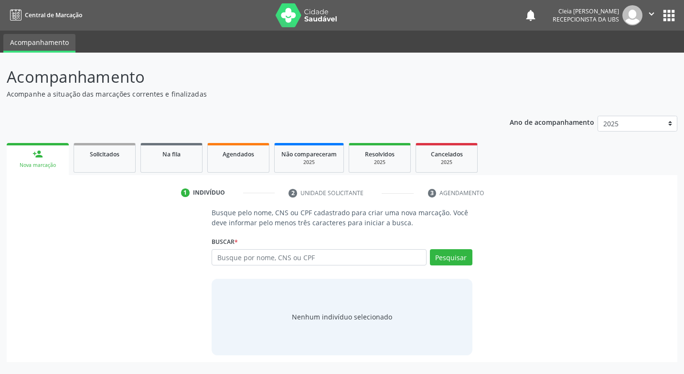
click at [304, 258] on input "text" at bounding box center [319, 257] width 214 height 16
type input "700005468980309"
click at [461, 257] on button "Pesquisar" at bounding box center [451, 257] width 43 height 16
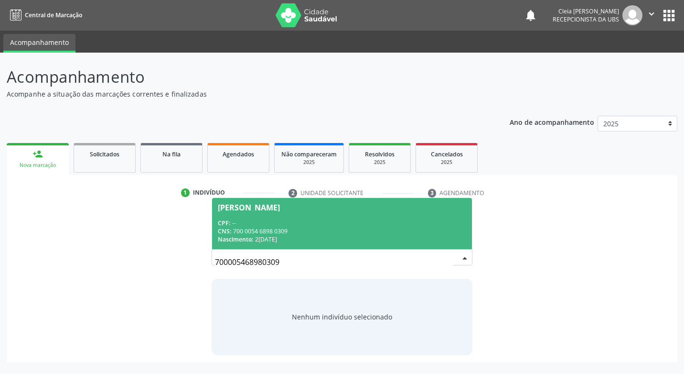
click at [369, 216] on span "Maria de Fatima Bezerra Magalhaes CPF: -- CNS: 700 0054 6898 0309 Nascimento: 2…" at bounding box center [341, 223] width 259 height 51
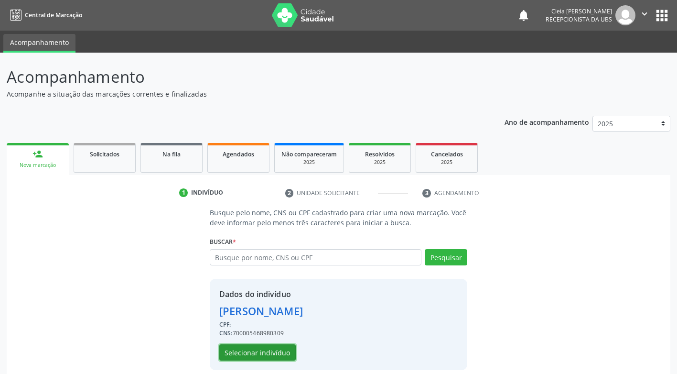
click at [250, 352] on button "Selecionar indivíduo" at bounding box center [257, 352] width 76 height 16
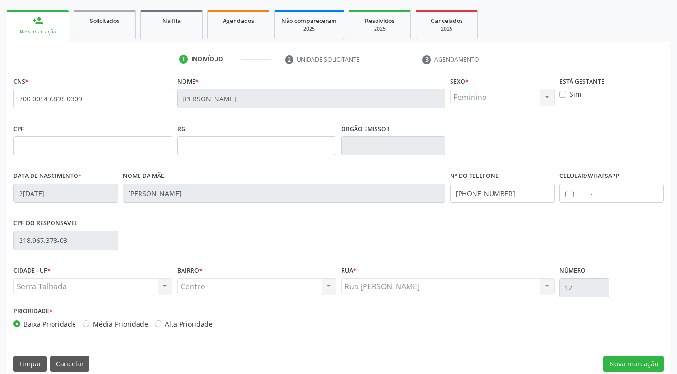
scroll to position [144, 0]
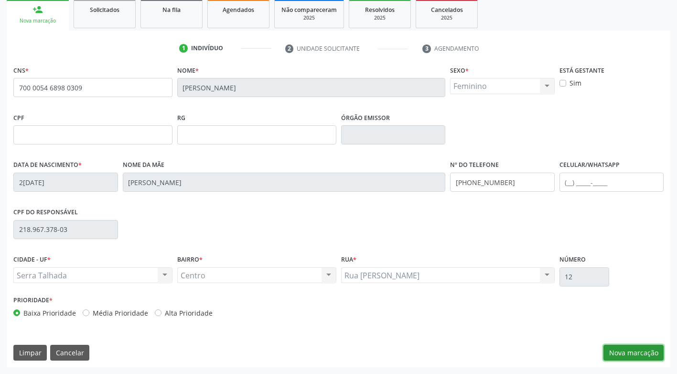
click at [647, 351] on button "Nova marcação" at bounding box center [633, 352] width 60 height 16
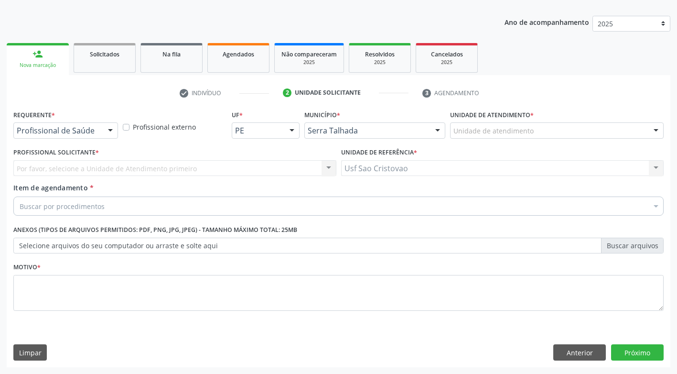
scroll to position [100, 0]
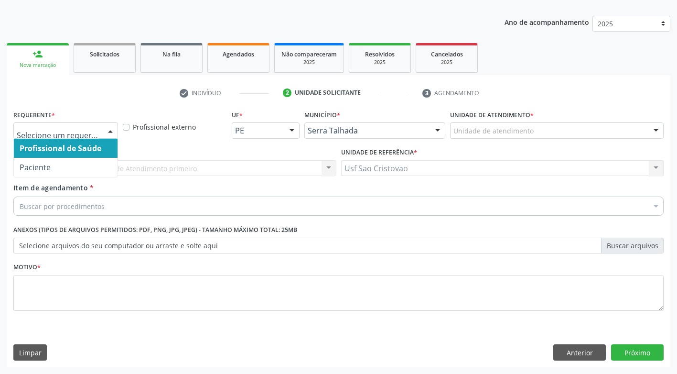
click at [108, 131] on div at bounding box center [110, 131] width 14 height 16
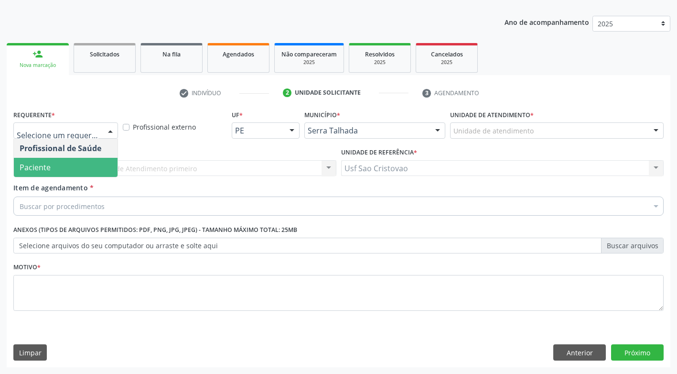
click at [103, 171] on span "Paciente" at bounding box center [66, 167] width 104 height 19
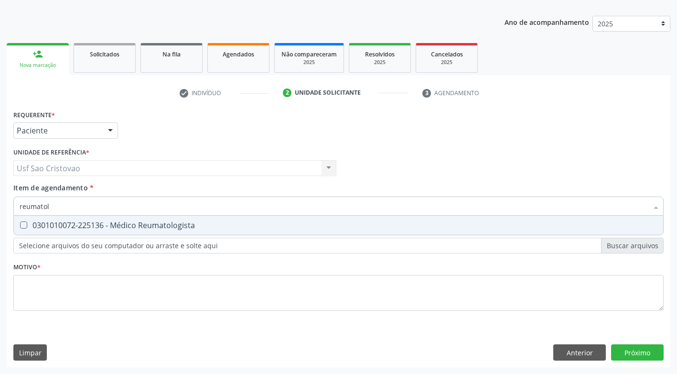
type input "reumatolo"
click at [127, 227] on div "0301010072-225136 - Médico Reumatologista" at bounding box center [339, 225] width 638 height 8
checkbox Reumatologista "true"
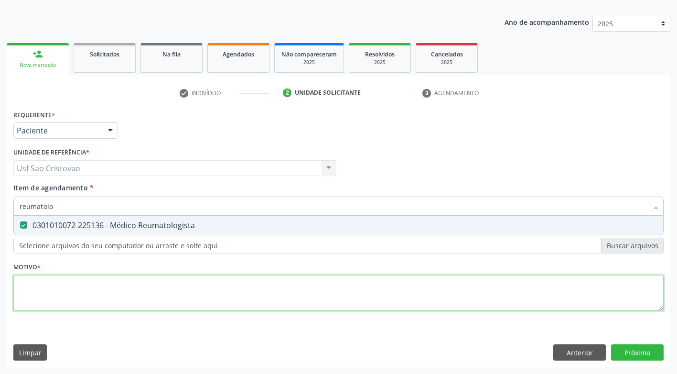
click at [129, 299] on div "Requerente * Paciente Profissional de Saúde Paciente Nenhum resultado encontrad…" at bounding box center [338, 215] width 650 height 216
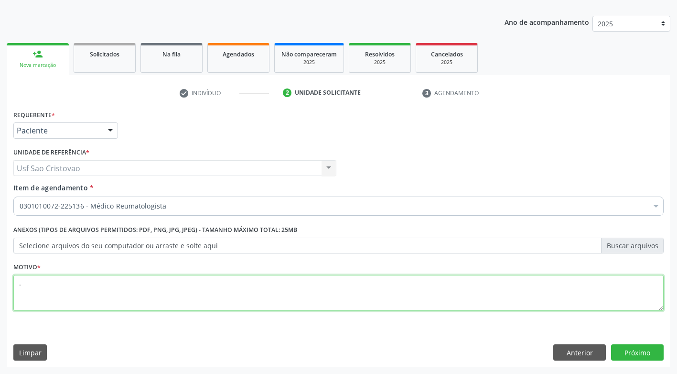
type textarea "."
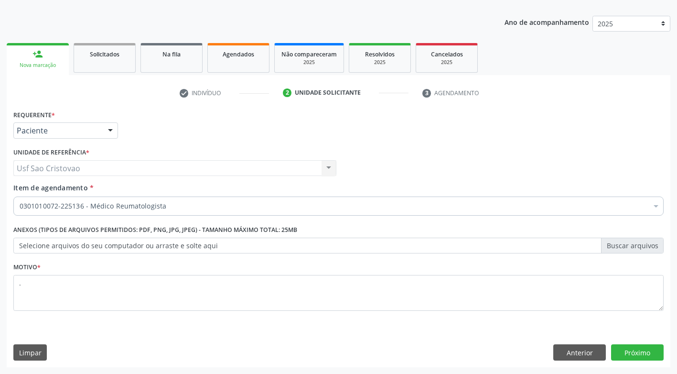
click at [347, 340] on div "Requerente * Paciente Profissional de Saúde Paciente Nenhum resultado encontrad…" at bounding box center [338, 236] width 663 height 259
click at [639, 353] on button "Próximo" at bounding box center [637, 352] width 53 height 16
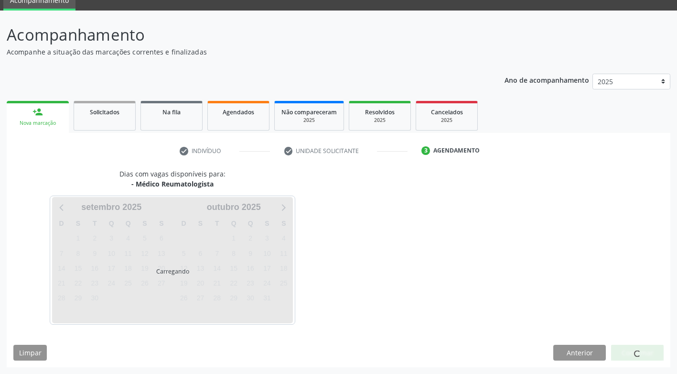
scroll to position [42, 0]
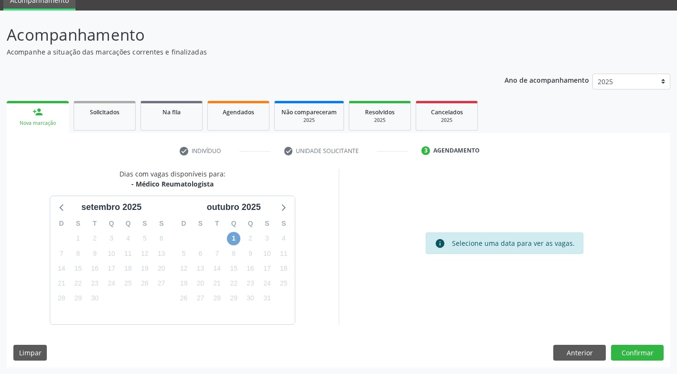
click at [230, 242] on span "1" at bounding box center [233, 238] width 13 height 13
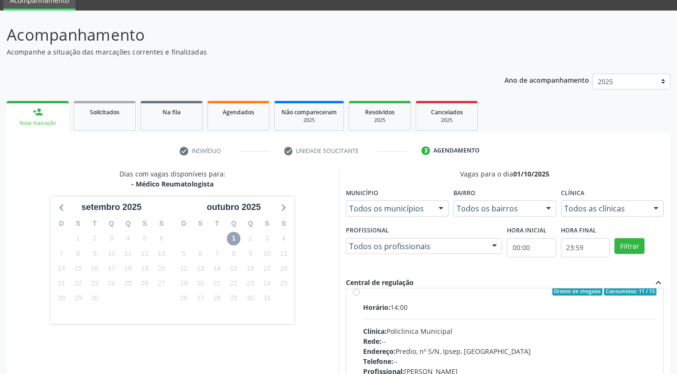
scroll to position [0, 0]
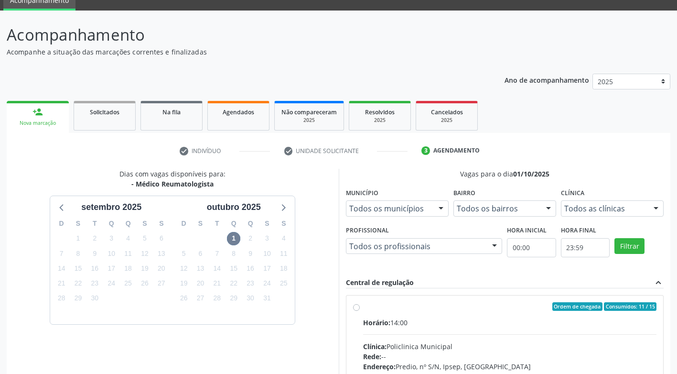
click at [363, 307] on label "Ordem de chegada Consumidos: 11 / 15 Horário: 14:00 Clínica: Policlinica Munici…" at bounding box center [510, 375] width 294 height 147
click at [354, 307] on input "Ordem de chegada Consumidos: 11 / 15 Horário: 14:00 Clínica: Policlinica Munici…" at bounding box center [356, 306] width 7 height 9
radio input "true"
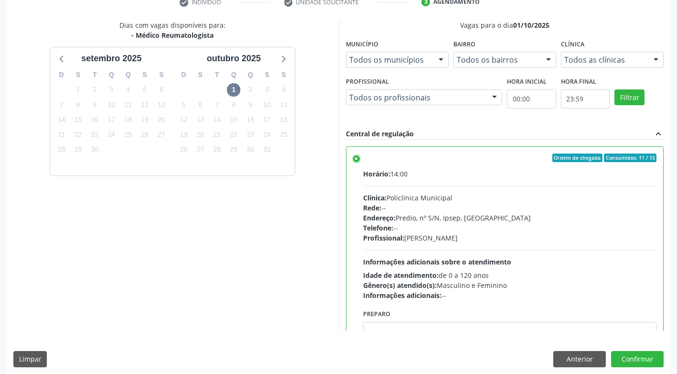
scroll to position [197, 0]
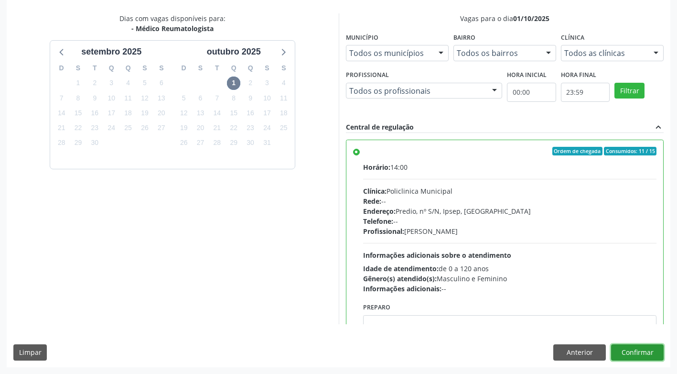
click at [641, 355] on button "Confirmar" at bounding box center [637, 352] width 53 height 16
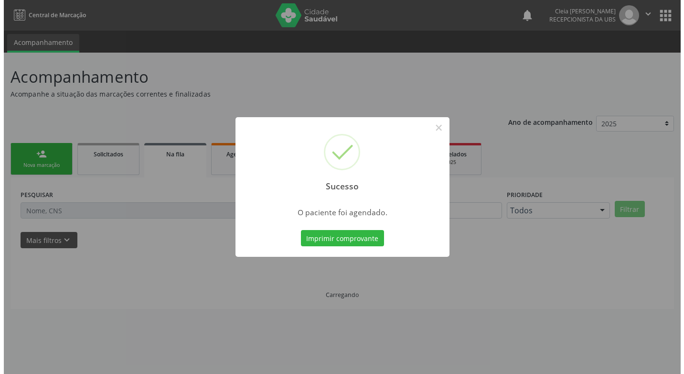
scroll to position [0, 0]
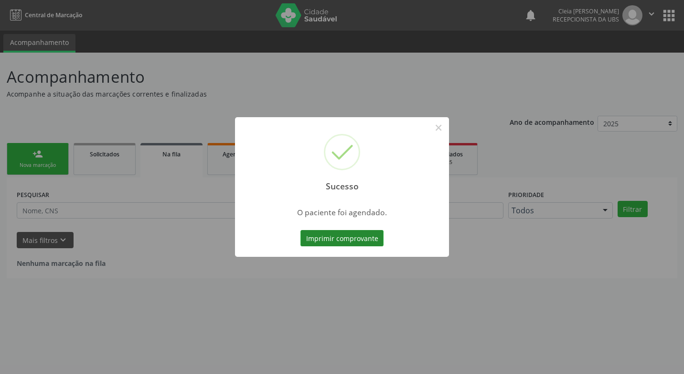
click at [372, 235] on button "Imprimir comprovante" at bounding box center [341, 238] width 83 height 16
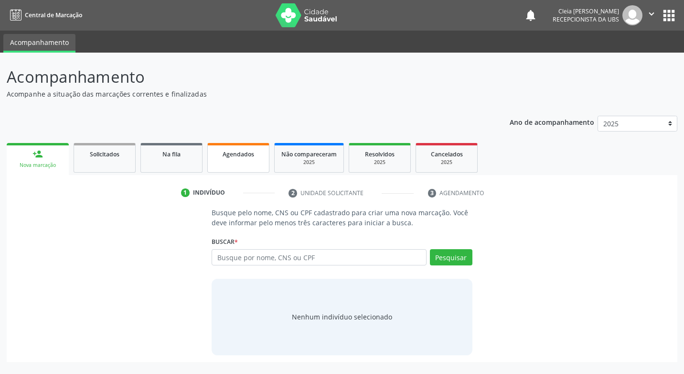
click at [235, 152] on span "Agendados" at bounding box center [239, 154] width 32 height 8
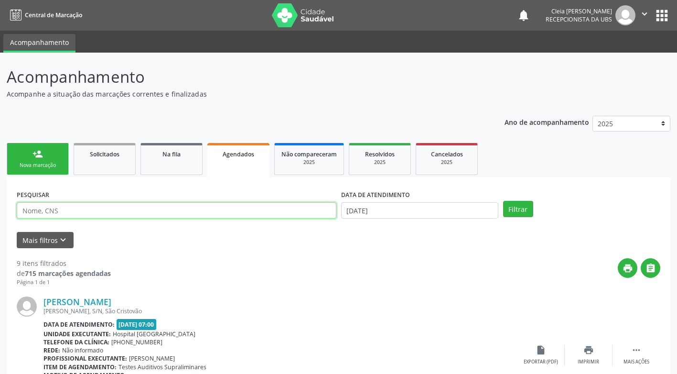
click at [155, 210] on input "text" at bounding box center [177, 210] width 320 height 16
type input "707605204982791"
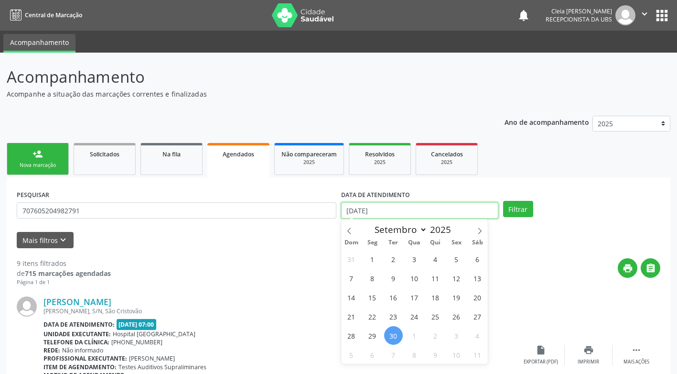
click at [432, 212] on input "[DATE]" at bounding box center [419, 210] width 157 height 16
click at [479, 227] on icon at bounding box center [479, 230] width 7 height 7
select select "9"
click at [434, 259] on span "2" at bounding box center [435, 258] width 19 height 19
type input "[DATE]"
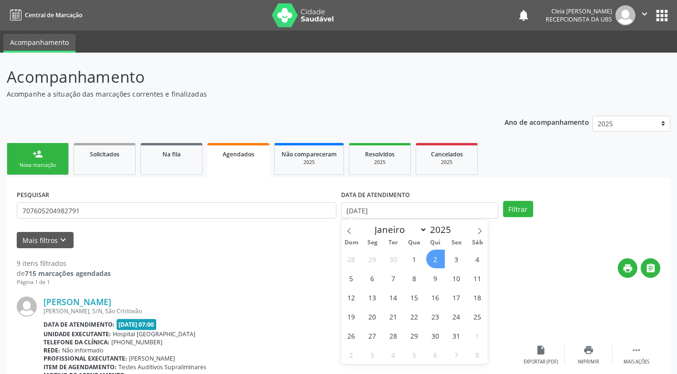
click at [434, 259] on span "2" at bounding box center [435, 258] width 19 height 19
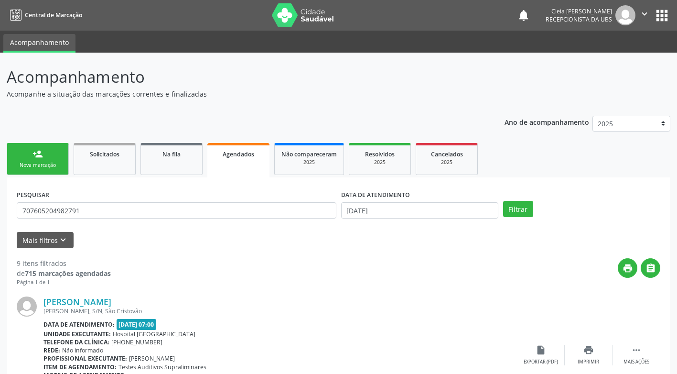
click at [434, 259] on div "print " at bounding box center [385, 272] width 549 height 28
drag, startPoint x: 434, startPoint y: 259, endPoint x: 510, endPoint y: 209, distance: 90.3
click at [510, 209] on button "Filtrar" at bounding box center [518, 209] width 30 height 16
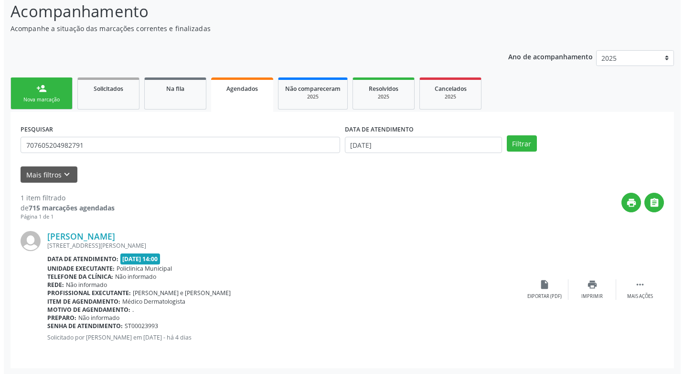
scroll to position [66, 0]
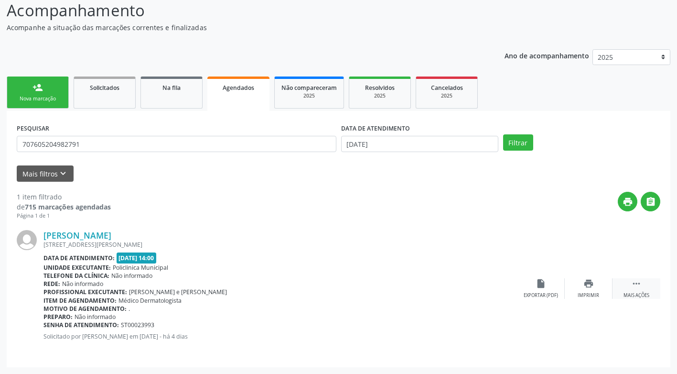
click at [629, 295] on div "Mais ações" at bounding box center [636, 295] width 26 height 7
click at [540, 292] on div "Cancelar" at bounding box center [540, 295] width 22 height 7
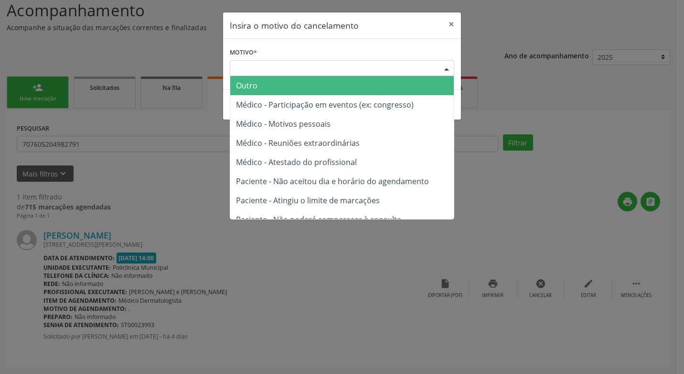
click at [323, 70] on div "Escolha o motivo" at bounding box center [342, 68] width 224 height 16
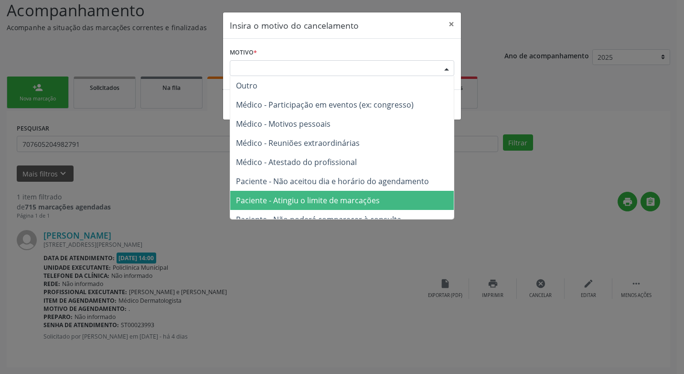
click at [358, 200] on span "Paciente - Atingiu o limite de marcações" at bounding box center [308, 200] width 144 height 11
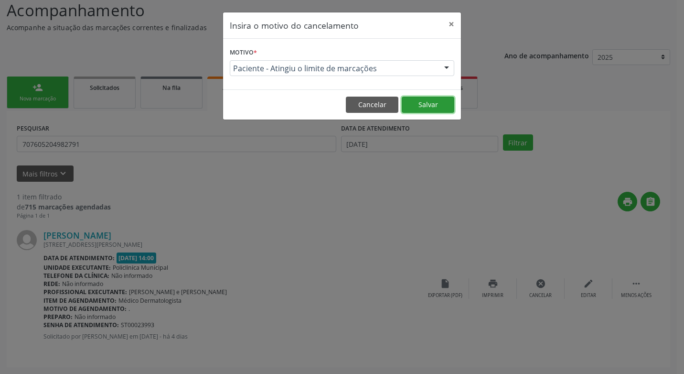
click at [444, 109] on button "Salvar" at bounding box center [428, 104] width 53 height 16
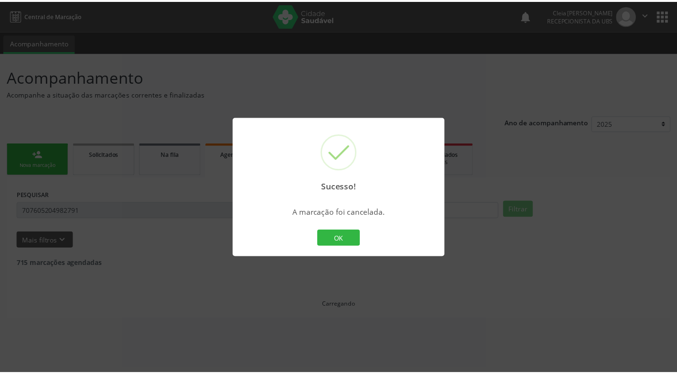
scroll to position [0, 0]
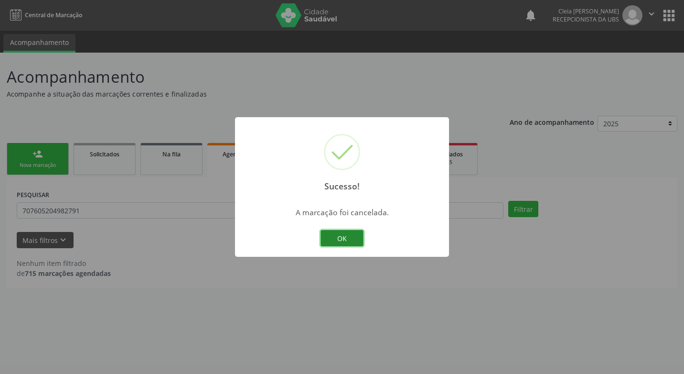
click at [353, 236] on button "OK" at bounding box center [341, 238] width 43 height 16
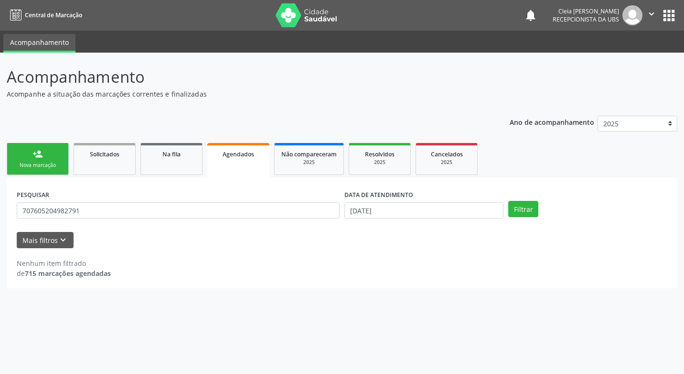
click at [61, 163] on div "Nova marcação" at bounding box center [38, 164] width 48 height 7
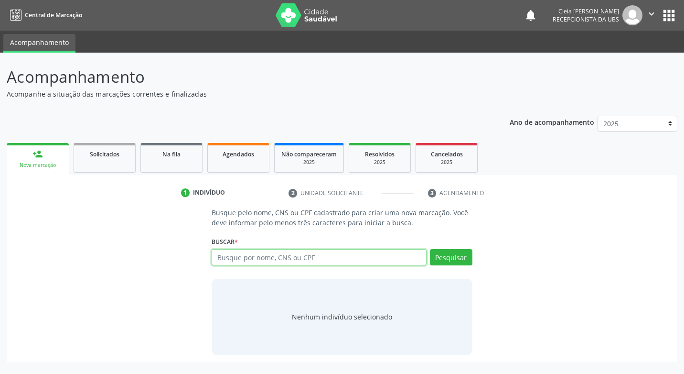
click at [291, 255] on input "text" at bounding box center [319, 257] width 214 height 16
type input "700104446000520"
click at [431, 256] on button "Pesquisar" at bounding box center [451, 257] width 43 height 16
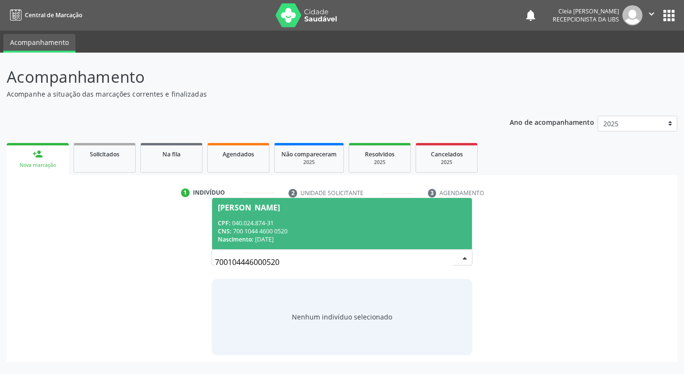
click at [343, 209] on div "Marinei Alves de Siqueira" at bounding box center [342, 207] width 248 height 8
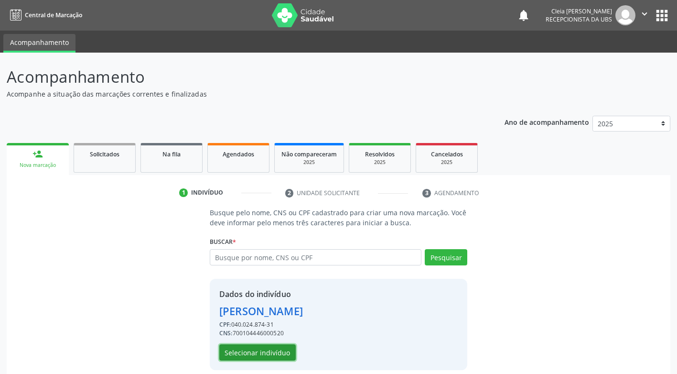
click at [264, 352] on button "Selecionar indivíduo" at bounding box center [257, 352] width 76 height 16
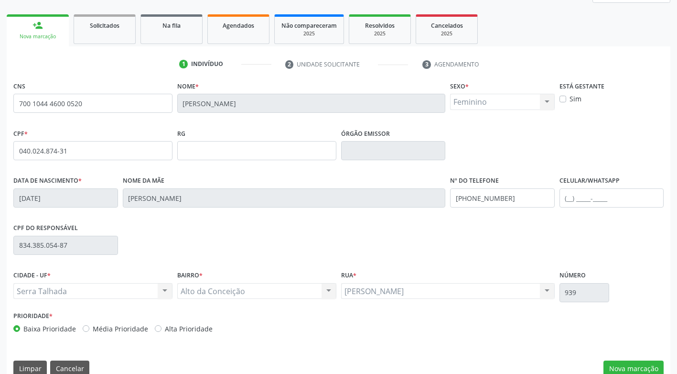
scroll to position [144, 0]
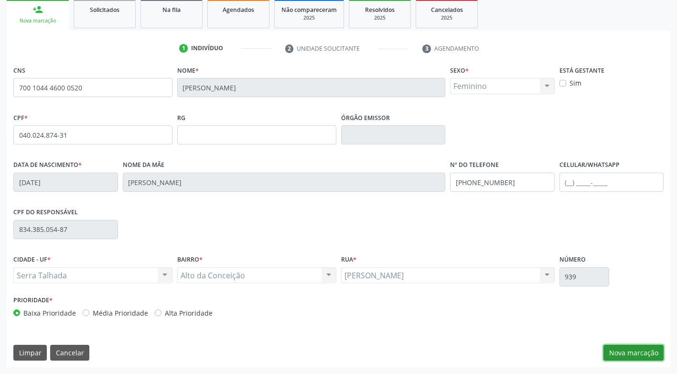
click at [655, 352] on button "Nova marcação" at bounding box center [633, 352] width 60 height 16
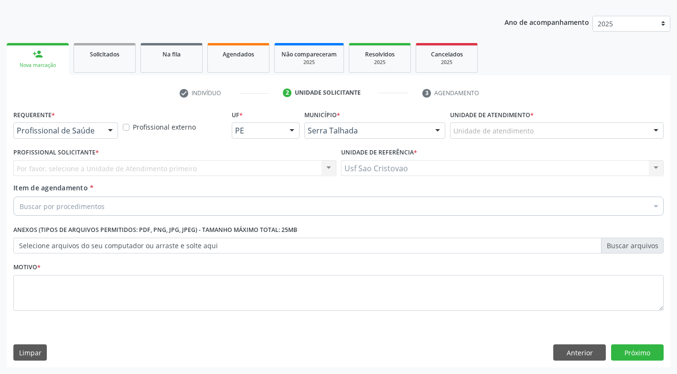
scroll to position [100, 0]
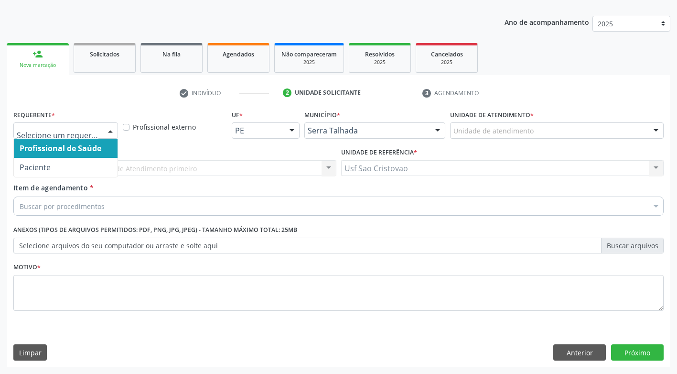
click at [114, 128] on div at bounding box center [110, 131] width 14 height 16
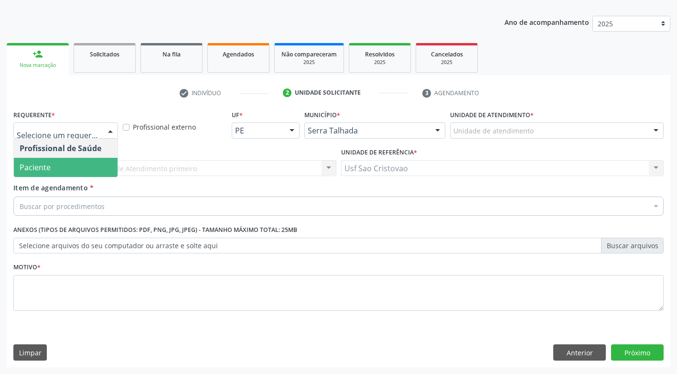
click at [104, 161] on span "Paciente" at bounding box center [66, 167] width 104 height 19
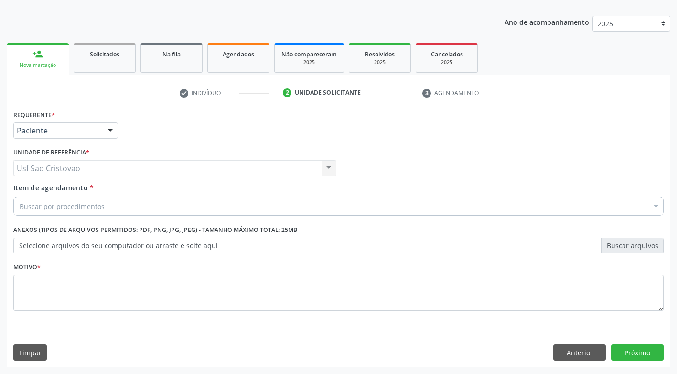
click at [120, 206] on div "Buscar por procedimentos" at bounding box center [338, 205] width 650 height 19
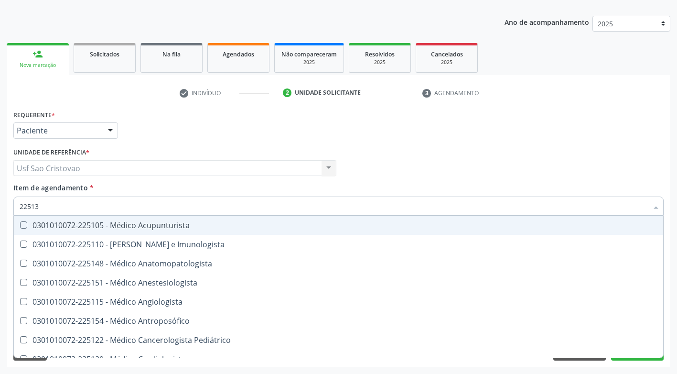
type input "225135"
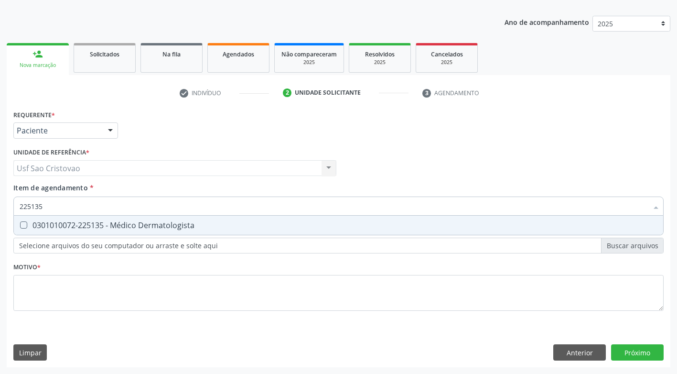
click at [21, 225] on Dermatologista at bounding box center [23, 224] width 7 height 7
click at [20, 225] on Dermatologista "checkbox" at bounding box center [17, 225] width 6 height 6
checkbox Dermatologista "true"
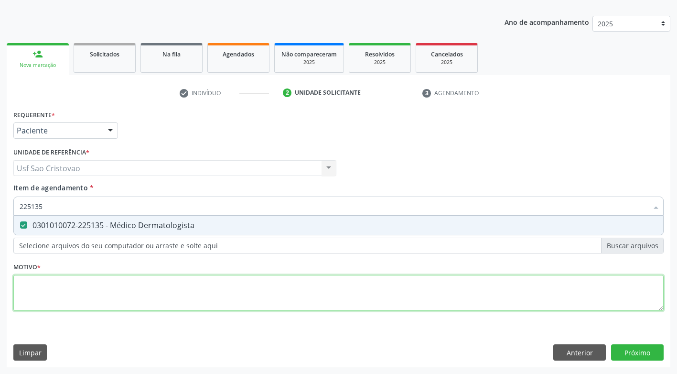
click at [55, 291] on div "Requerente * Paciente Profissional de Saúde Paciente Nenhum resultado encontrad…" at bounding box center [338, 215] width 650 height 216
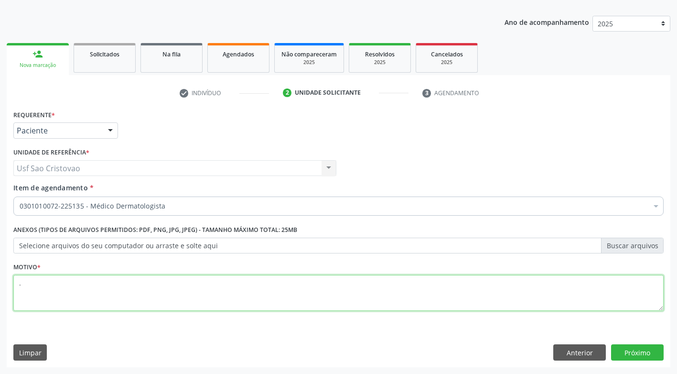
type textarea "."
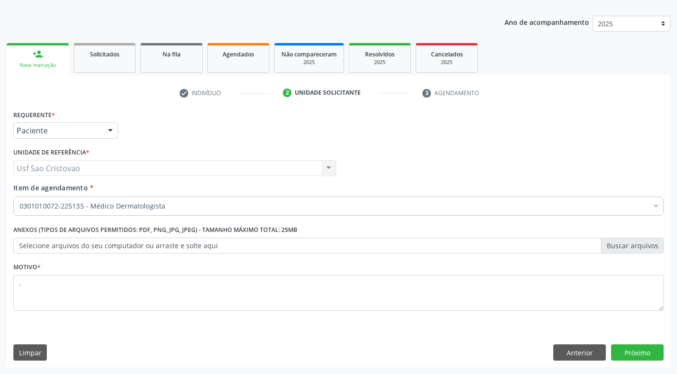
drag, startPoint x: 184, startPoint y: 333, endPoint x: 681, endPoint y: 373, distance: 498.8
click at [188, 332] on div "Requerente * Paciente Profissional de Saúde Paciente Nenhum resultado encontrad…" at bounding box center [338, 236] width 663 height 259
click at [637, 344] on button "Próximo" at bounding box center [637, 352] width 53 height 16
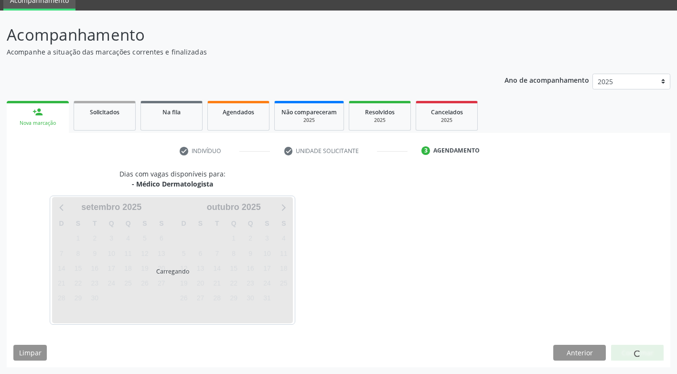
scroll to position [42, 0]
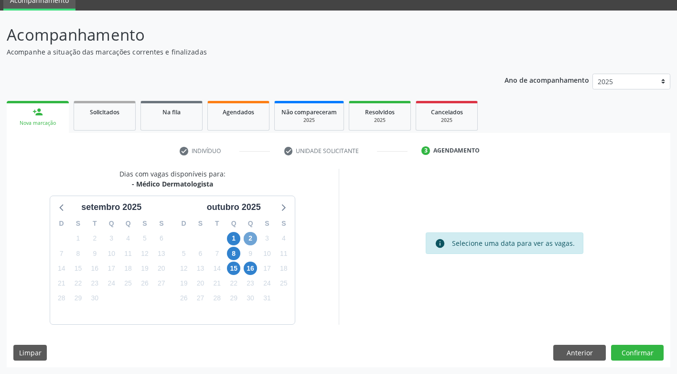
click at [253, 238] on span "2" at bounding box center [250, 238] width 13 height 13
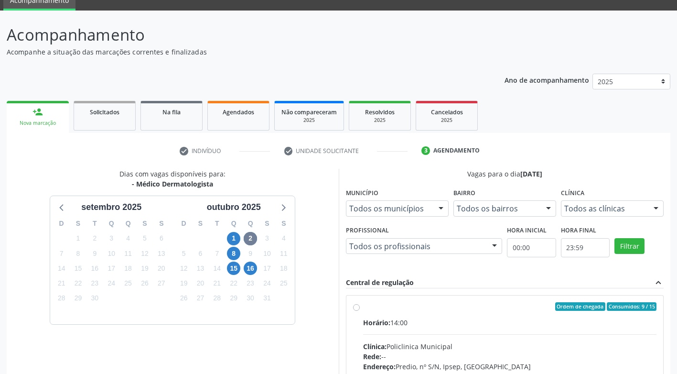
click at [355, 310] on div "Ordem de chegada Consumidos: 9 / 15 Horário: 14:00 Clínica: Policlinica Municip…" at bounding box center [505, 375] width 304 height 147
radio input "true"
click at [301, 343] on div "Dias com vagas disponíveis para: - Médico Dermatologista setembro 2025 D S T Q …" at bounding box center [173, 324] width 332 height 310
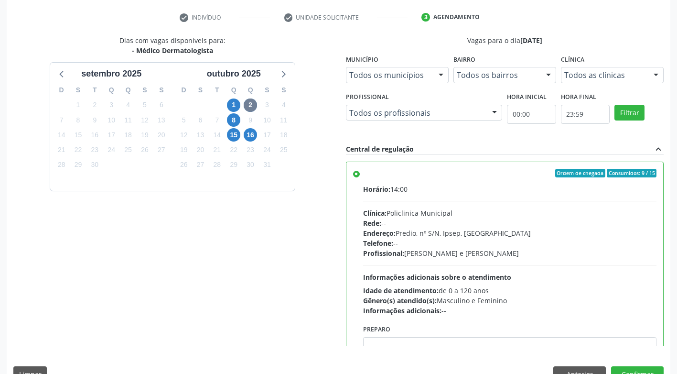
scroll to position [197, 0]
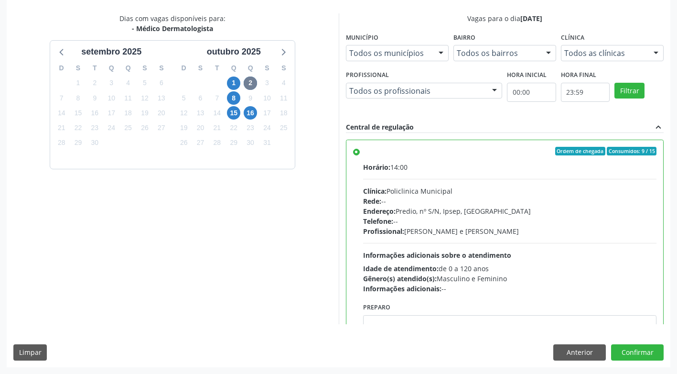
click at [631, 361] on div "Dias com vagas disponíveis para: - Médico Dermatologista setembro 2025 D S T Q …" at bounding box center [338, 189] width 663 height 353
click at [633, 356] on button "Confirmar" at bounding box center [637, 352] width 53 height 16
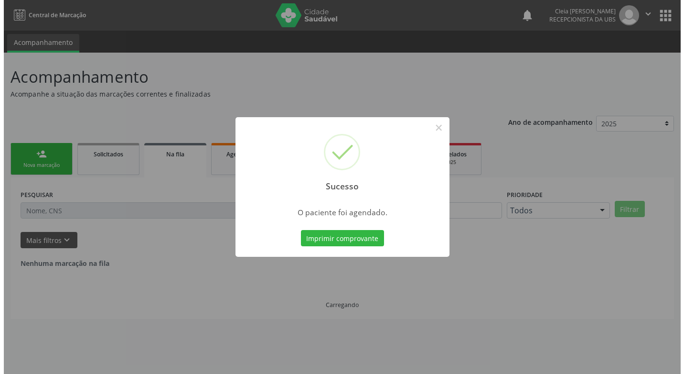
scroll to position [0, 0]
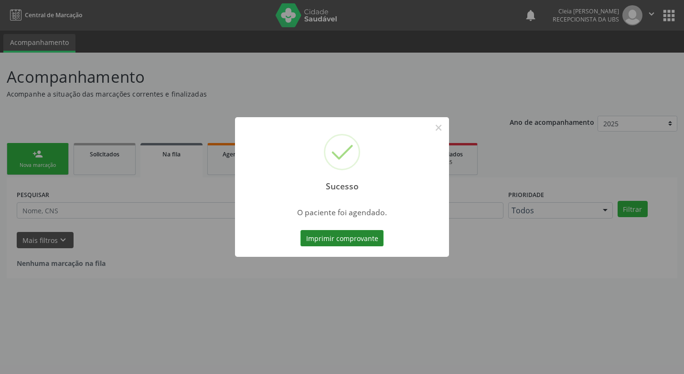
click at [357, 235] on button "Imprimir comprovante" at bounding box center [341, 238] width 83 height 16
